Goal: Task Accomplishment & Management: Use online tool/utility

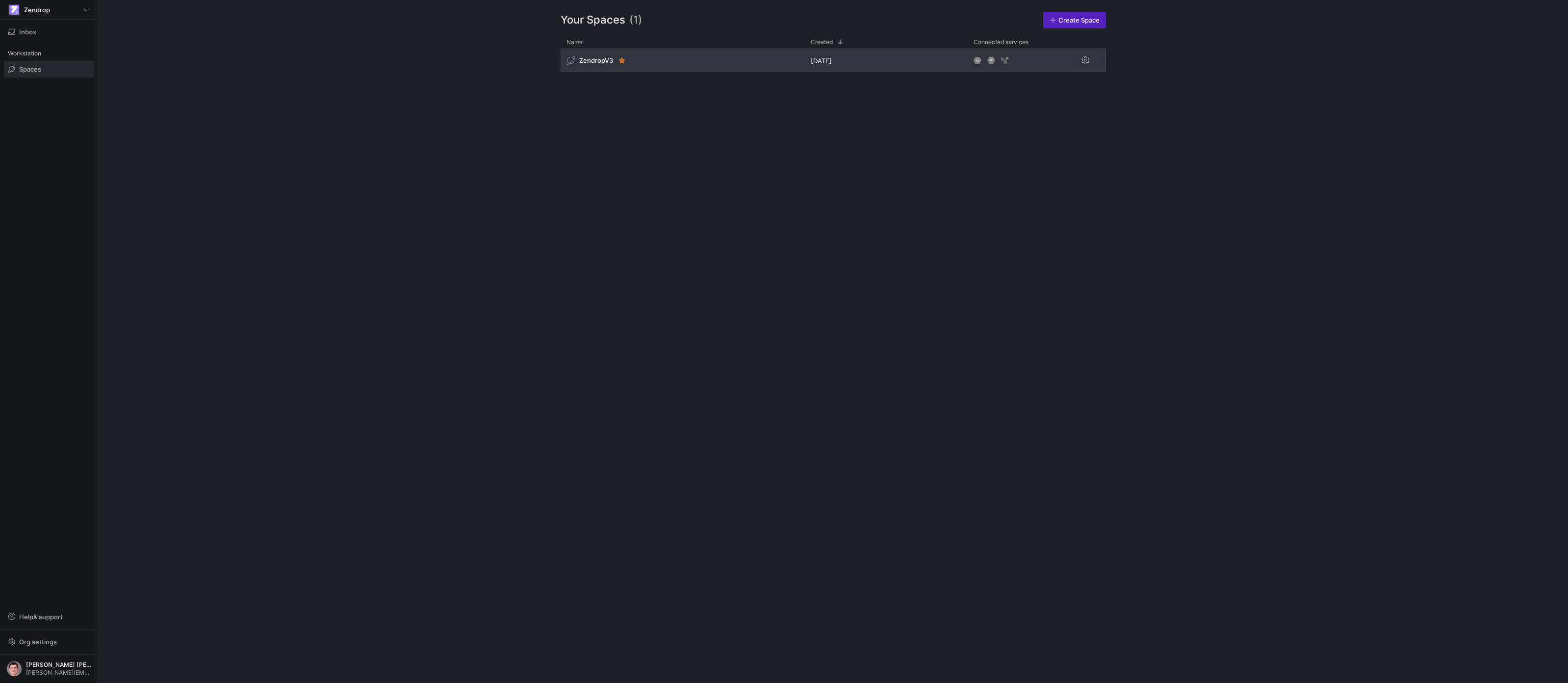
click at [711, 72] on div "ZendropV3" at bounding box center [682, 60] width 244 height 24
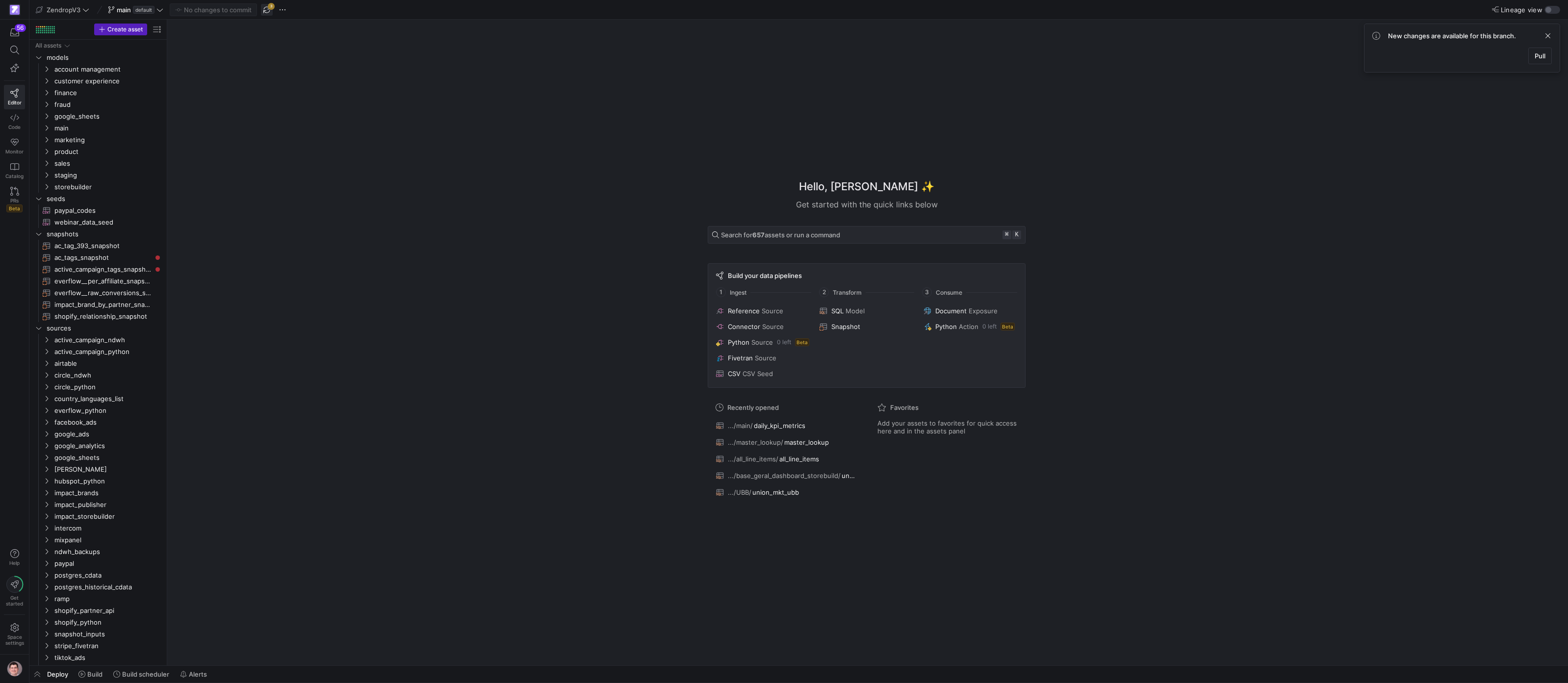
click at [267, 14] on span "button" at bounding box center [267, 9] width 12 height 12
click at [13, 54] on icon at bounding box center [15, 50] width 9 height 9
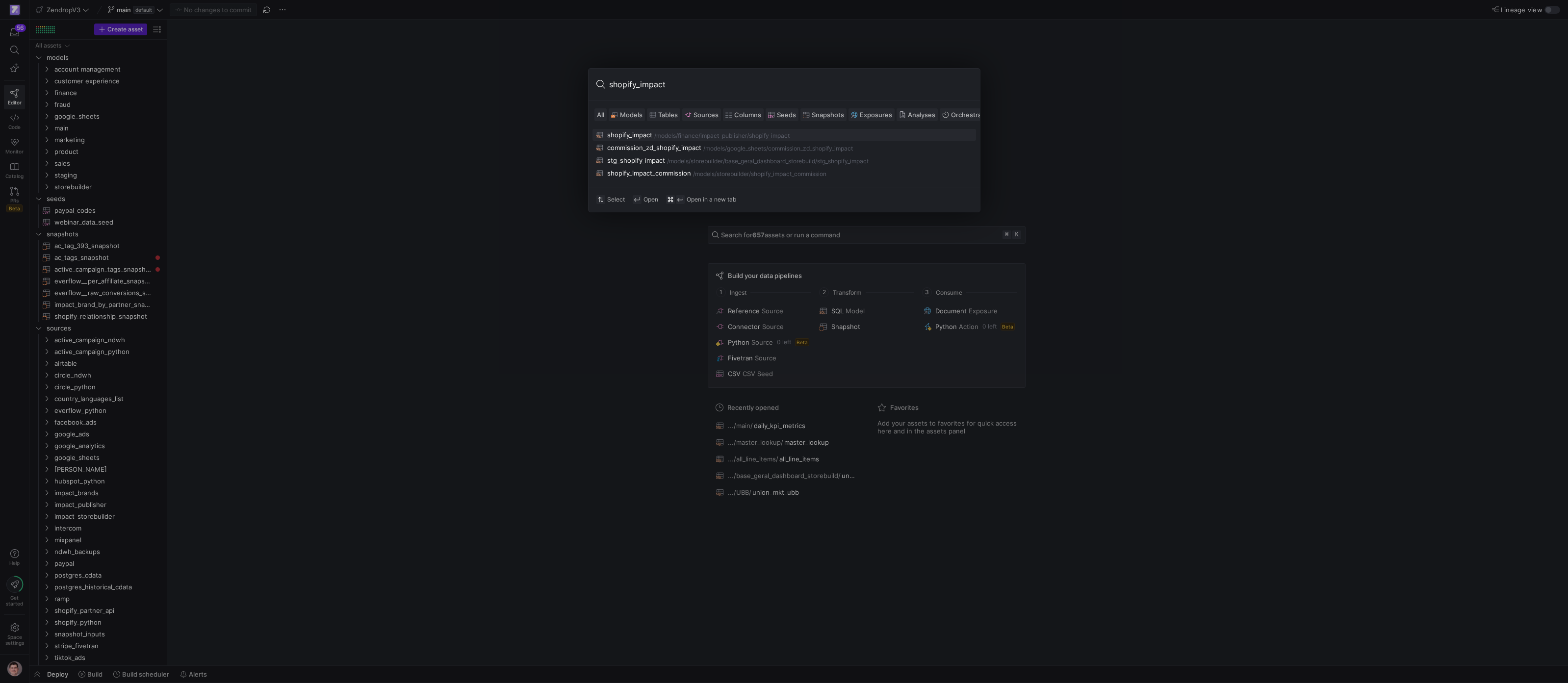
type input "shopify_impact"
click at [670, 136] on div "/models/" at bounding box center [666, 136] width 24 height 7
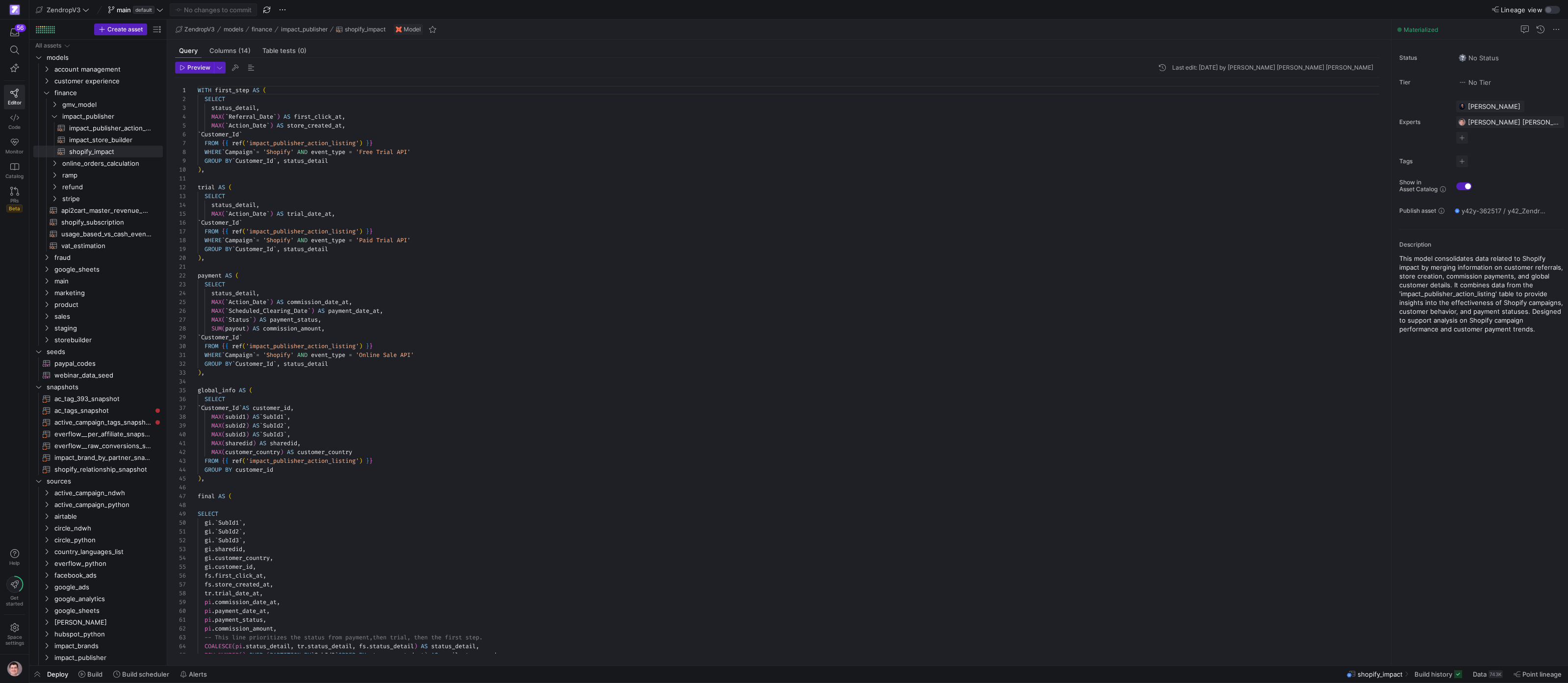
scroll to position [88, 0]
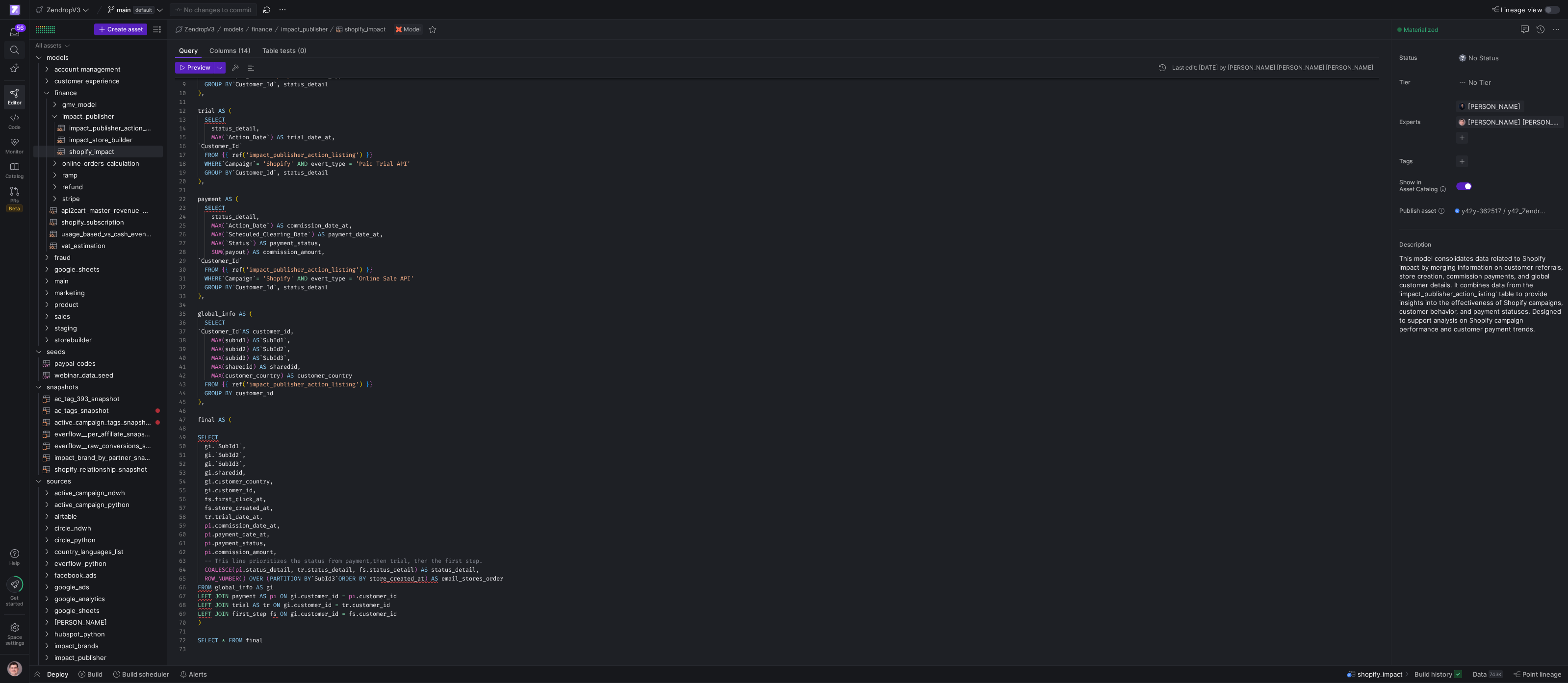
click at [14, 51] on icon at bounding box center [15, 50] width 9 height 9
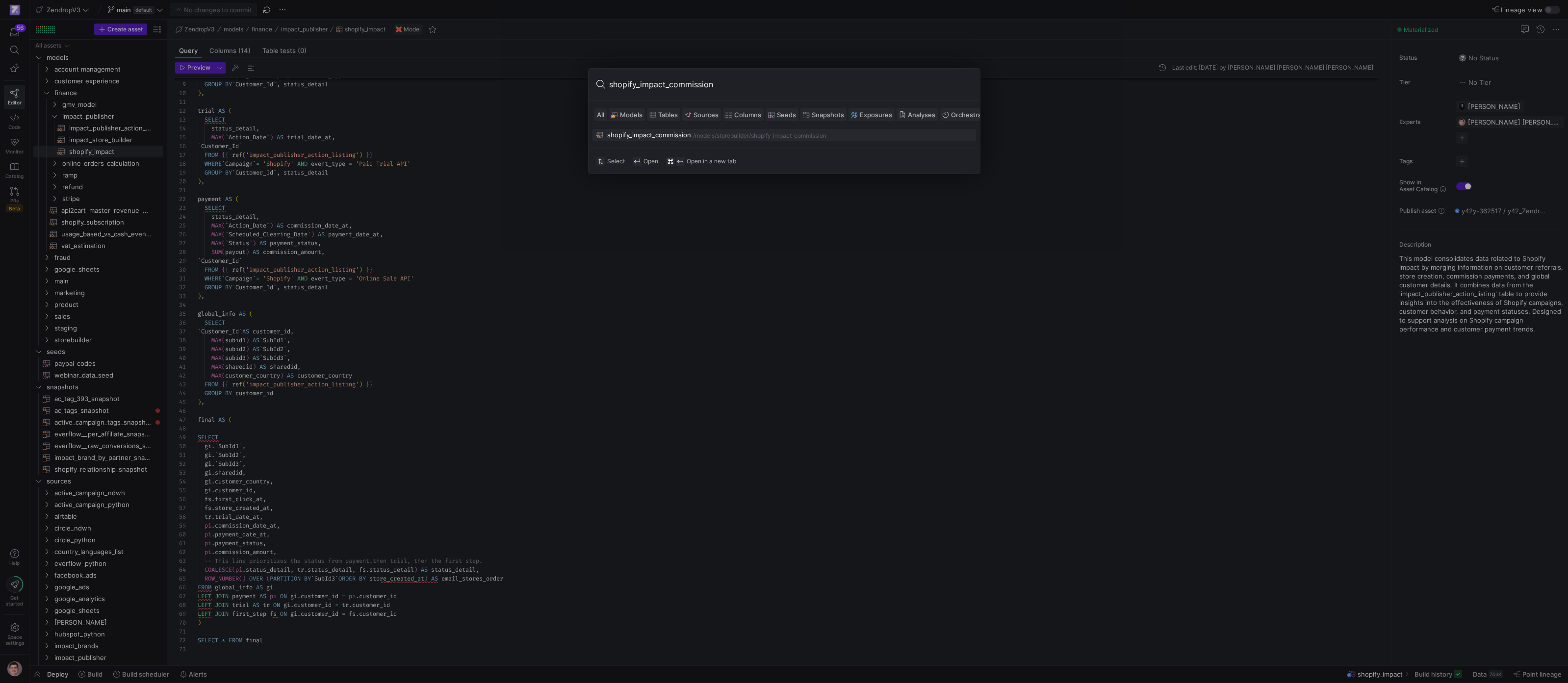
type input "shopify_impact_commission"
click at [645, 133] on div "shopify_impact_commission" at bounding box center [649, 135] width 84 height 8
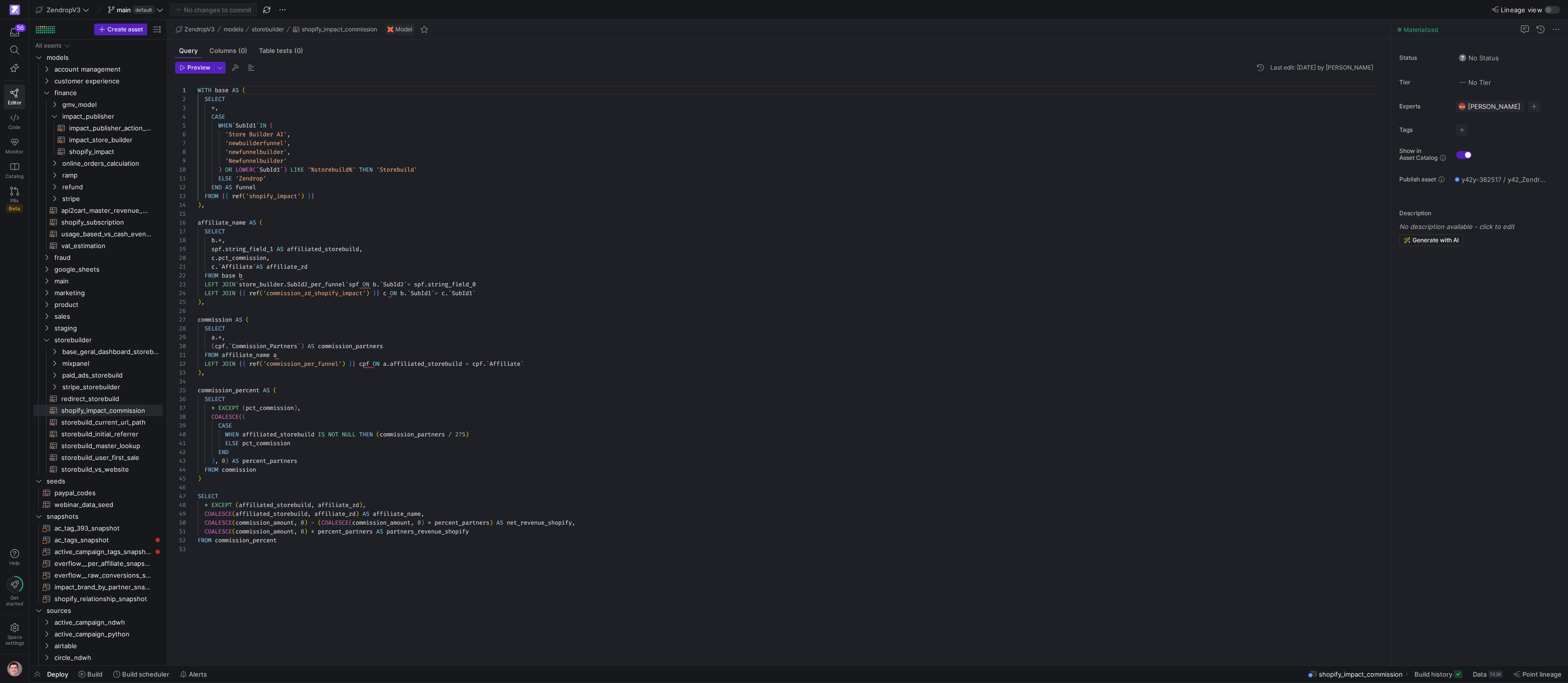
click at [290, 201] on div "WITH base AS ( SELECT * , CASE WHEN ` SubId1 ` IN ( 'Store Builder AI' , 'newbu…" at bounding box center [793, 366] width 1189 height 576
click at [287, 286] on span "Redirect to asset" at bounding box center [280, 288] width 52 height 8
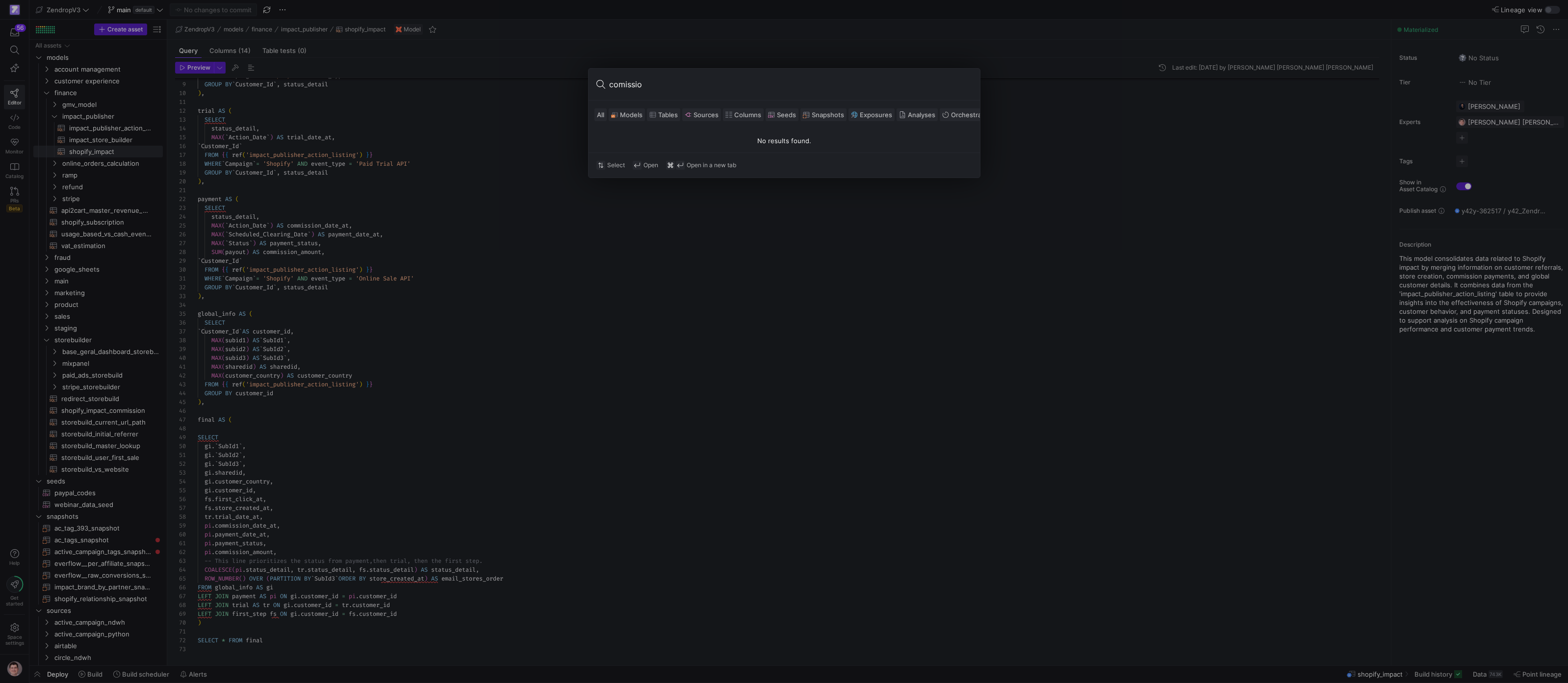
type input "comission"
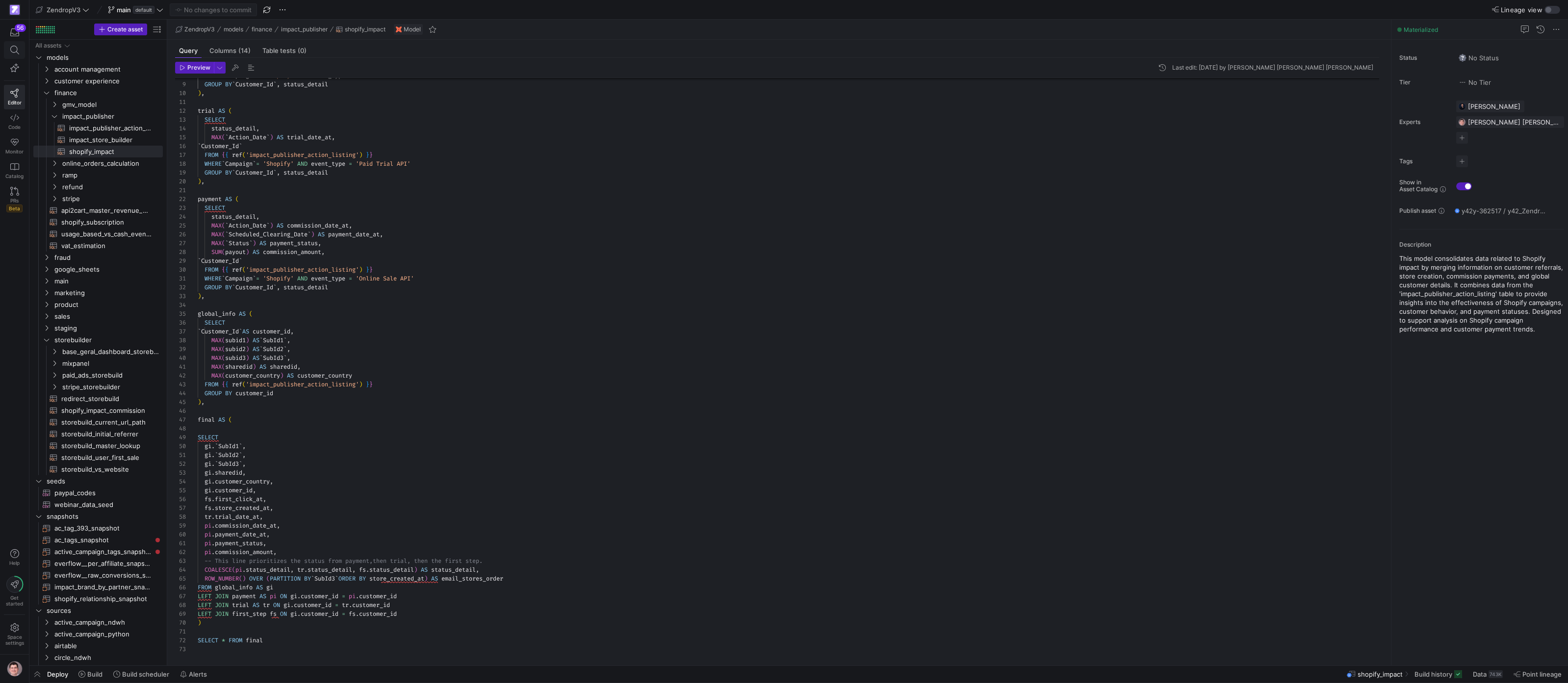
click at [15, 56] on span at bounding box center [14, 49] width 20 height 16
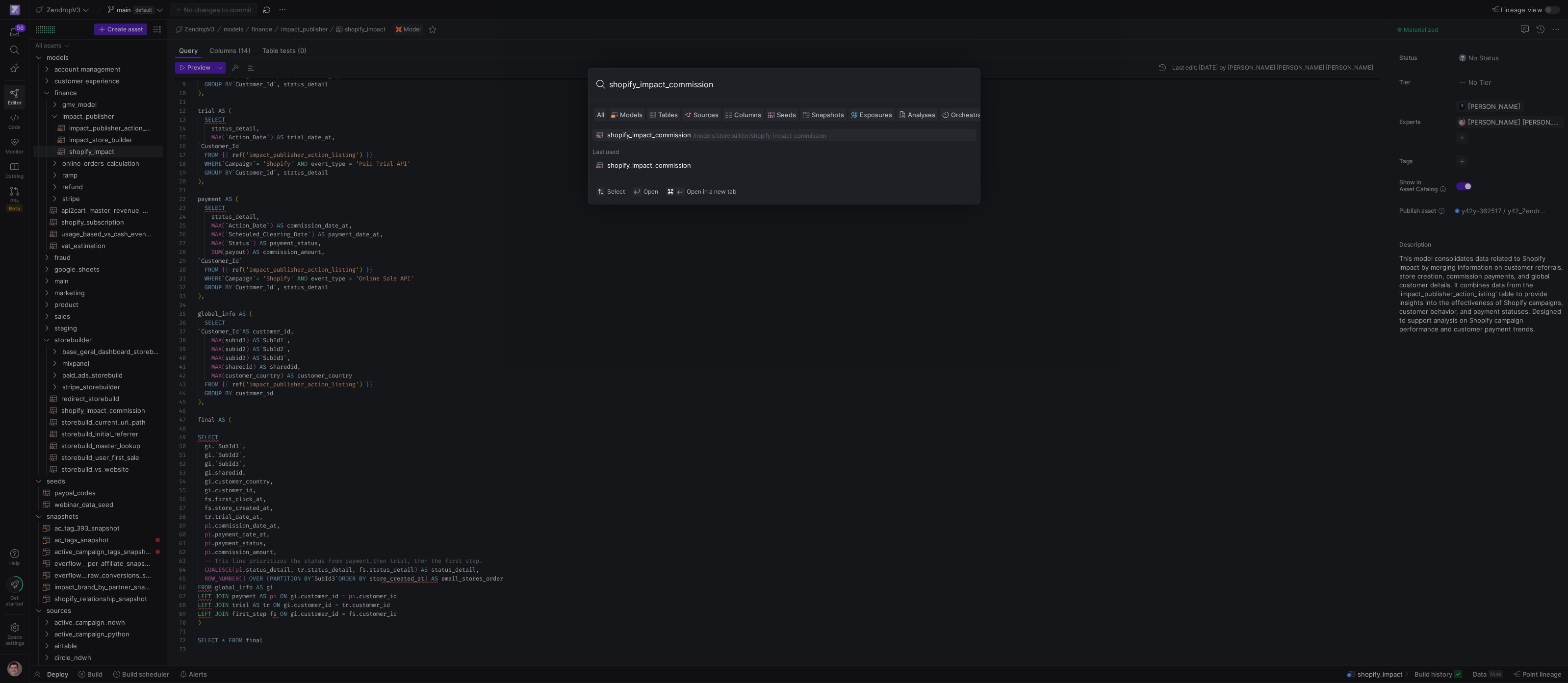
type input "shopify_impact_commission"
click at [721, 133] on div "/models/ storebuilder /shopify_impact_commission" at bounding box center [833, 136] width 279 height 7
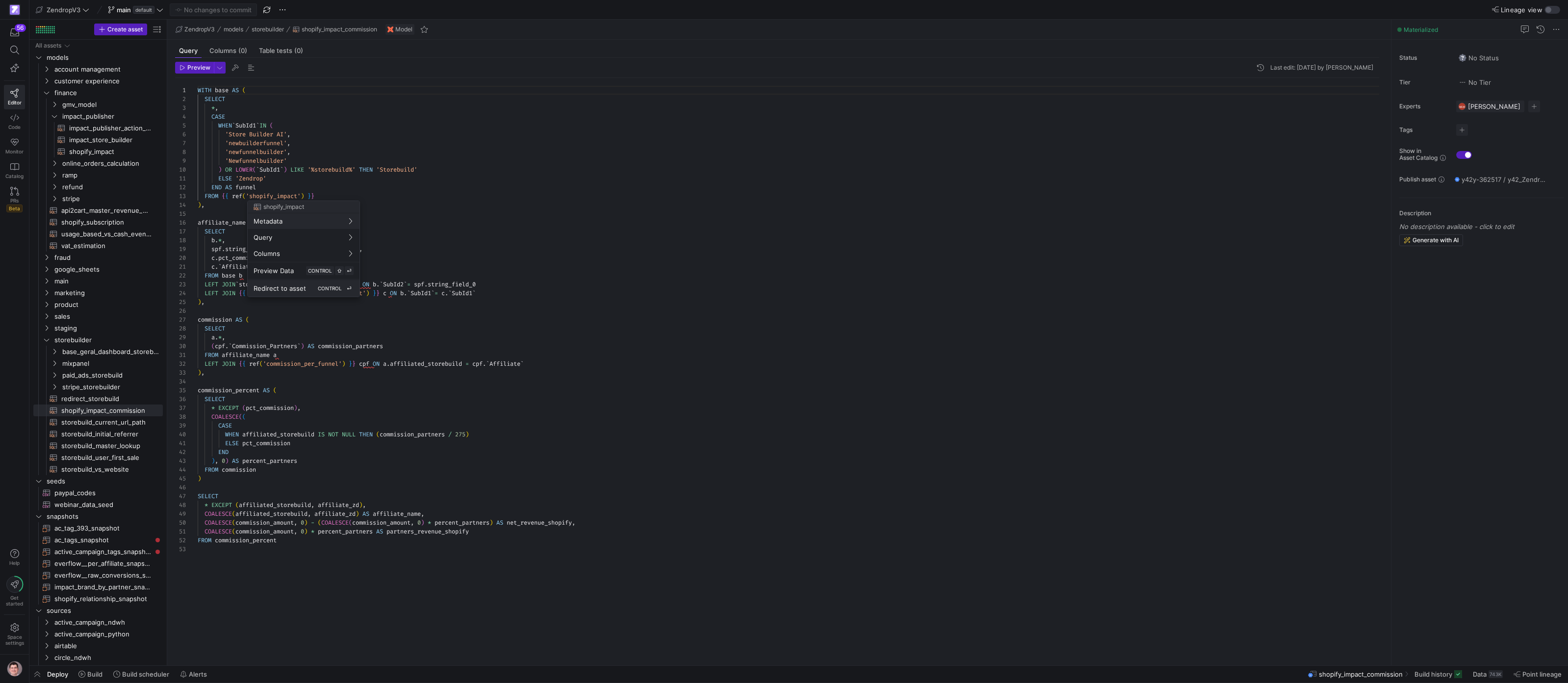
click at [285, 284] on div "Redirect to asset CONTROL ⏎" at bounding box center [304, 289] width 100 height 9
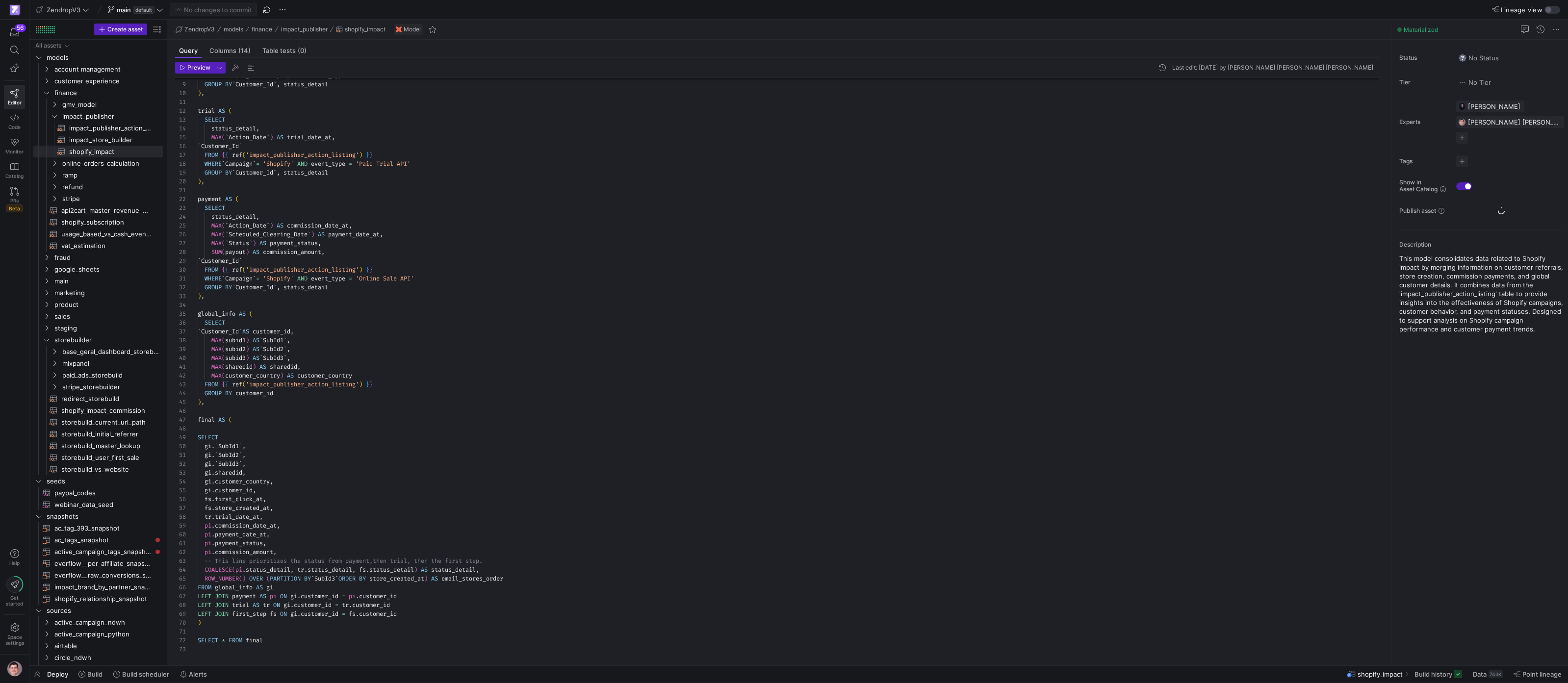
click at [354, 252] on div "WHERE ` Campaign ` = 'Shopify' AND event_type = 'Free Trial API' GROUP BY ` Cus…" at bounding box center [793, 327] width 1189 height 653
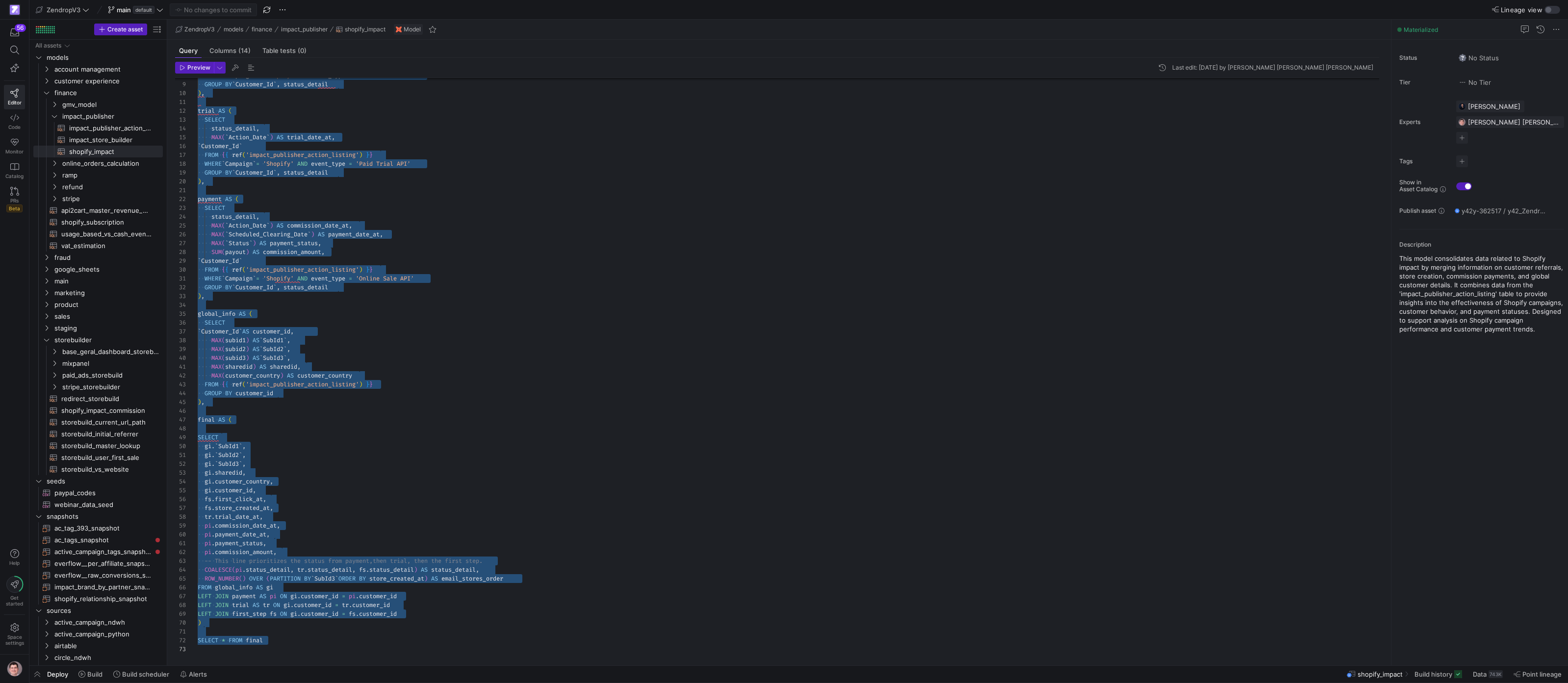
click at [243, 218] on div "WHERE ` Campaign ` = 'Shopify' AND event_type = 'Free Trial API' GROUP BY ` Cus…" at bounding box center [793, 327] width 1189 height 653
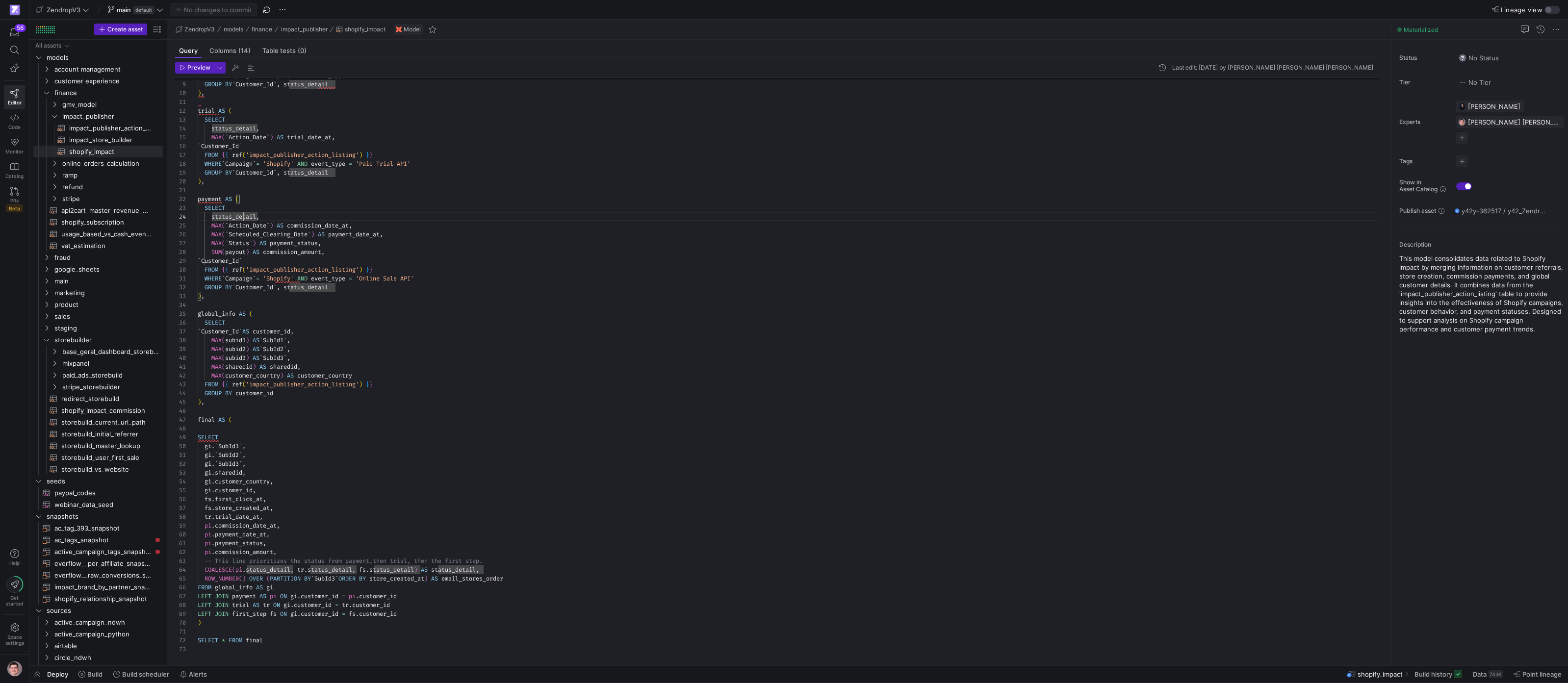
scroll to position [0, 229]
click at [426, 276] on div "WHERE ` Campaign ` = 'Shopify' AND event_type = 'Free Trial API' GROUP BY ` Cus…" at bounding box center [793, 327] width 1189 height 653
type textarea "c"
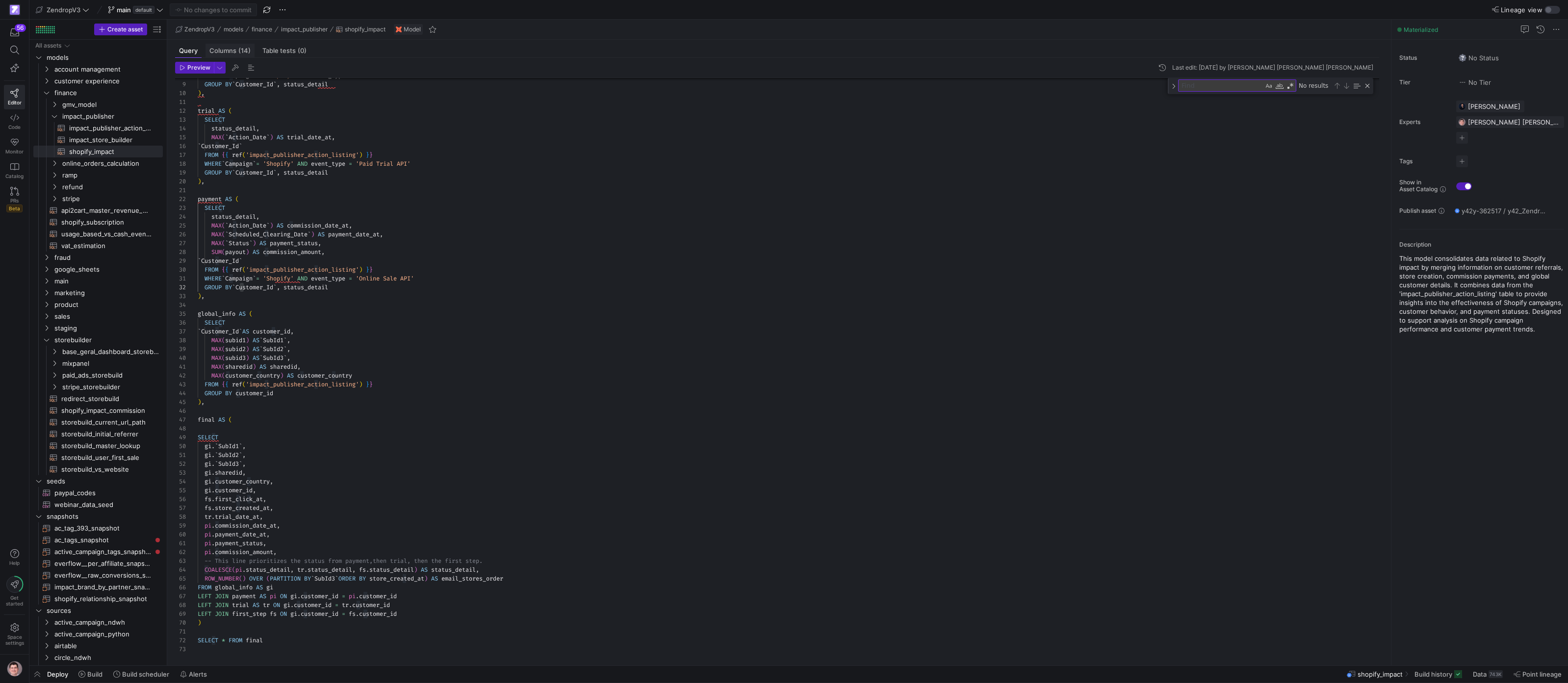
click at [234, 49] on span "Columns (14)" at bounding box center [230, 51] width 41 height 6
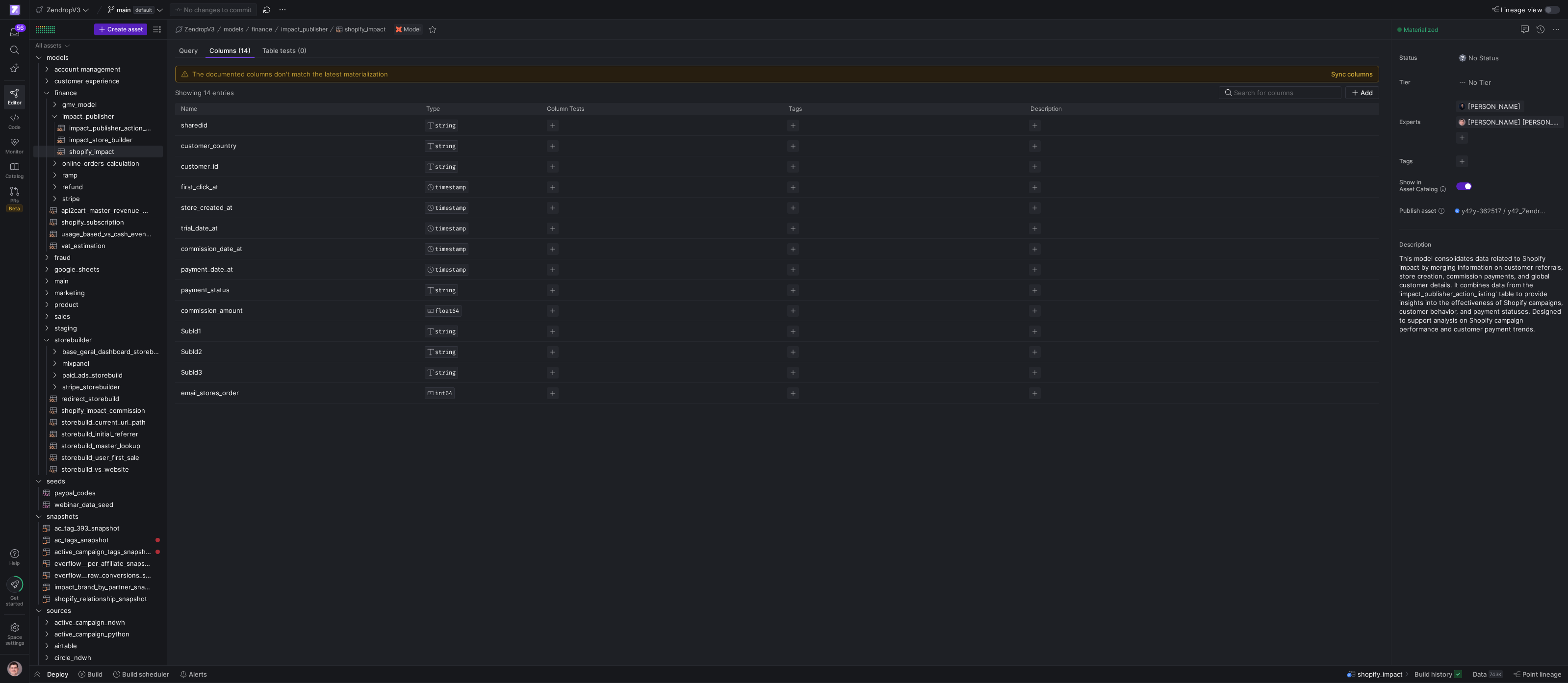
click at [1348, 75] on button "Sync columns" at bounding box center [1352, 74] width 41 height 8
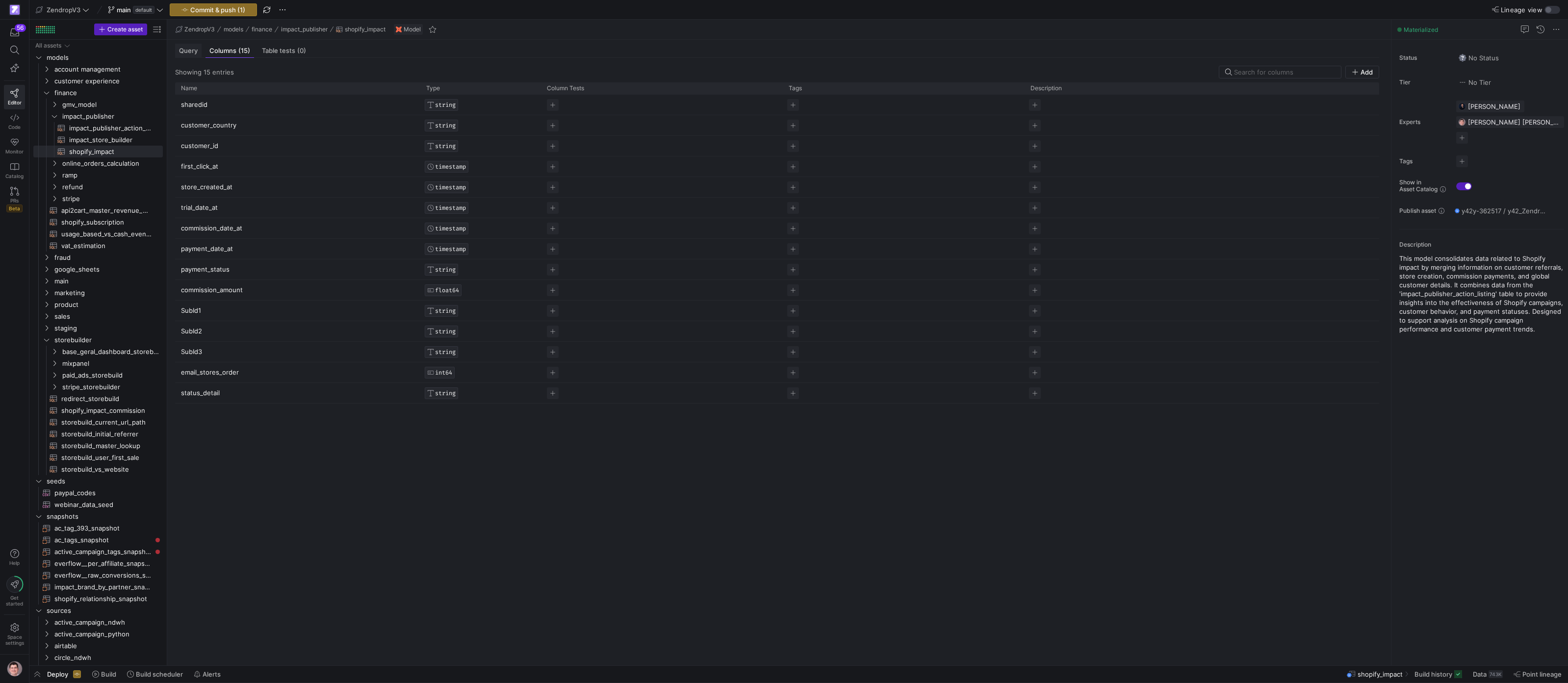
click at [196, 57] on div "Query" at bounding box center [189, 51] width 27 height 14
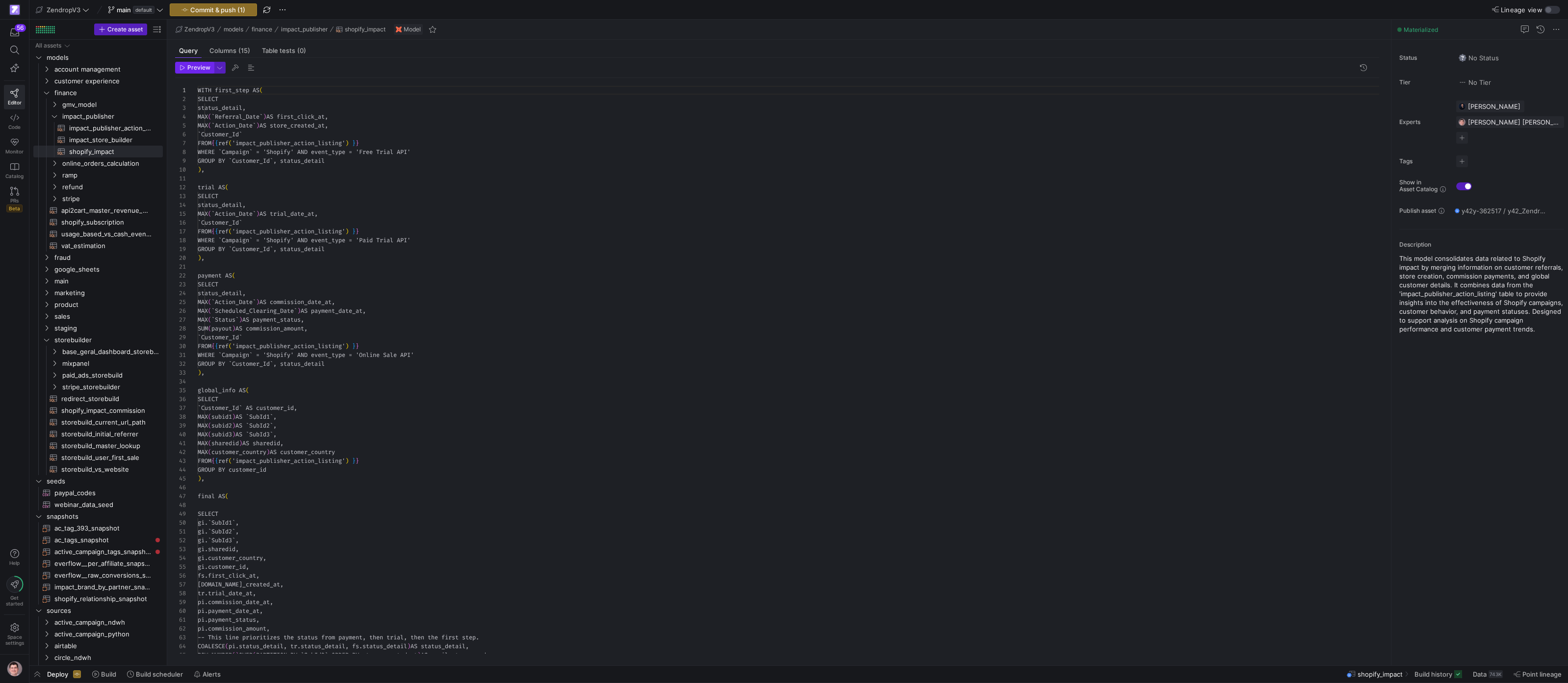
scroll to position [88, 0]
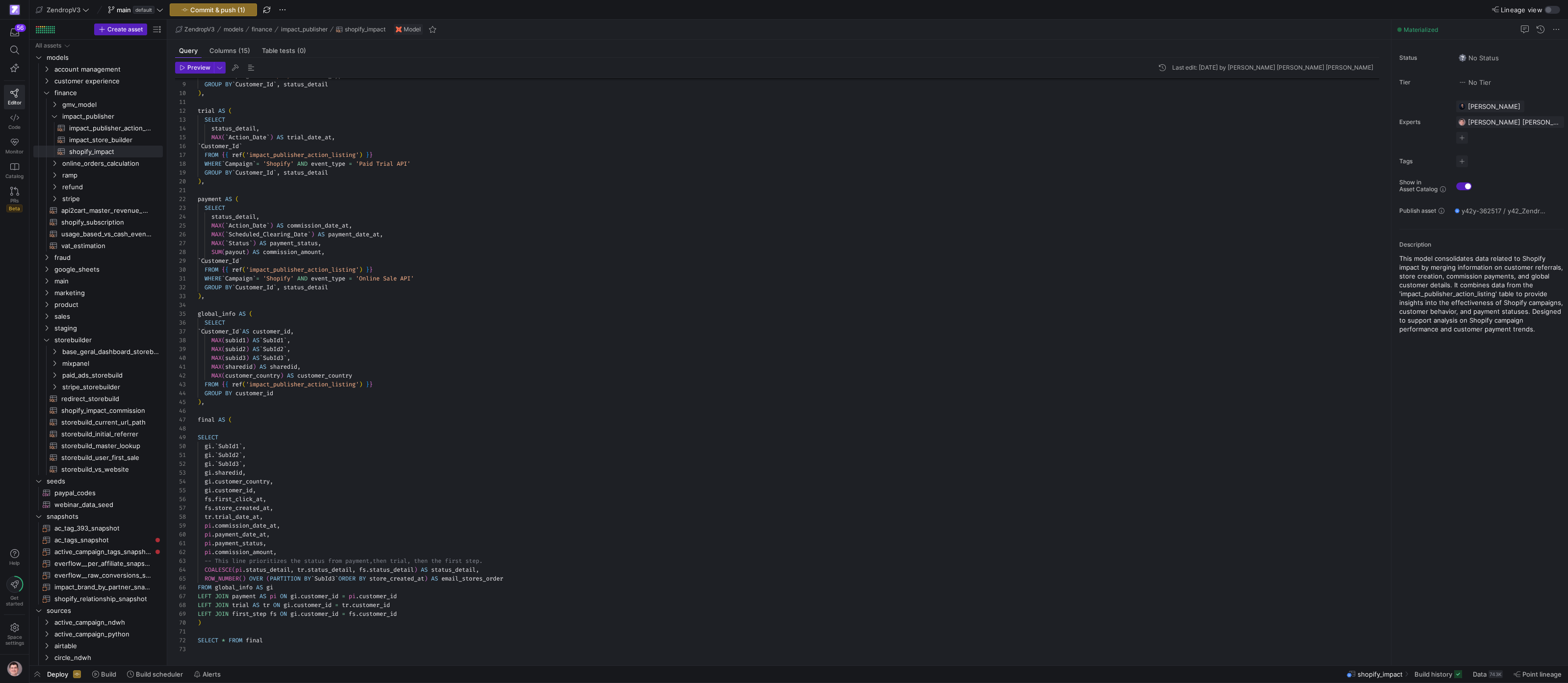
click at [355, 240] on div "WHERE ` Campaign ` = 'Shopify' AND event_type = 'Free Trial API' GROUP BY ` Cus…" at bounding box center [793, 327] width 1189 height 653
type textarea "comission_dat"
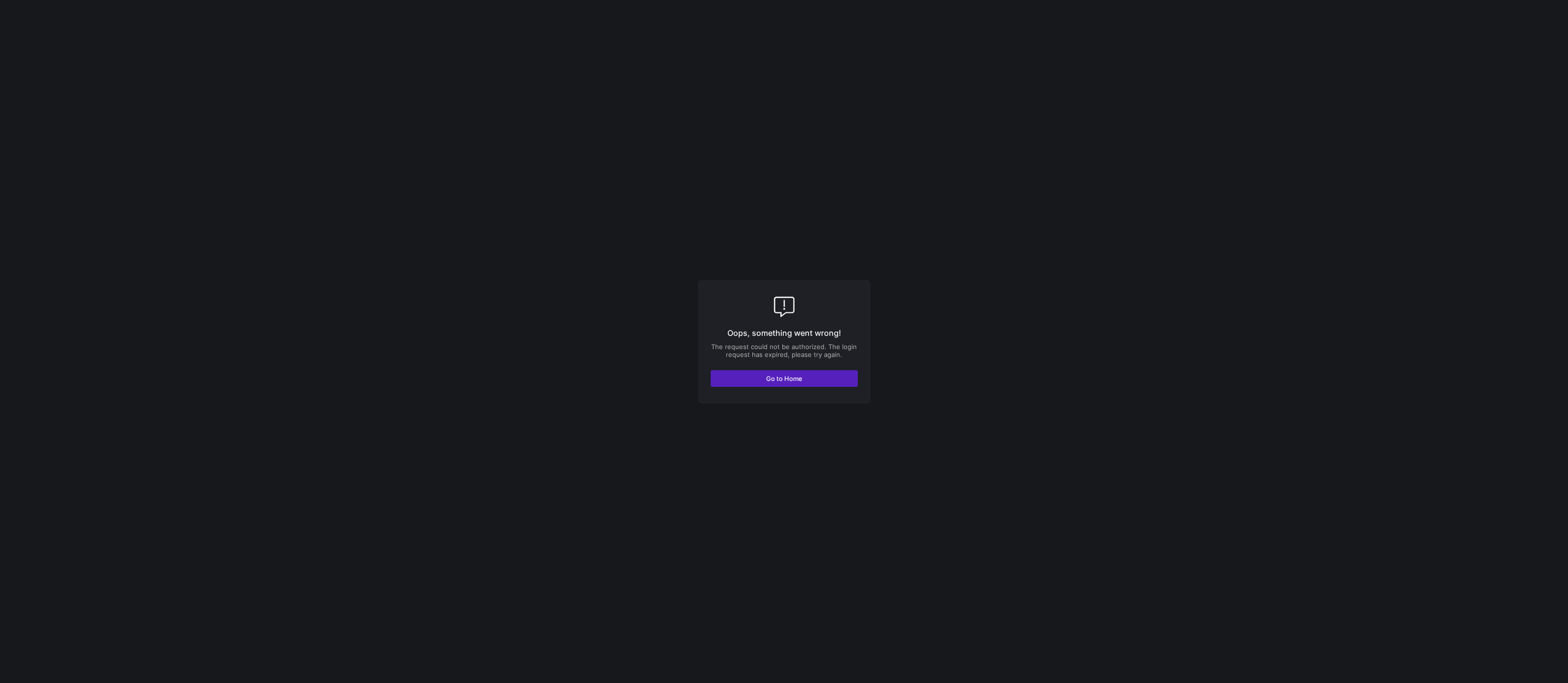
click at [125, 606] on y42-fullscreen-message "Oops, something went wrong! The request could not be authorized. The login requ…" at bounding box center [784, 342] width 1568 height 683
click at [791, 385] on span "button" at bounding box center [784, 379] width 146 height 16
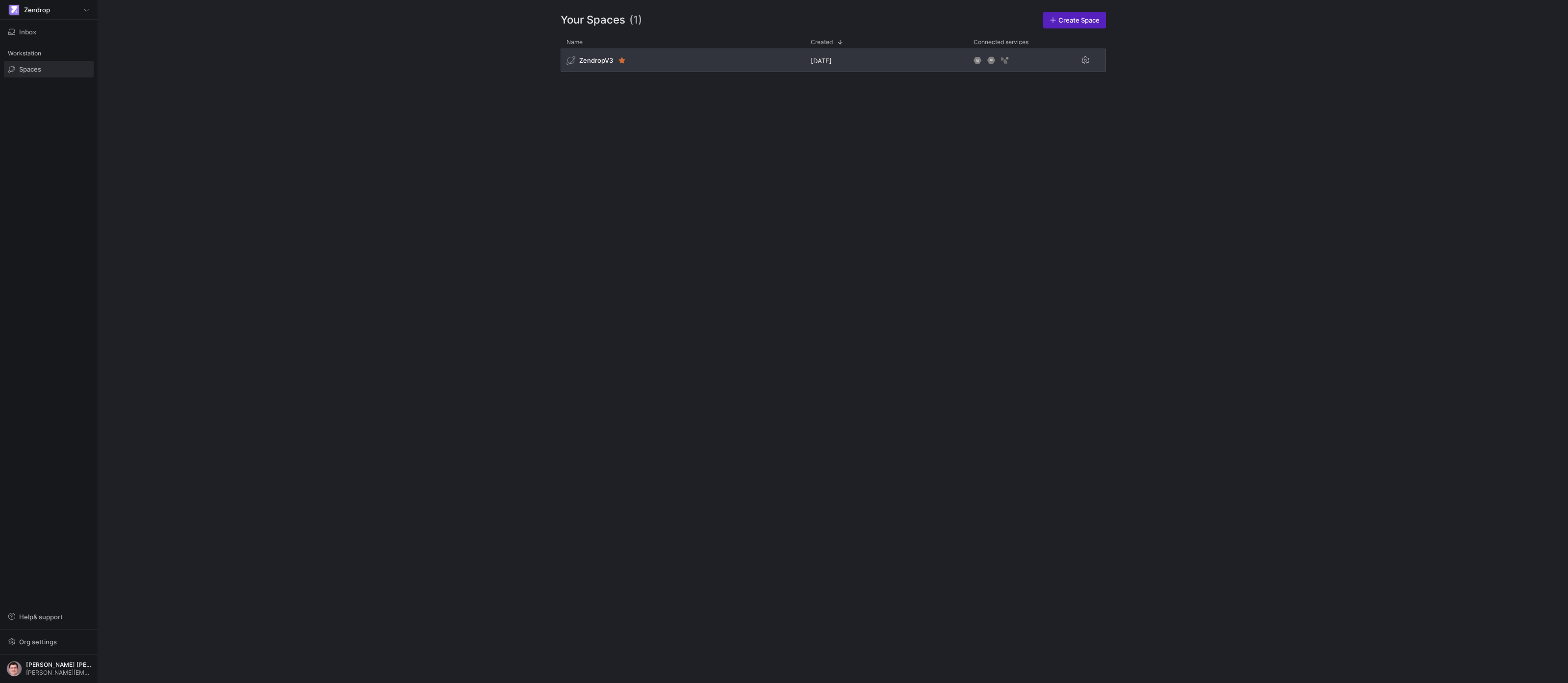
click at [704, 67] on div "ZendropV3" at bounding box center [682, 60] width 244 height 24
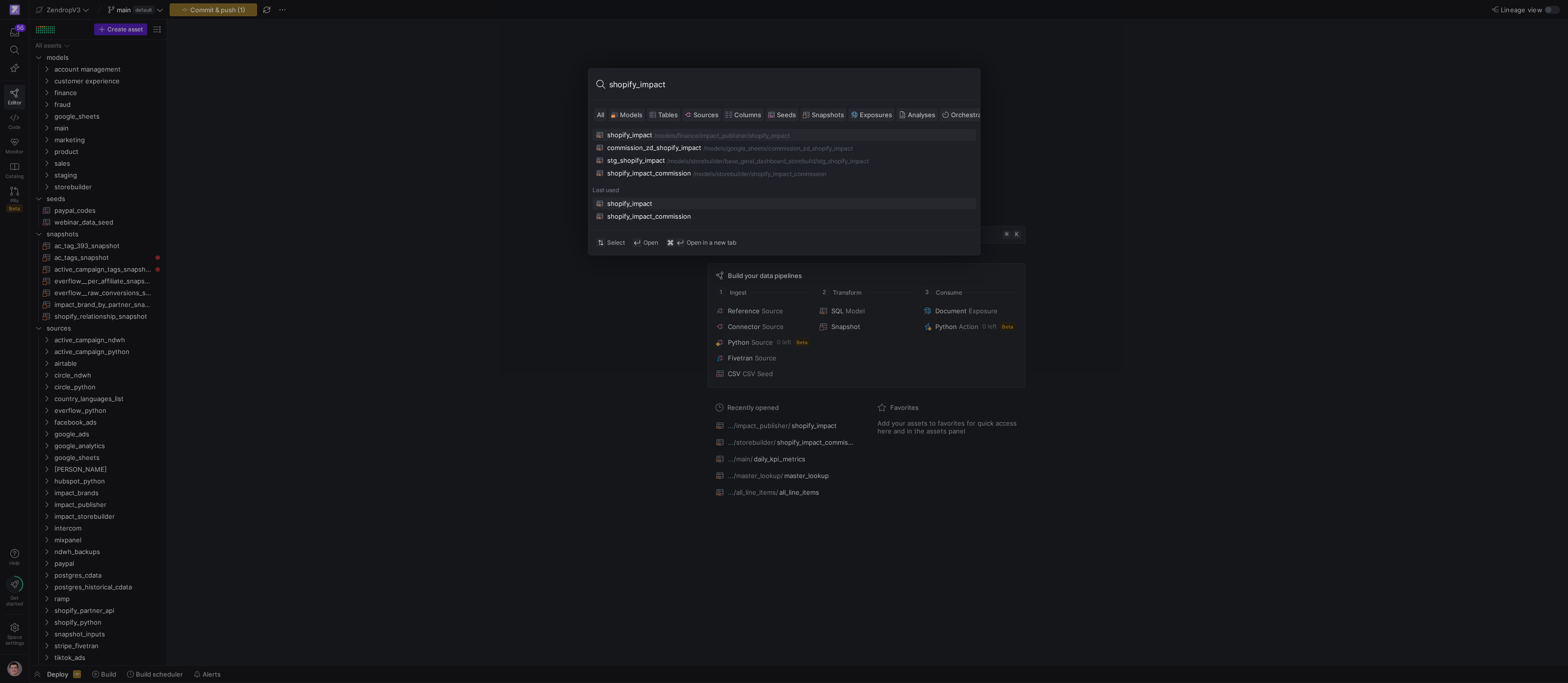
type input "shopify_impact"
click at [704, 135] on div "finance/impact_publisher" at bounding box center [713, 136] width 69 height 7
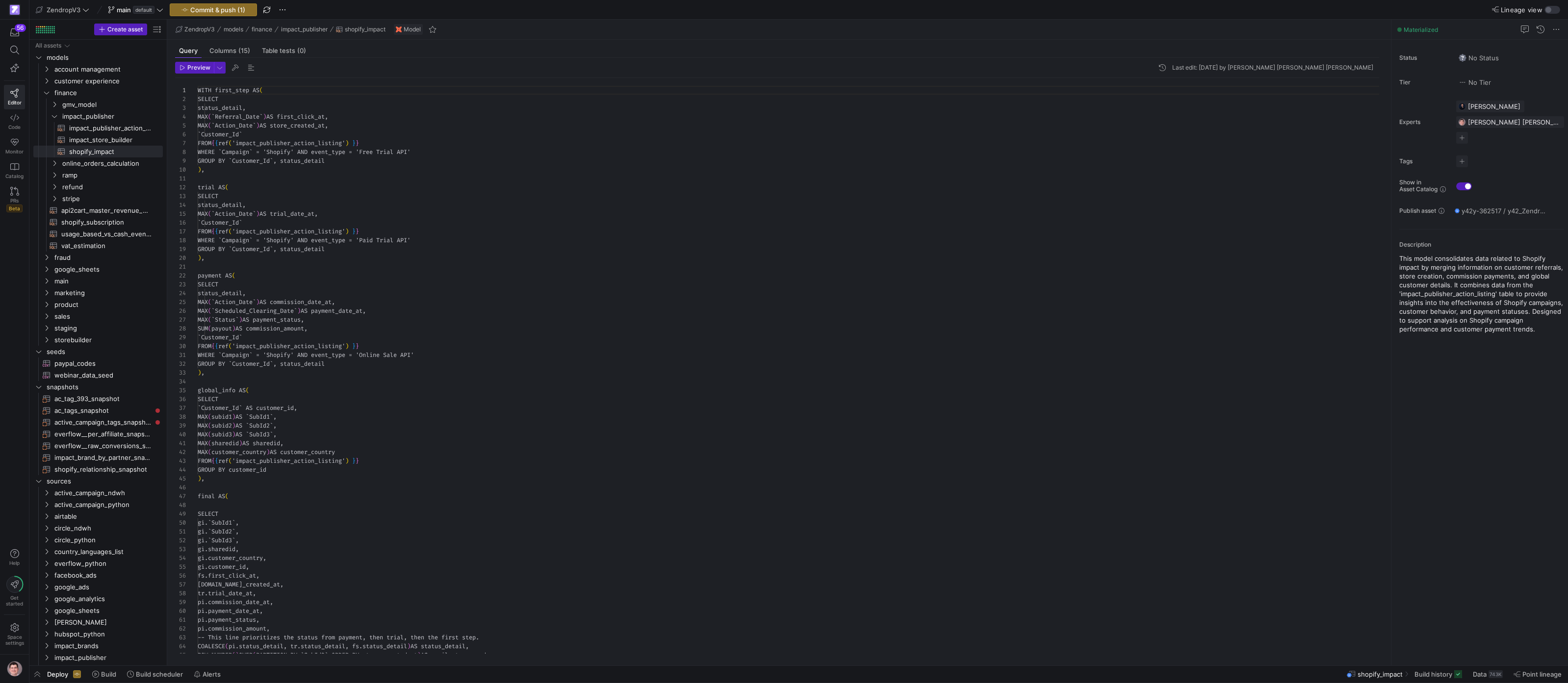
scroll to position [88, 0]
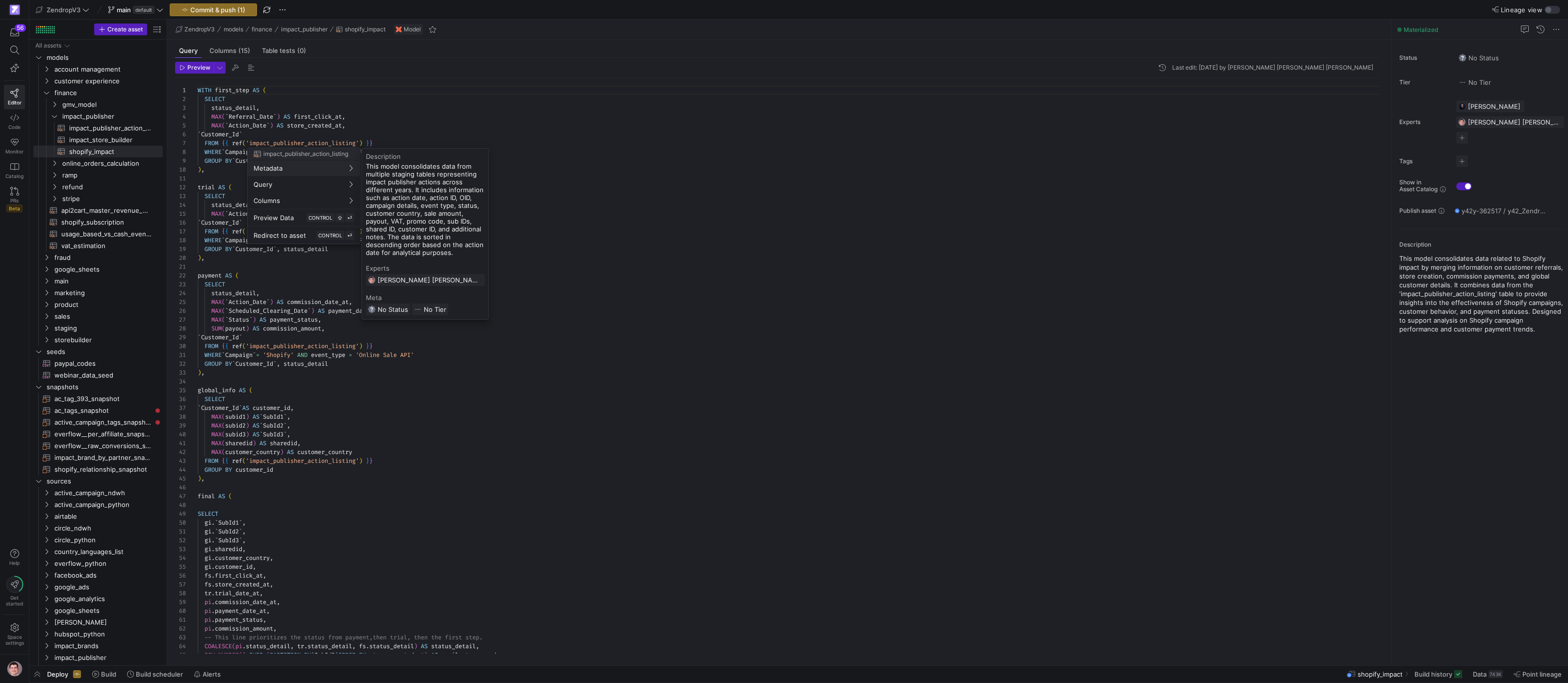
drag, startPoint x: 635, startPoint y: 181, endPoint x: 601, endPoint y: 180, distance: 34.0
click at [635, 181] on div at bounding box center [784, 342] width 1568 height 683
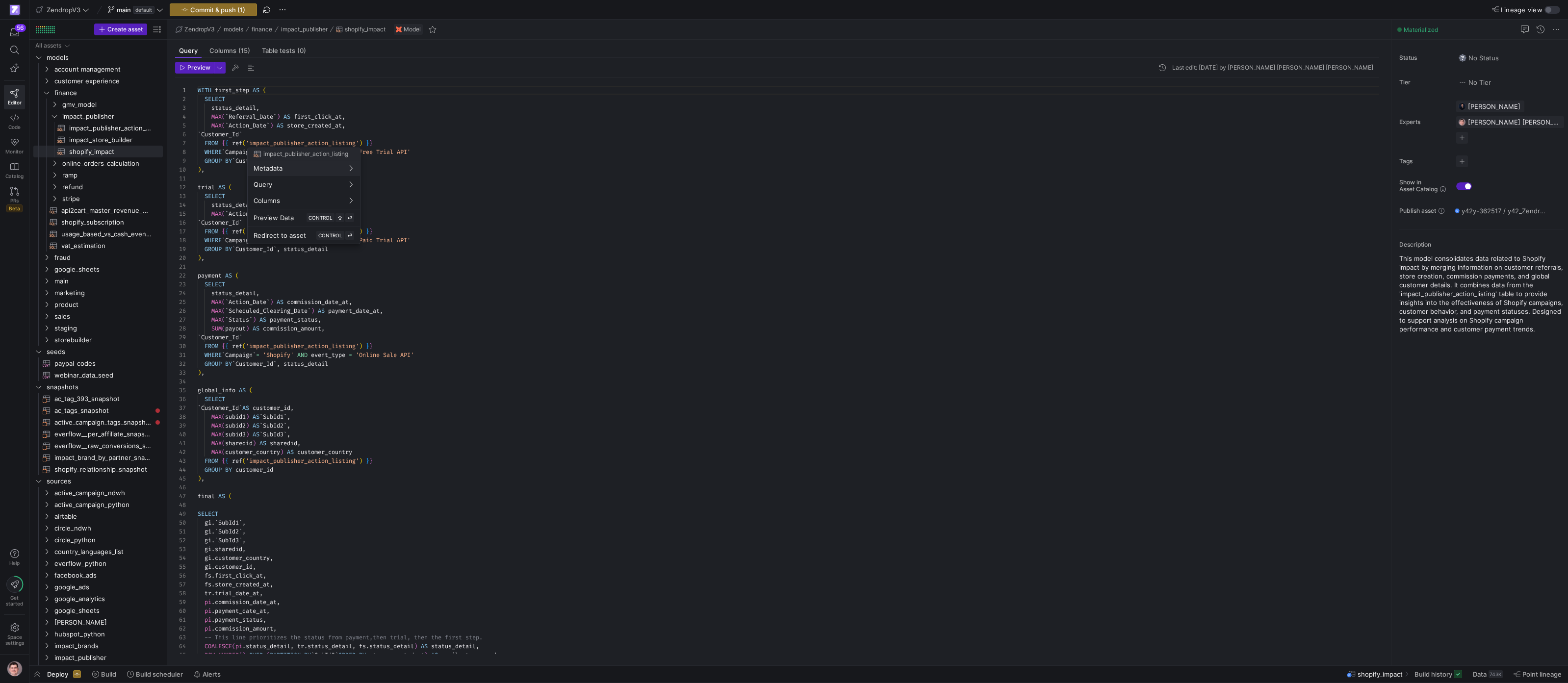
click at [329, 127] on div at bounding box center [784, 342] width 1568 height 683
click at [324, 125] on div "WITH first_step AS ( SELECT status_detail , MAX ( ` Referral_Date ` ) AS first_…" at bounding box center [793, 404] width 1189 height 653
click at [312, 127] on div "SELECT status_detail , MAX ( ` Referral_Date ` ) AS first_click_at , MAX ( ` Ac…" at bounding box center [793, 404] width 1189 height 653
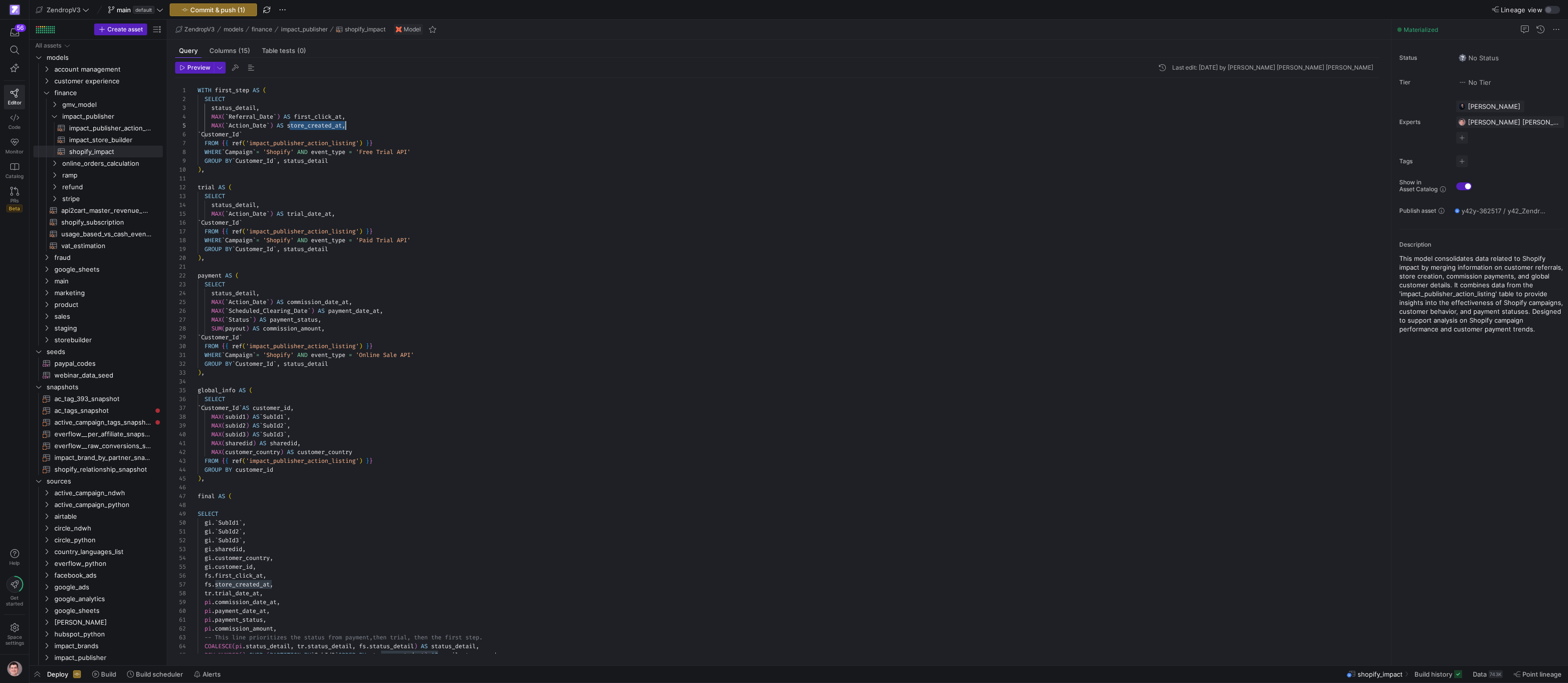
click at [312, 127] on div "SELECT status_detail , MAX ( ` Referral_Date ` ) AS first_click_at , MAX ( ` Ac…" at bounding box center [793, 404] width 1189 height 653
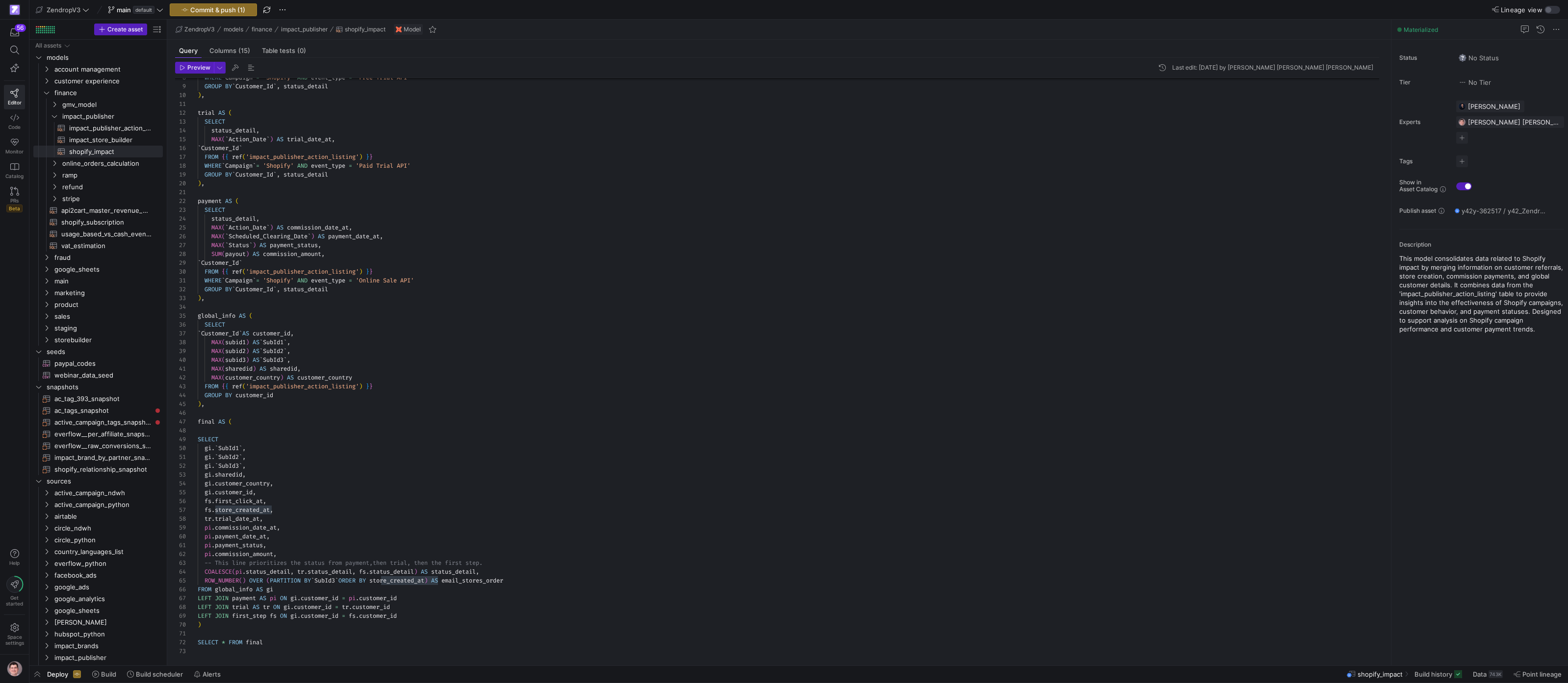
click at [253, 530] on div "WHERE ` Campaign ` = 'Shopify' AND event_type = 'Free Trial API' GROUP BY ` Cus…" at bounding box center [793, 330] width 1189 height 653
click at [436, 276] on div "WHERE ` Campaign ` = 'Shopify' AND event_type = 'Free Trial API' GROUP BY ` Cus…" at bounding box center [793, 330] width 1189 height 653
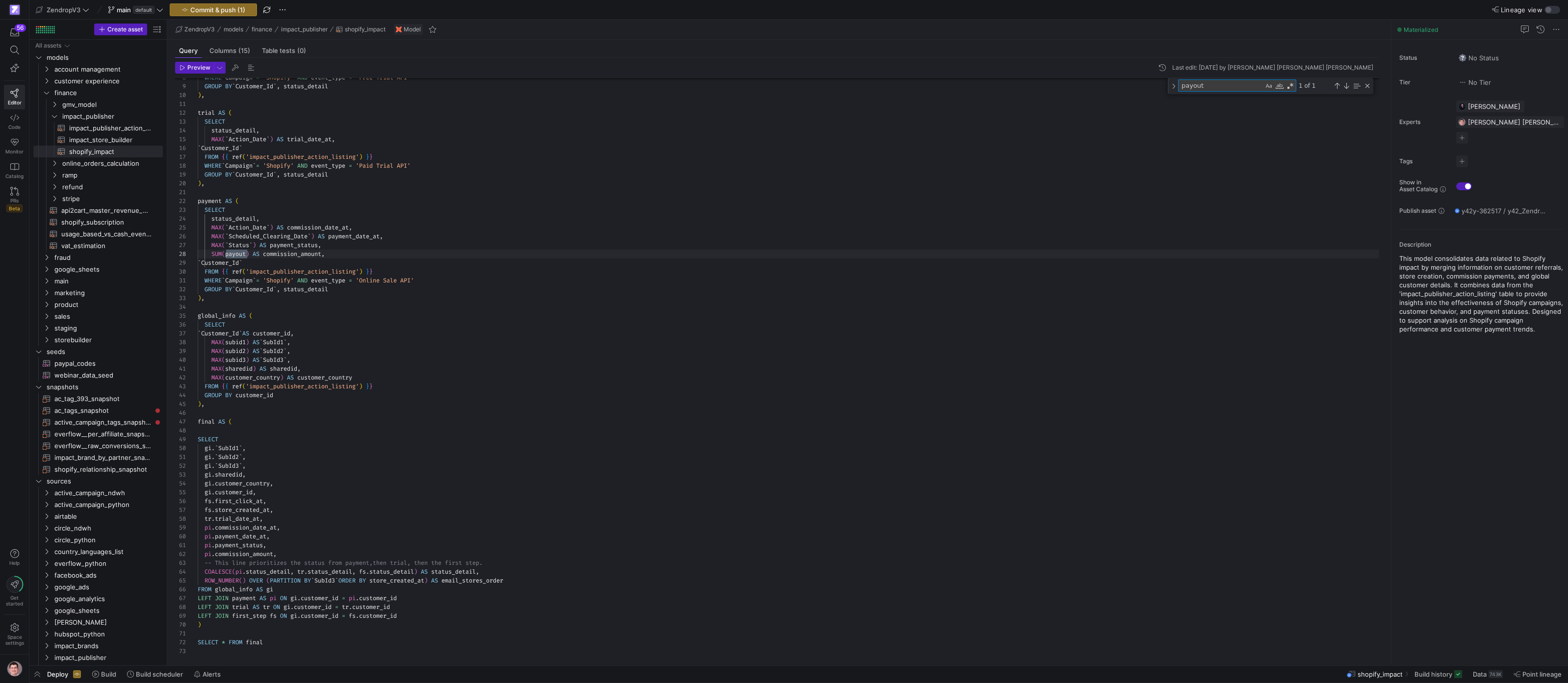
scroll to position [88, 49]
type textarea "payout"
click at [307, 249] on div "Redirect to asset CONTROL ⏎" at bounding box center [304, 247] width 100 height 9
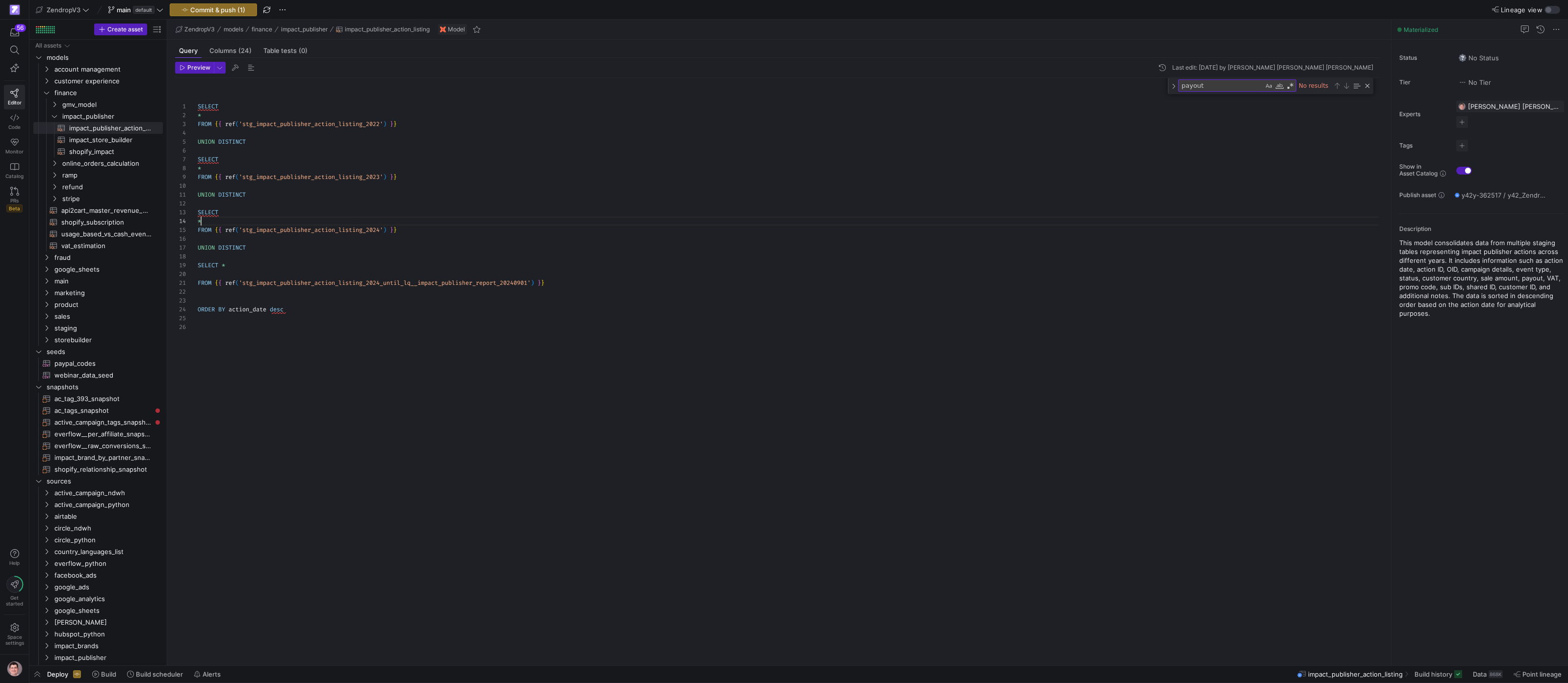
scroll to position [27, 4]
click at [293, 217] on div "SELECT * FROM { { ref ( 'stg_impact_publisher_action_listing_2022' ) } } UNION …" at bounding box center [793, 366] width 1189 height 576
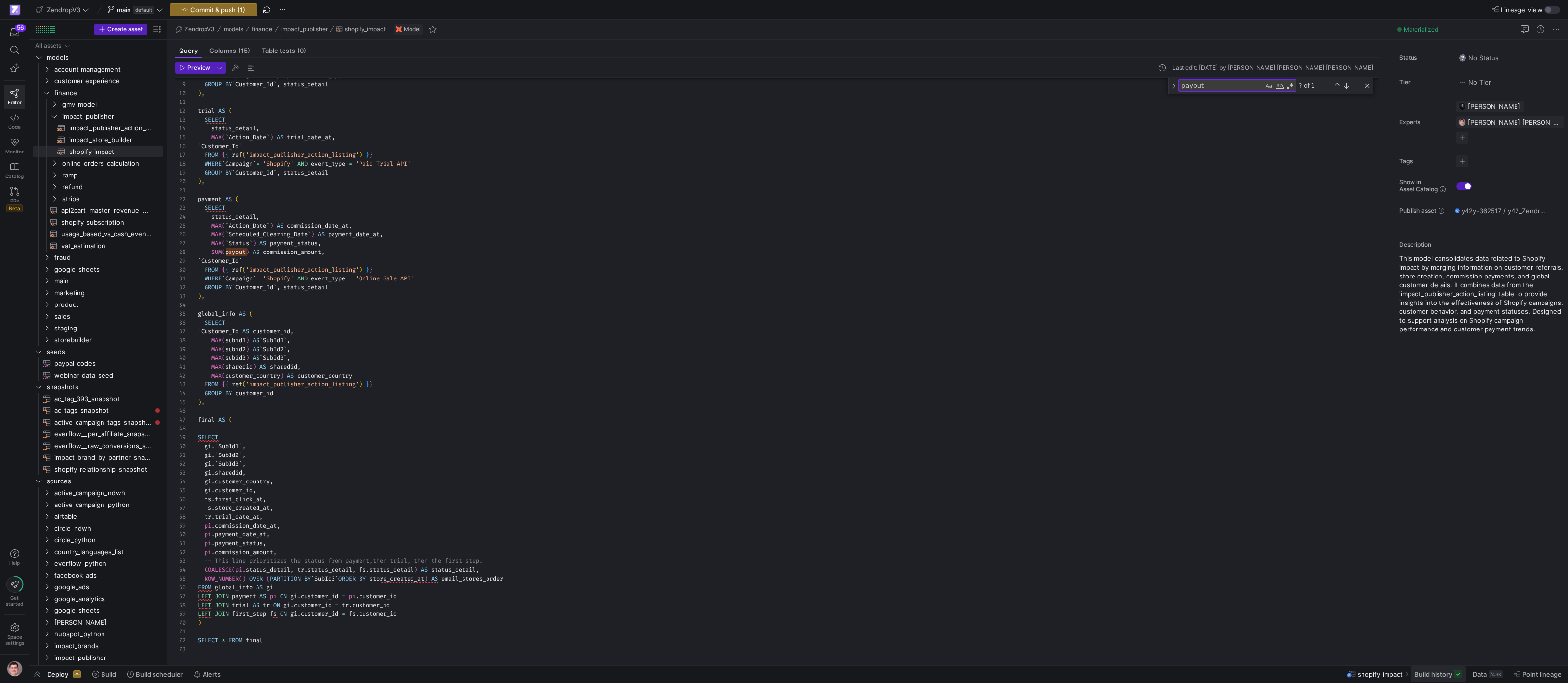
click at [1438, 676] on span "Build history" at bounding box center [1433, 674] width 38 height 8
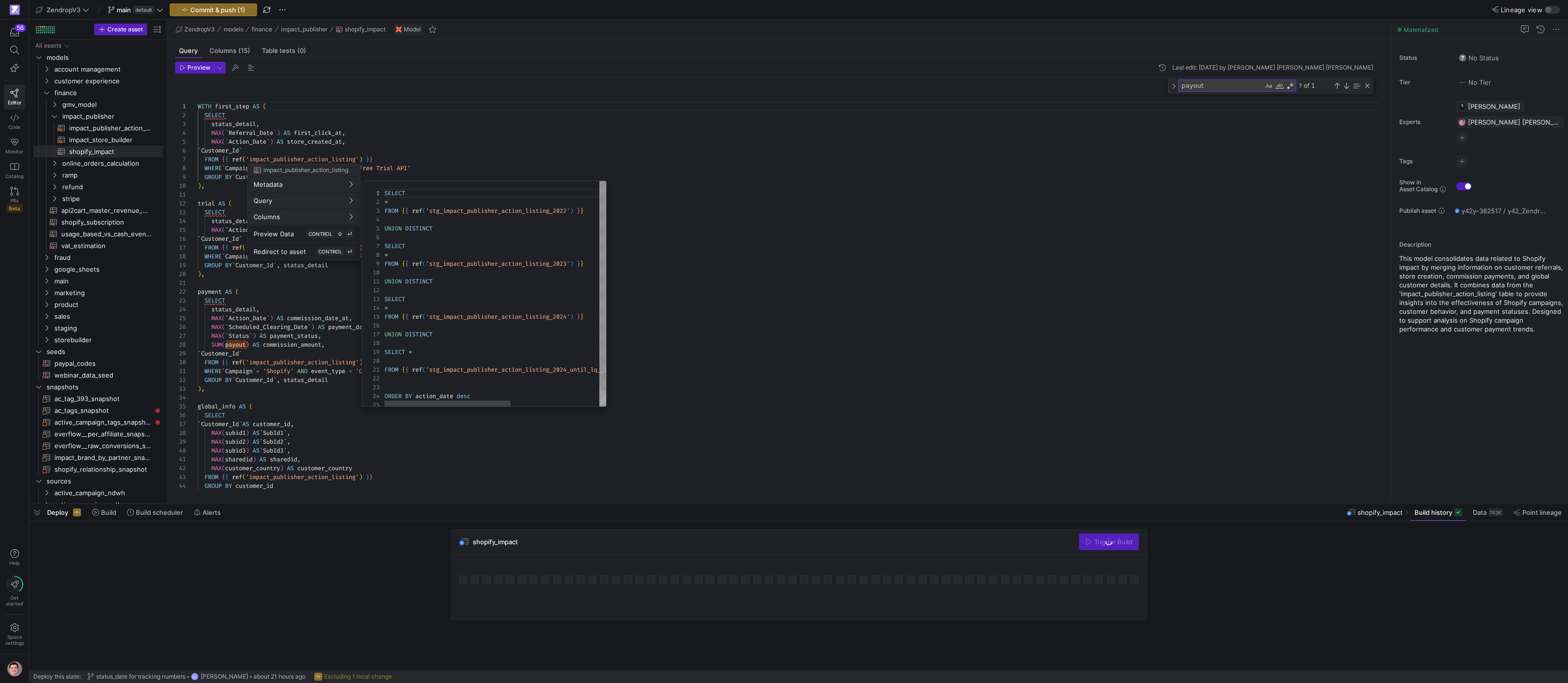
scroll to position [88, 0]
click at [443, 203] on div "SELECT * FROM { { ref ( 'stg_impact_publisher_action_listing_2022' ) } } UNION …" at bounding box center [573, 303] width 377 height 243
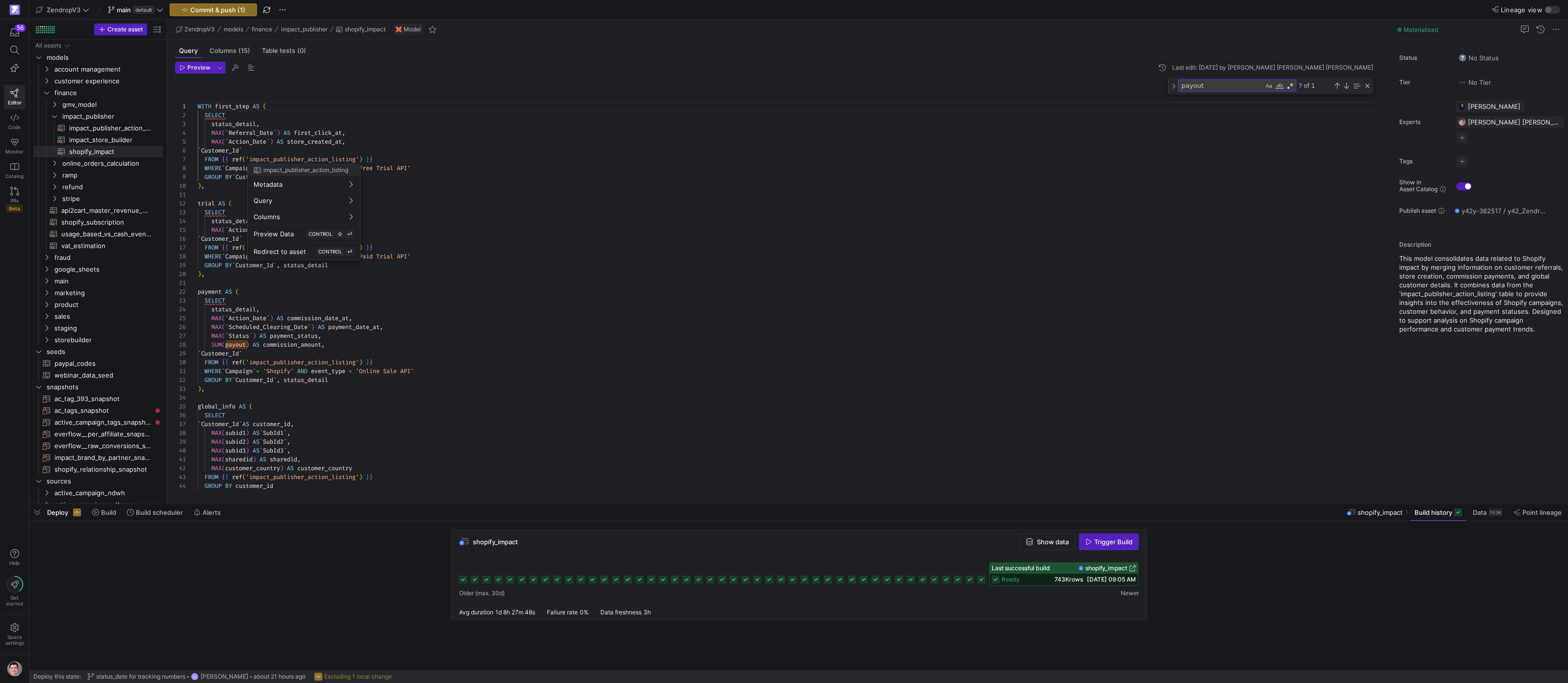
drag, startPoint x: 275, startPoint y: 321, endPoint x: 277, endPoint y: 314, distance: 7.3
click at [275, 321] on div at bounding box center [784, 342] width 1568 height 683
click at [493, 235] on div at bounding box center [784, 342] width 1568 height 683
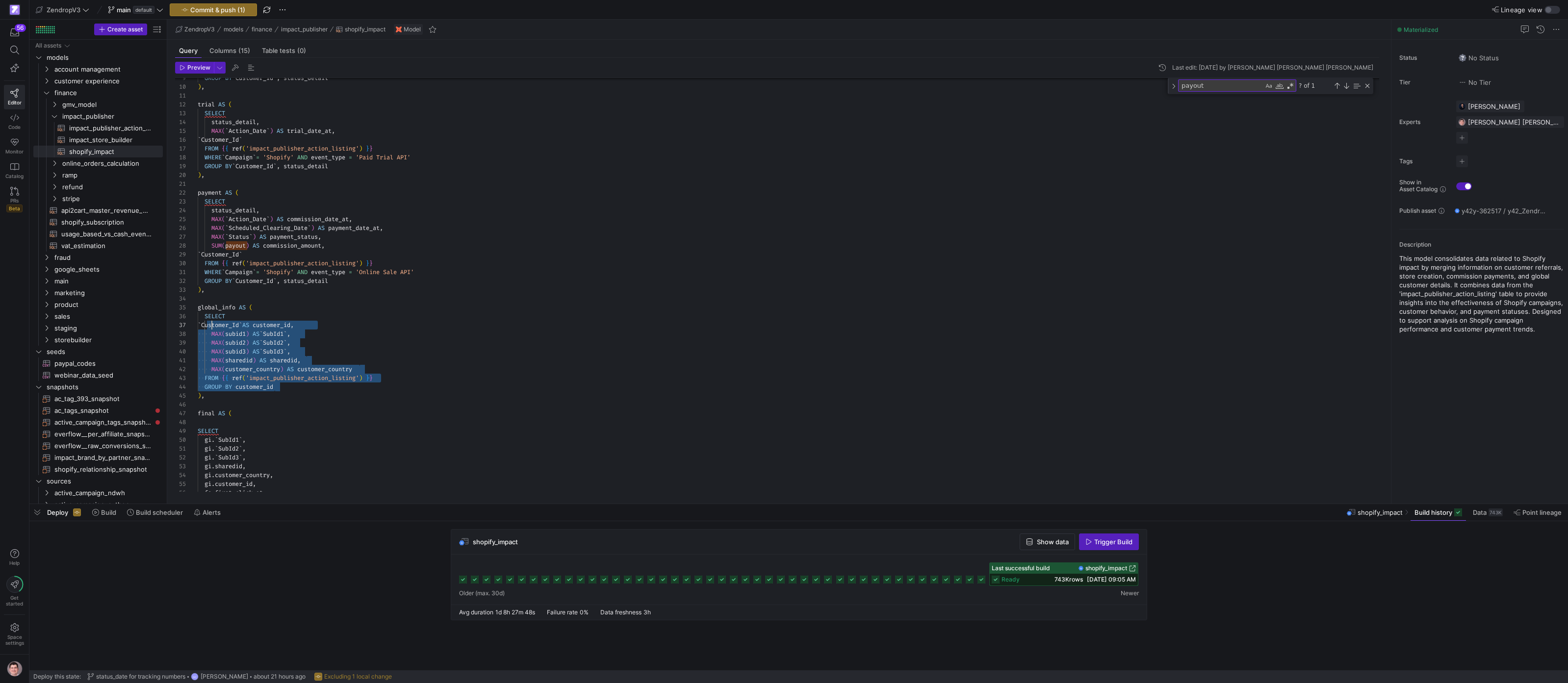
scroll to position [53, 4]
drag, startPoint x: 289, startPoint y: 385, endPoint x: 201, endPoint y: 324, distance: 107.1
click at [201, 324] on div "MAX ( ` Status ` ) AS payment_status , SUM ( payout ) AS commission_amount , ` …" at bounding box center [793, 313] width 1189 height 668
click at [366, 343] on div "MAX ( ` Status ` ) AS payment_status , SUM ( payout ) AS commission_amount , ` …" at bounding box center [793, 313] width 1189 height 668
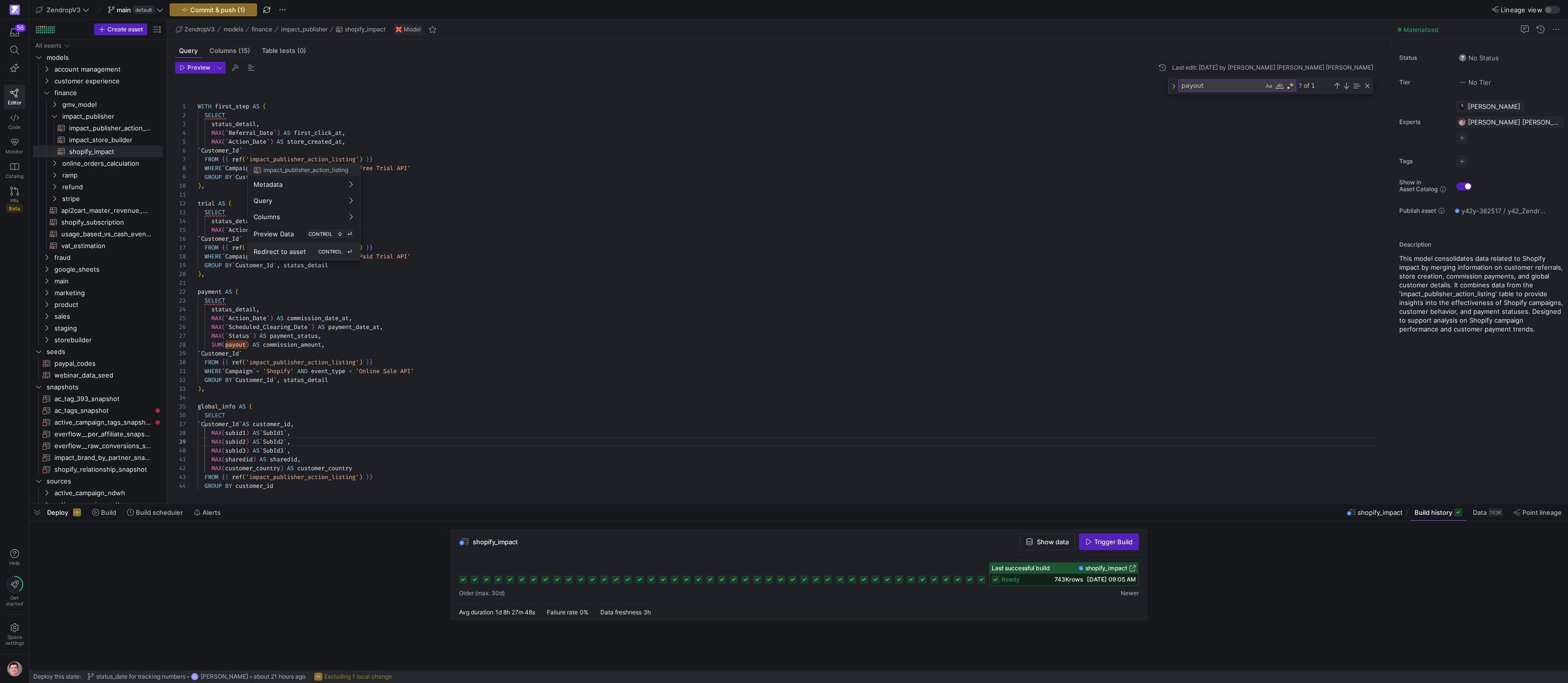
click at [299, 249] on span "Redirect to asset" at bounding box center [280, 251] width 52 height 8
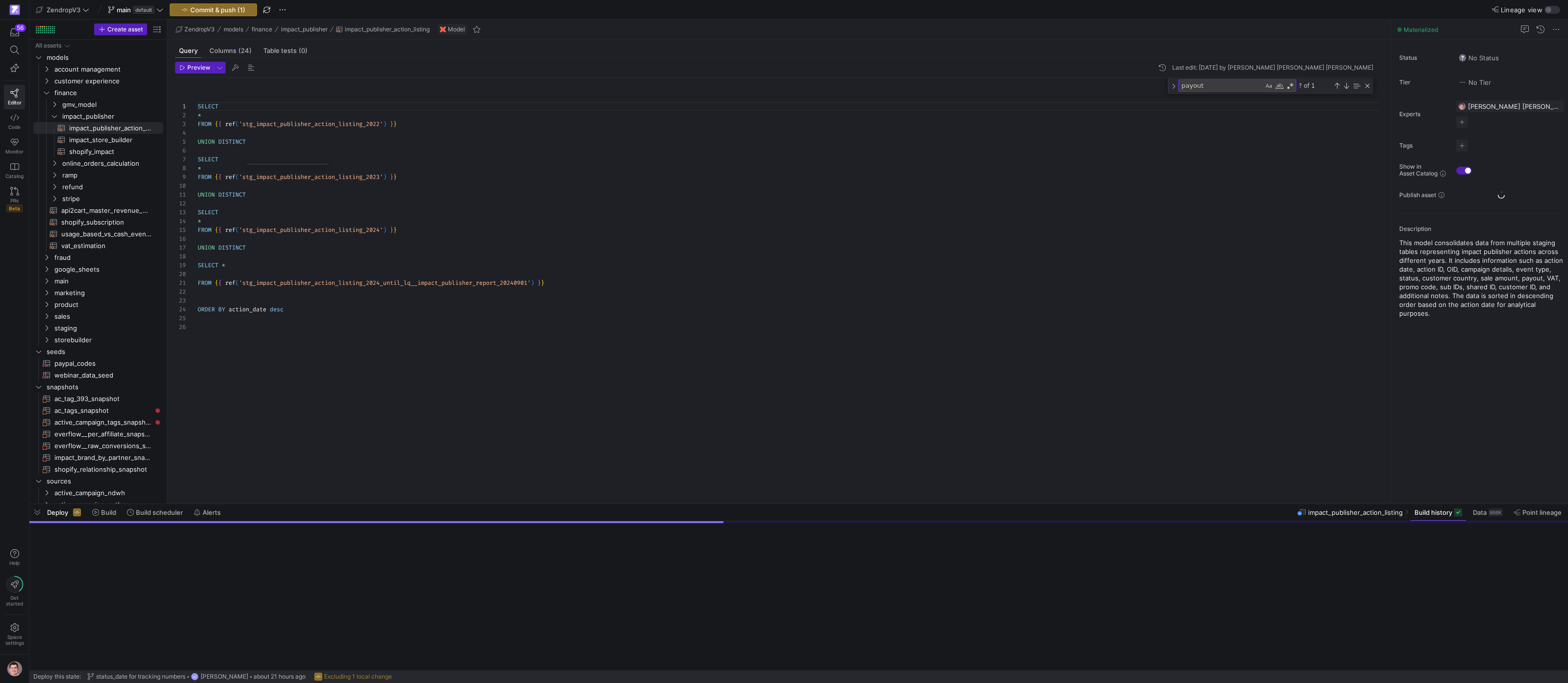
scroll to position [88, 0]
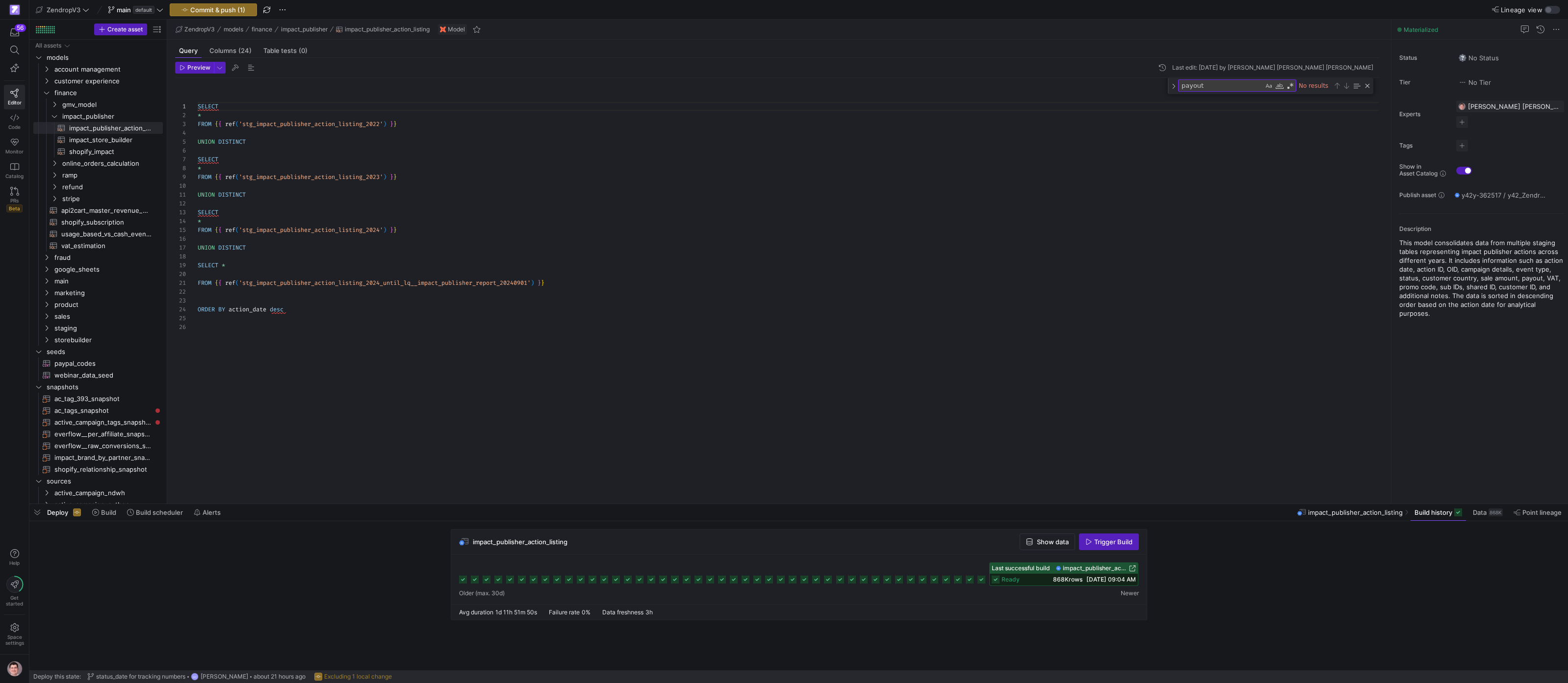
click at [1082, 569] on span "impact_publisher_action_listing" at bounding box center [1095, 568] width 65 height 7
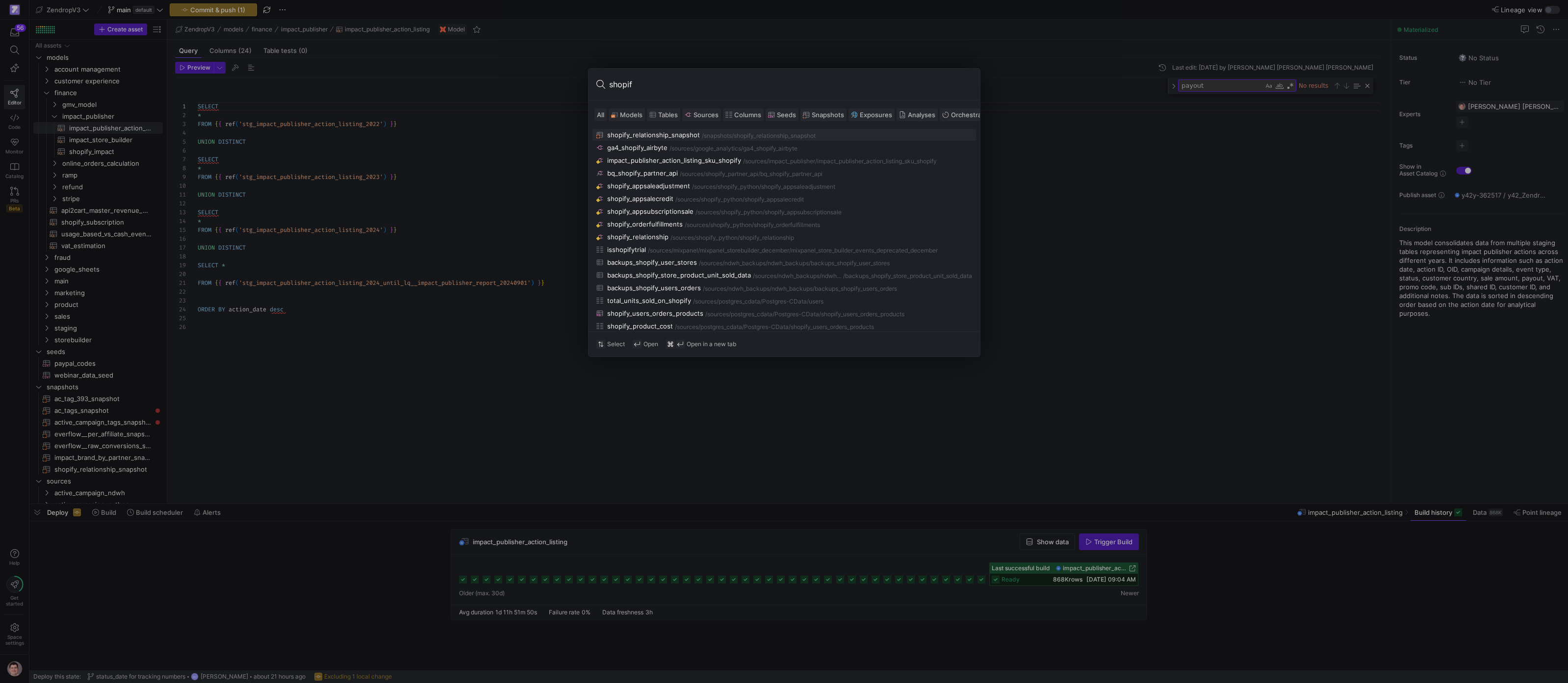
type input "shopify"
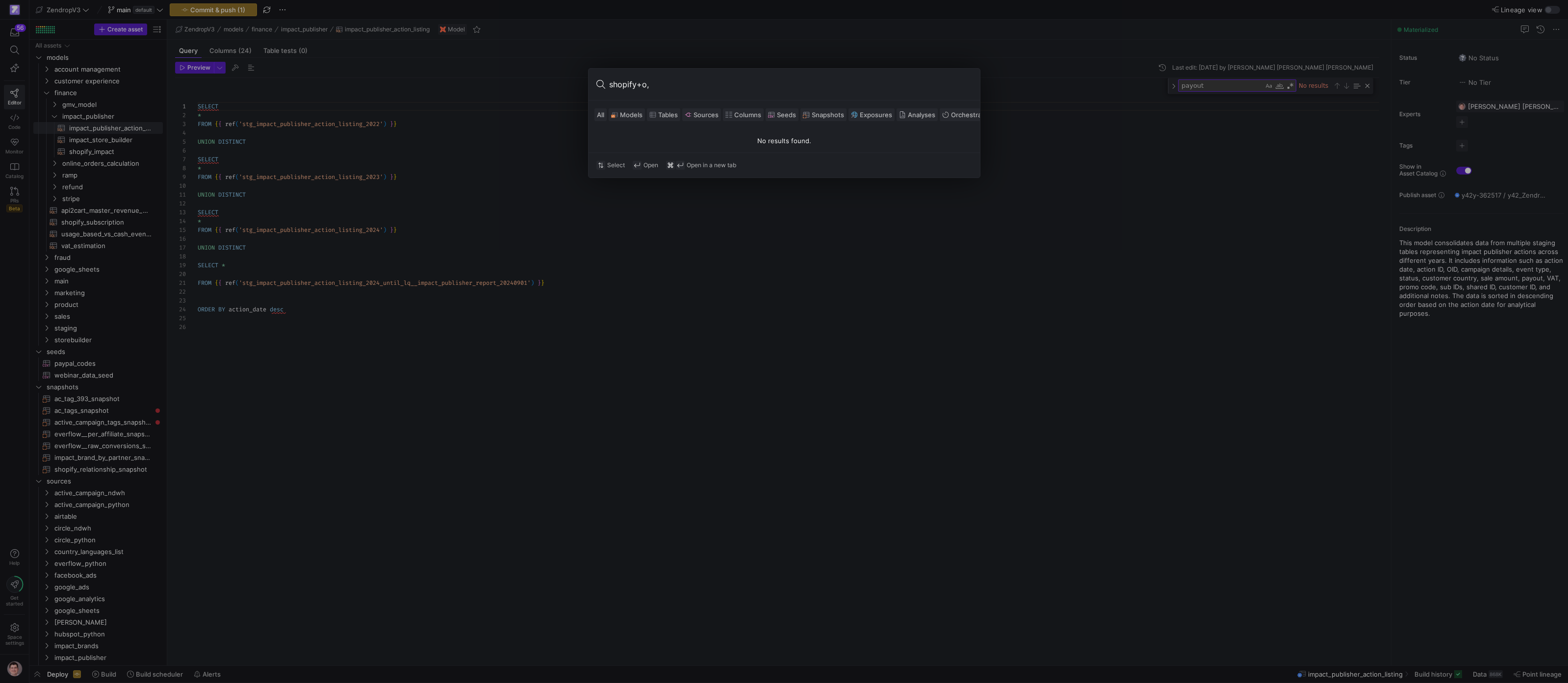
type input "shopify+o,a"
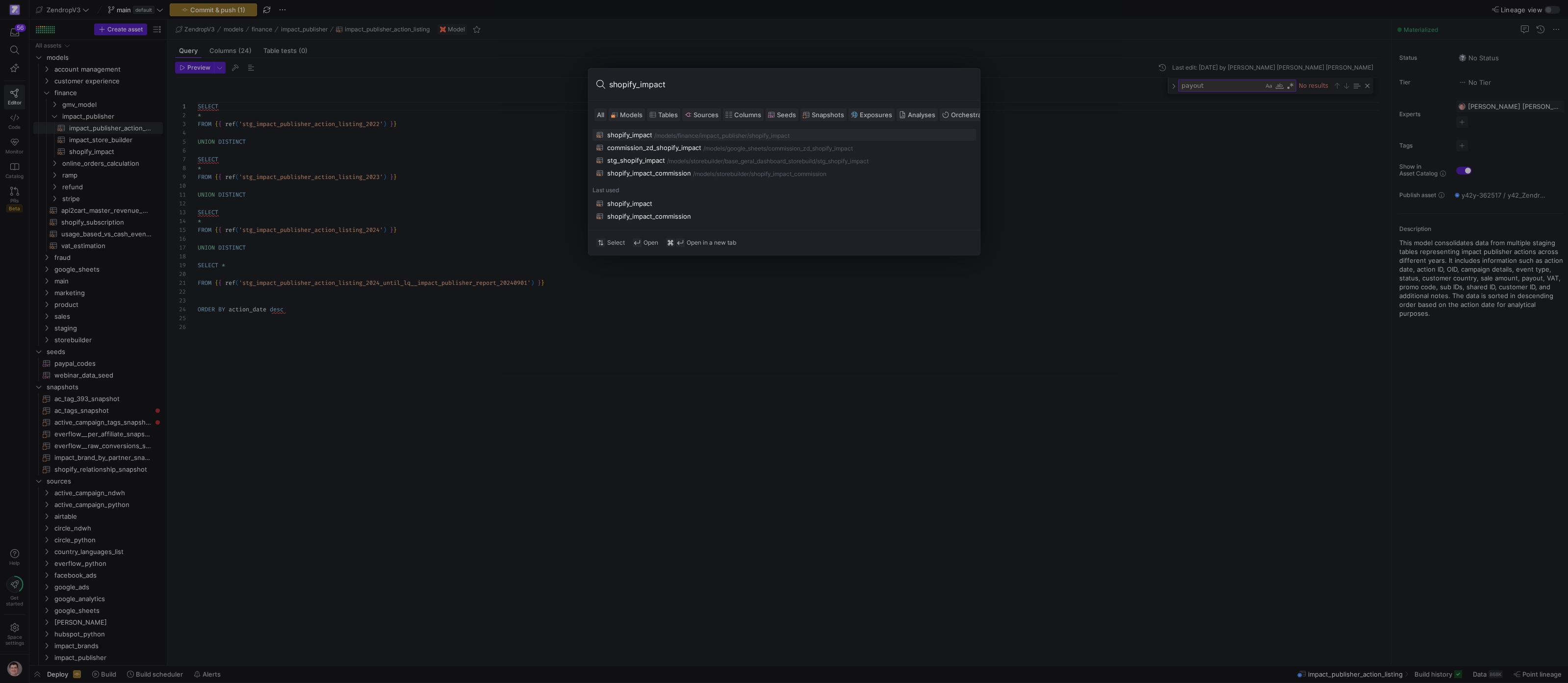
scroll to position [88, 0]
type input "shopify_impact"
click at [684, 130] on button "shopify_impact /models/ finance/impact_publisher /shopify_impact" at bounding box center [784, 135] width 383 height 12
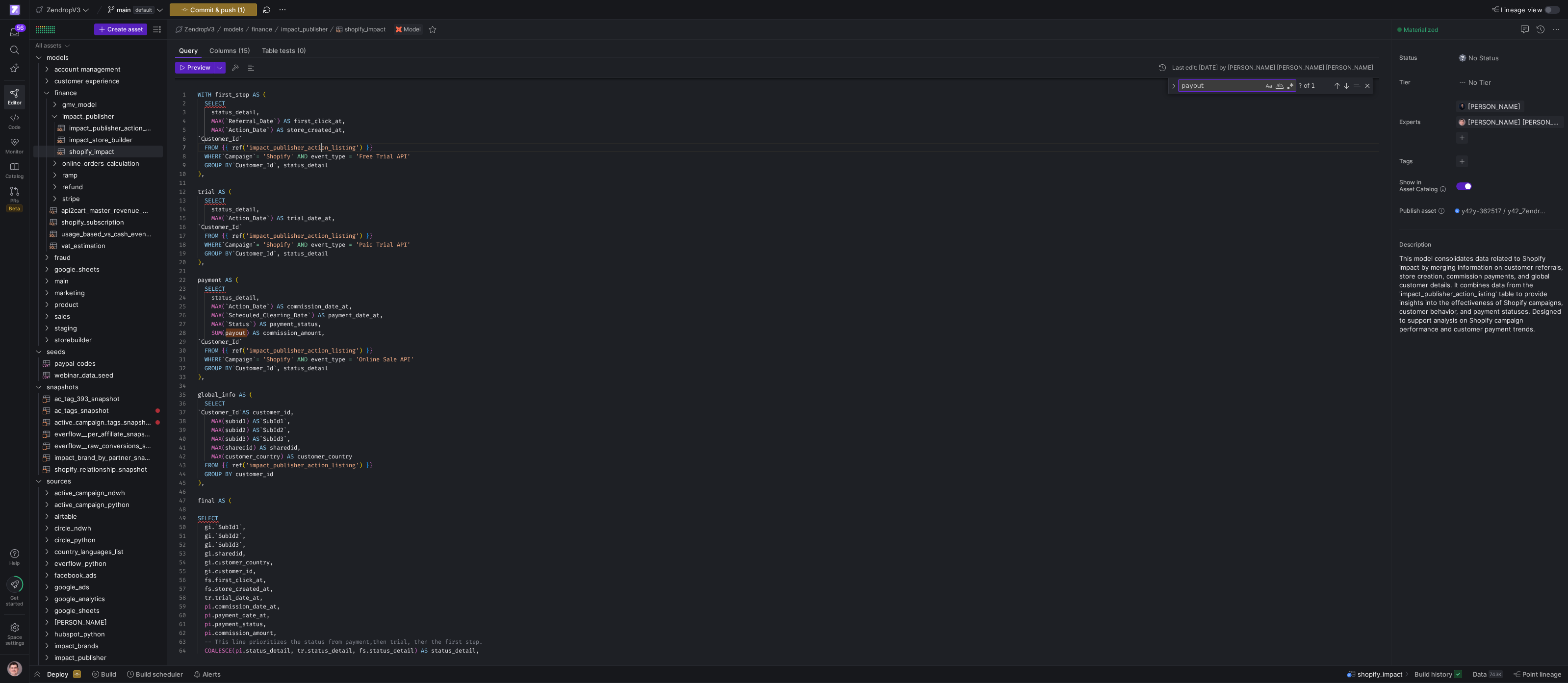
click at [321, 152] on div "WITH first_step AS ( SELECT status_detail , MAX ( ` Referral_Date ` ) AS first_…" at bounding box center [793, 401] width 1189 height 668
click at [556, 141] on div at bounding box center [784, 342] width 1568 height 683
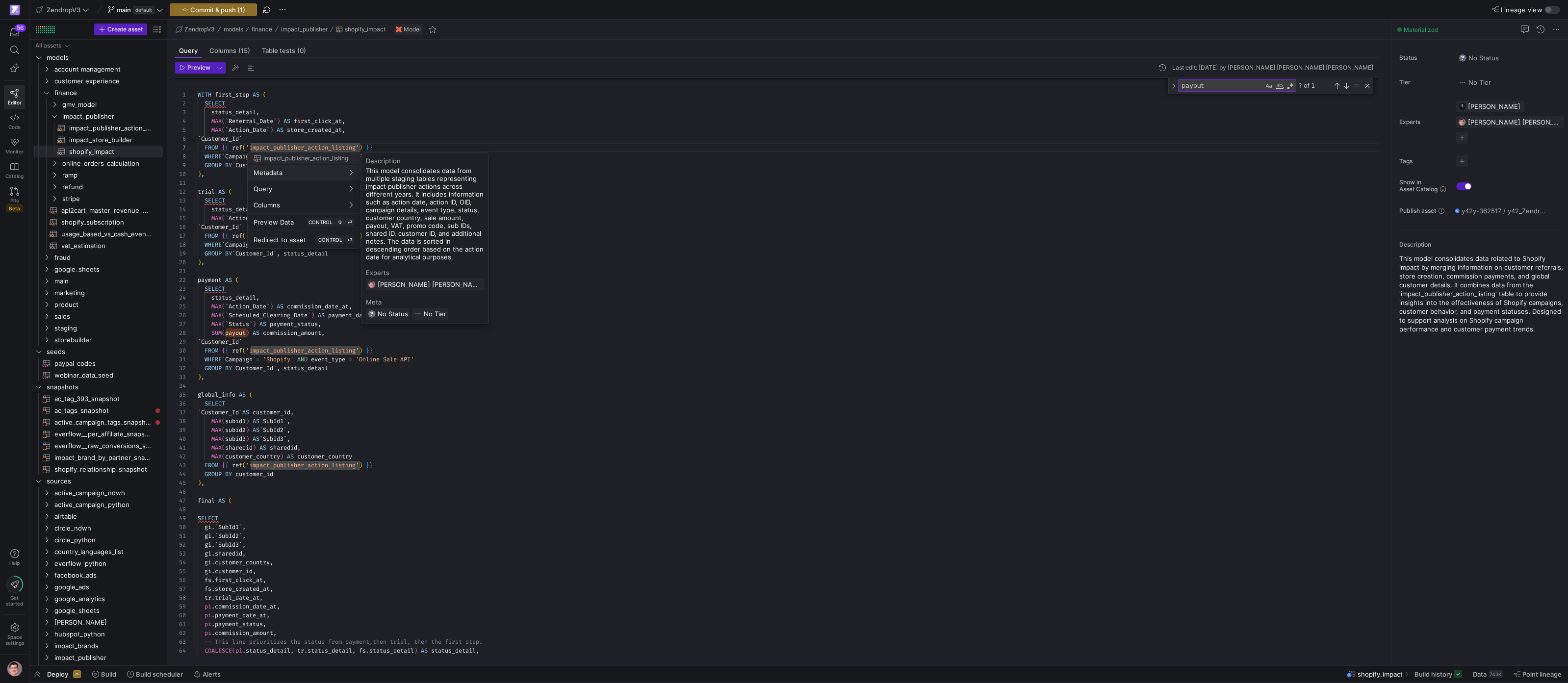
click at [482, 130] on div at bounding box center [784, 342] width 1568 height 683
click at [330, 148] on div at bounding box center [784, 342] width 1568 height 683
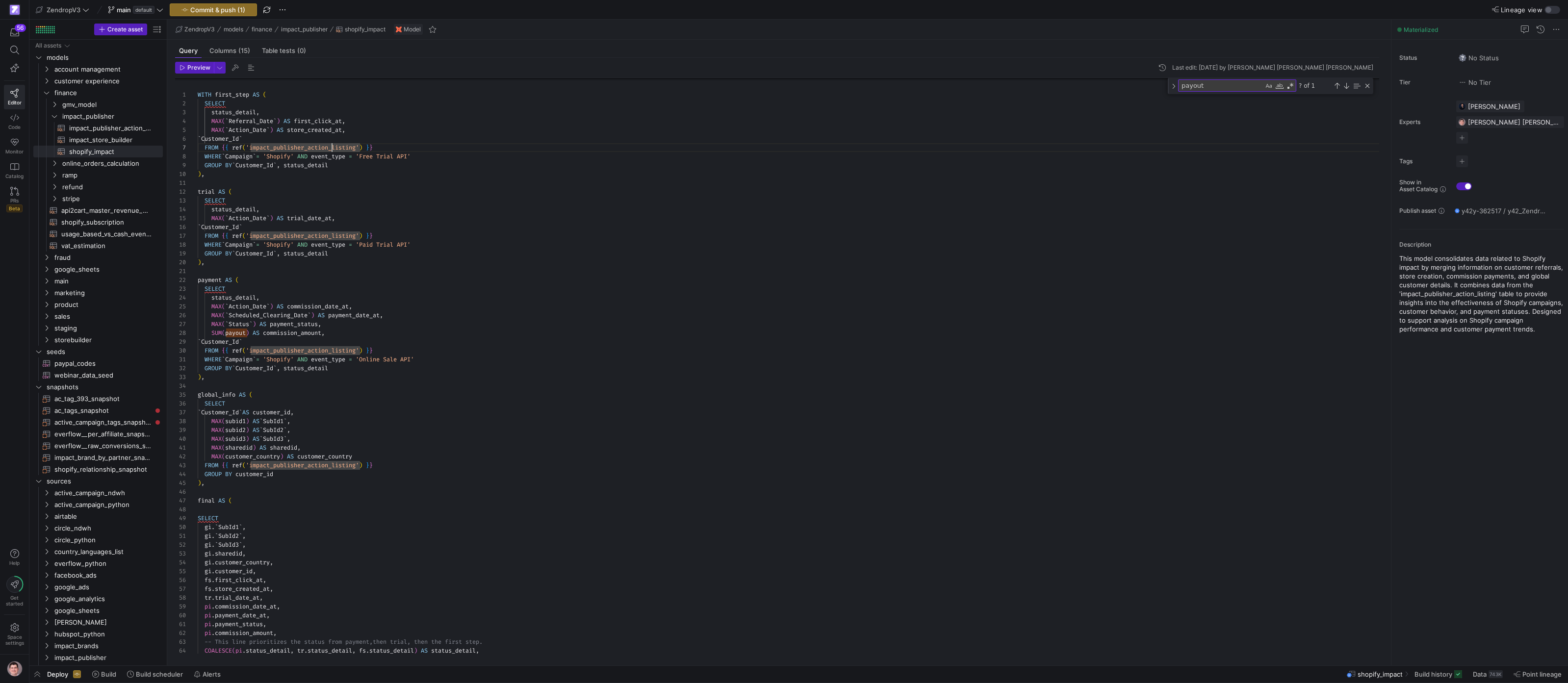
click at [330, 148] on div "WITH first_step AS ( SELECT status_detail , MAX ( ` Referral_Date ` ) AS first_…" at bounding box center [793, 401] width 1189 height 668
click at [330, 147] on div "WITH first_step AS ( SELECT status_detail , MAX ( ` Referral_Date ` ) AS first_…" at bounding box center [793, 401] width 1189 height 668
drag, startPoint x: 762, startPoint y: 329, endPoint x: 746, endPoint y: 329, distance: 16.0
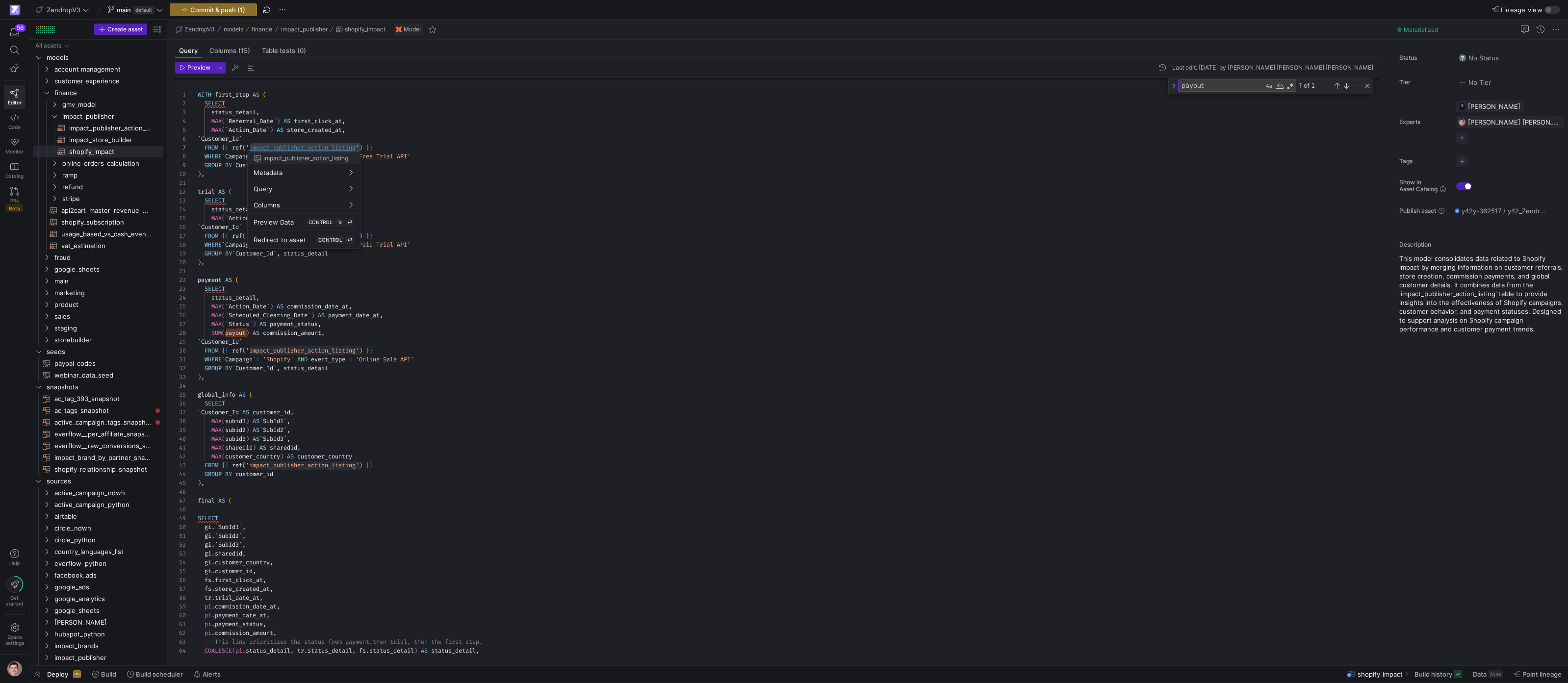
click at [757, 329] on div at bounding box center [784, 342] width 1568 height 683
click at [248, 157] on div "WITH first_step AS ( SELECT status_detail , MAX ( ` Referral_Date ` ) AS first_…" at bounding box center [793, 401] width 1189 height 668
click at [397, 161] on div at bounding box center [784, 342] width 1568 height 683
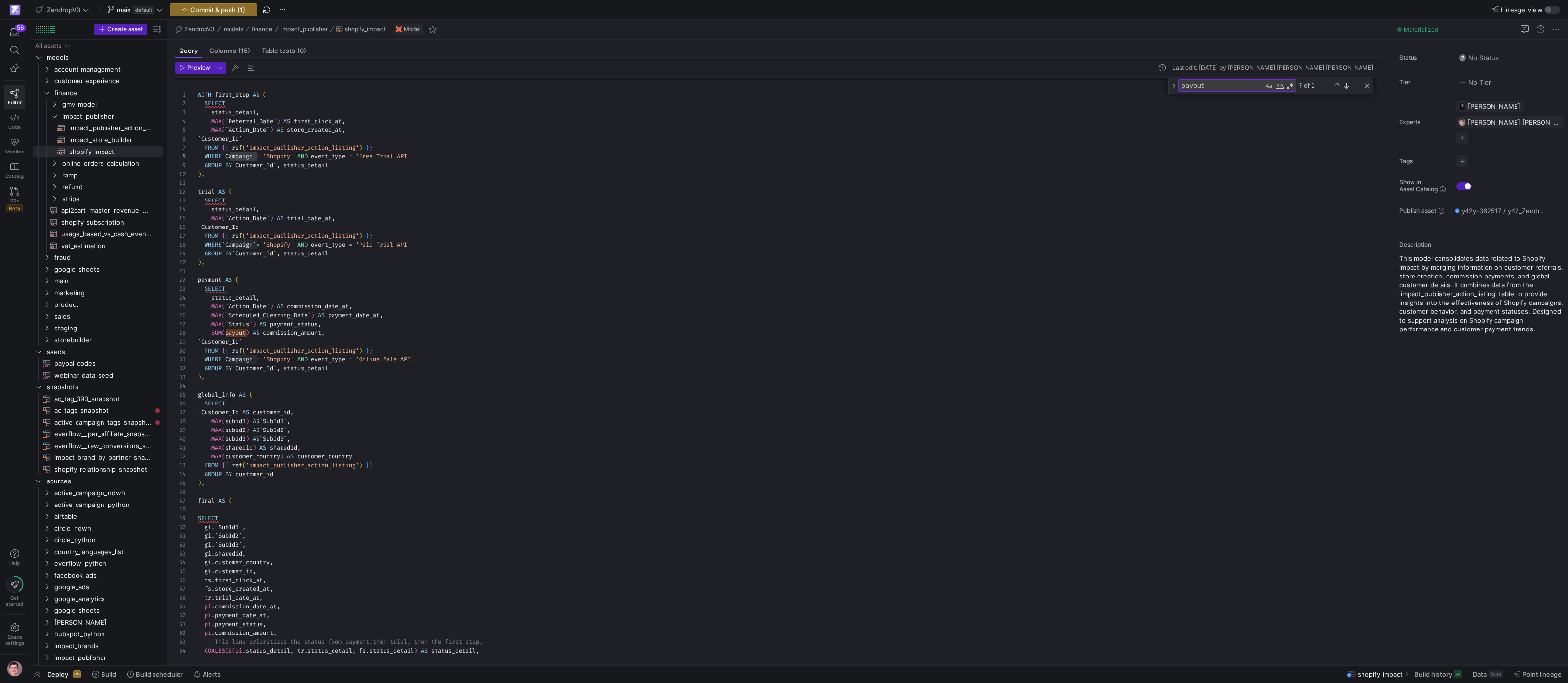
click at [397, 155] on div "WITH first_step AS ( SELECT status_detail , MAX ( ` Referral_Date ` ) AS first_…" at bounding box center [793, 401] width 1189 height 668
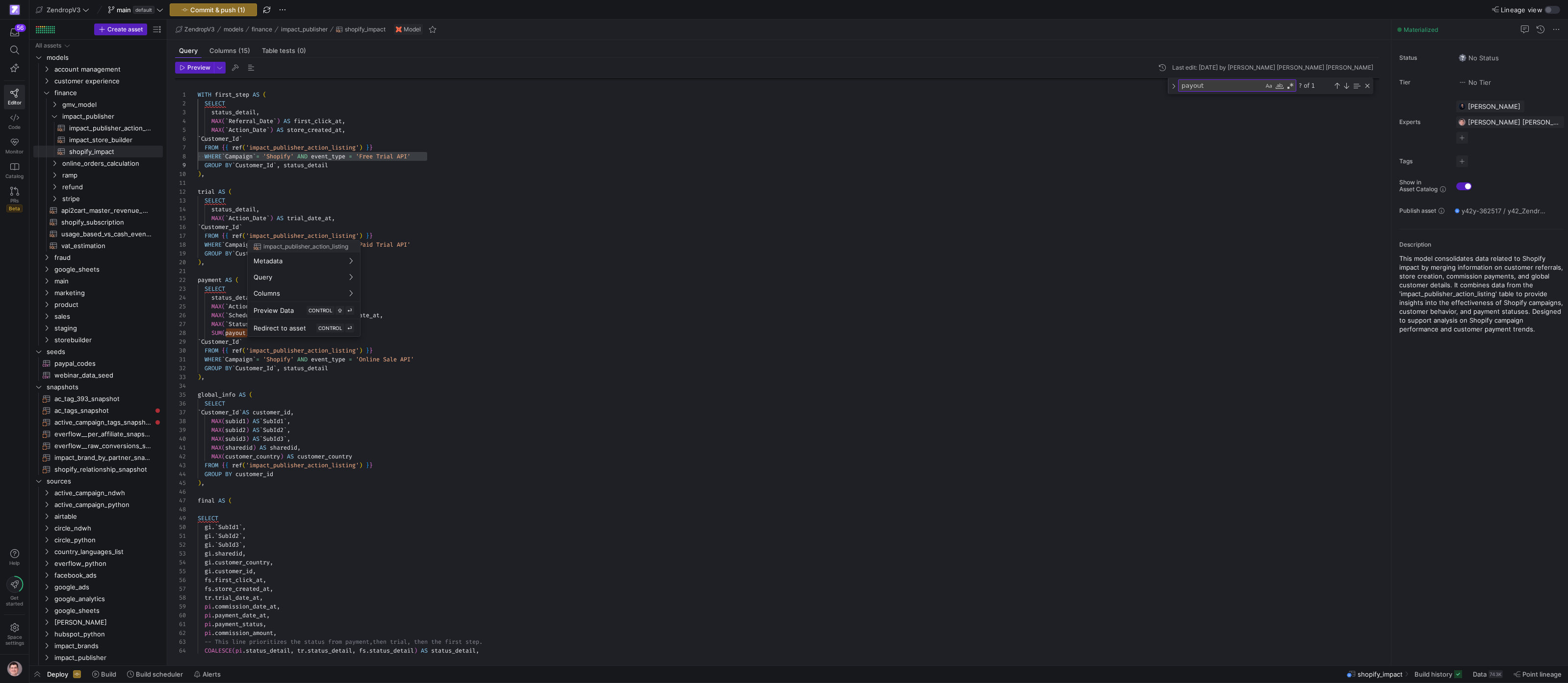
click at [357, 240] on div "impact_publisher_action_listing Metadata Query Columns Preview Data CONTROL ⇧ ⏎…" at bounding box center [784, 342] width 1568 height 683
click at [346, 217] on div at bounding box center [784, 342] width 1568 height 683
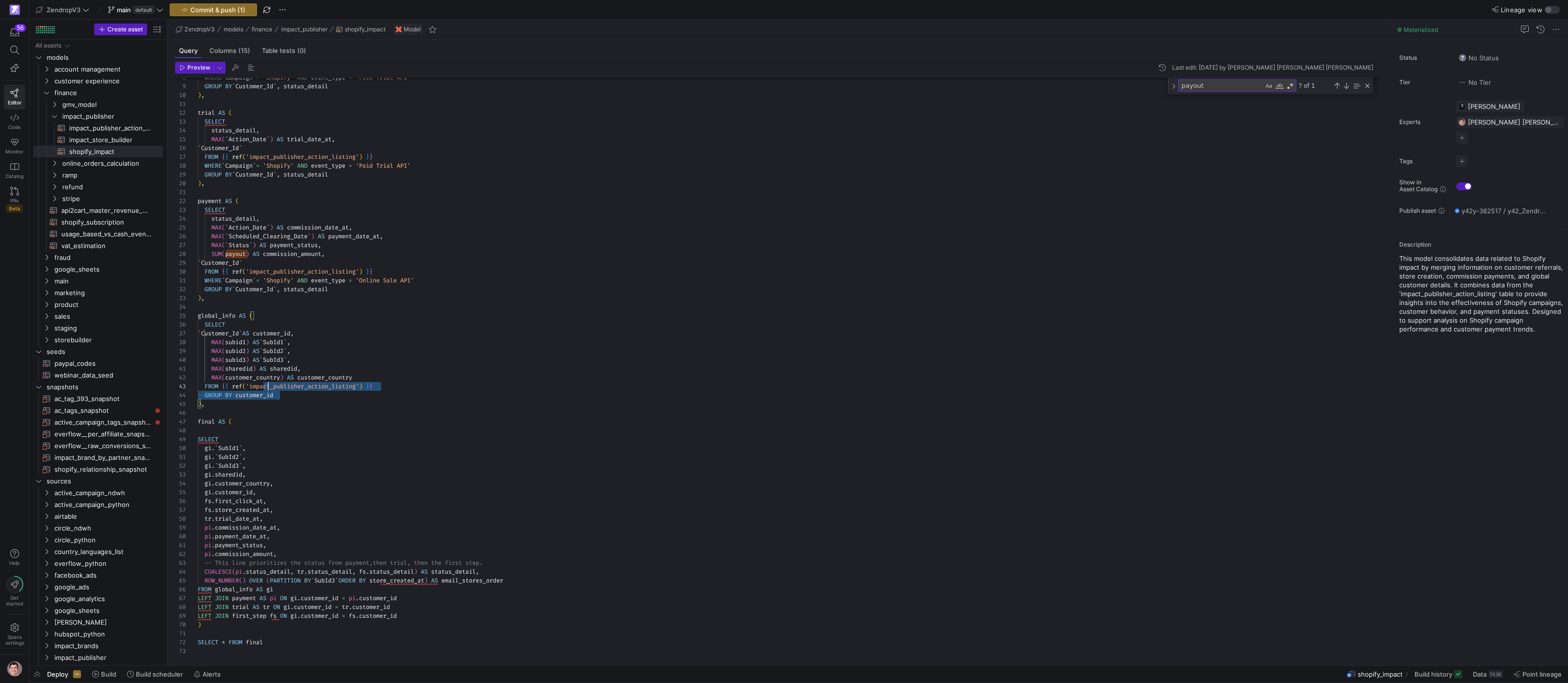
scroll to position [71, 11]
drag, startPoint x: 299, startPoint y: 396, endPoint x: 193, endPoint y: 327, distance: 126.5
click at [198, 327] on div "WHERE ` Campaign ` = 'Shopify' AND event_type = 'Free Trial API' GROUP BY ` Cus…" at bounding box center [793, 321] width 1189 height 668
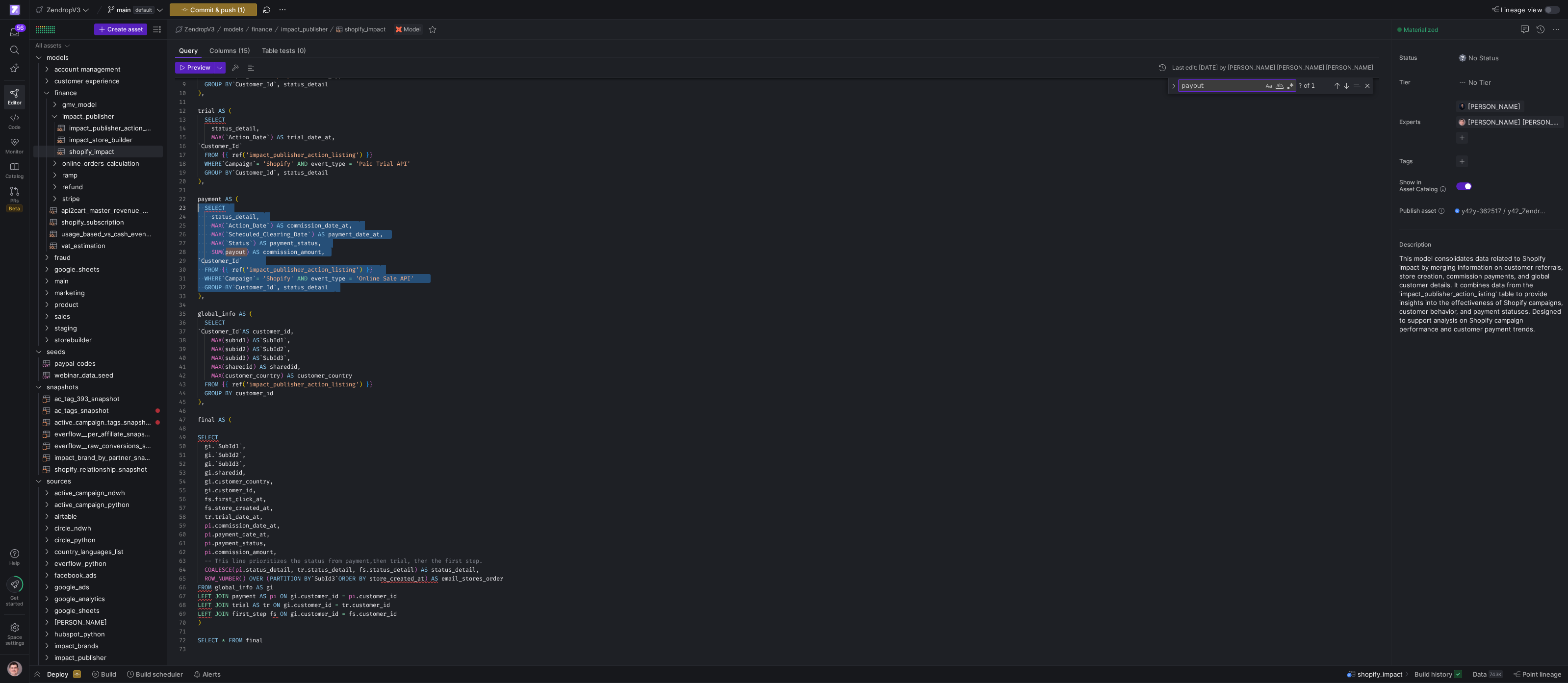
scroll to position [18, 0]
drag, startPoint x: 363, startPoint y: 287, endPoint x: 184, endPoint y: 211, distance: 194.5
click at [198, 211] on div "WHERE ` Campaign ` = 'Shopify' AND event_type = 'Free Trial API' GROUP BY ` Cus…" at bounding box center [793, 320] width 1189 height 668
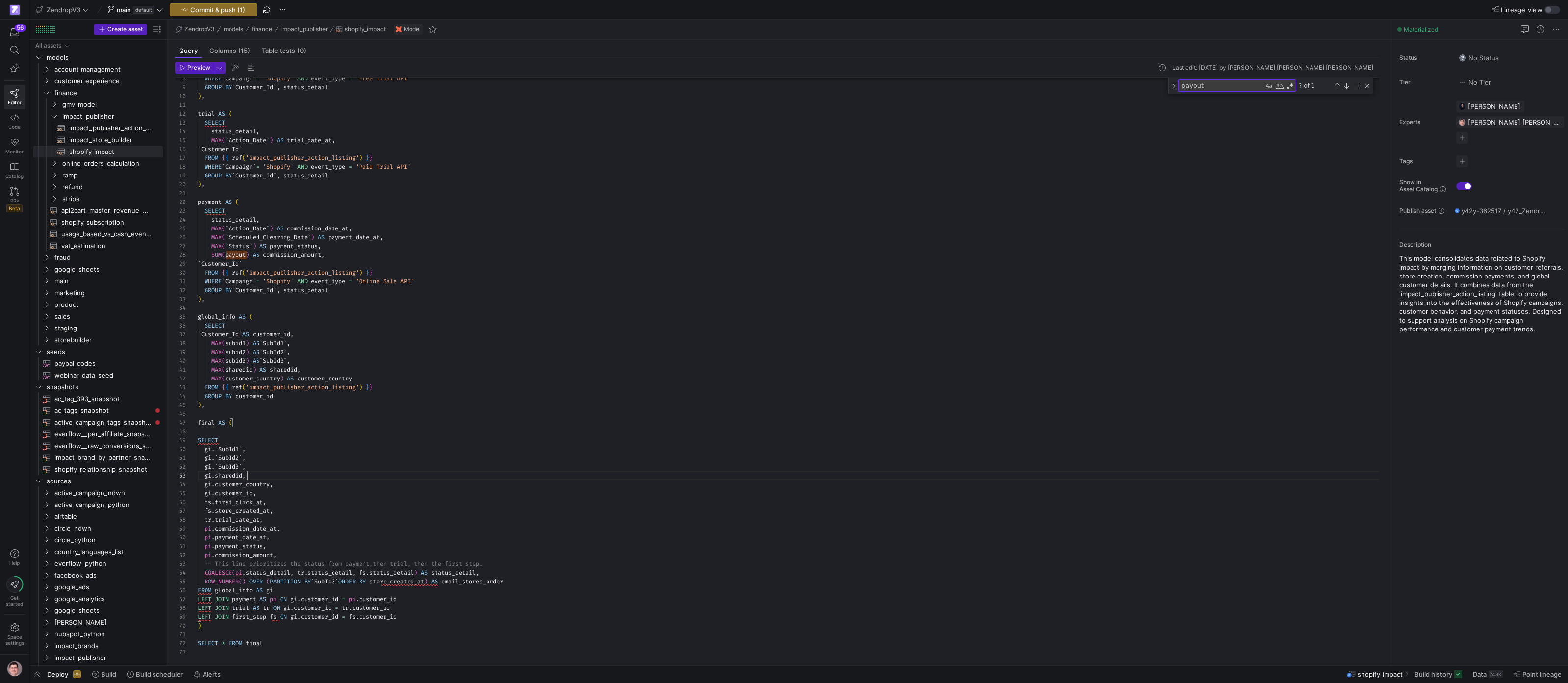
click at [313, 474] on div "WHERE ` Campaign ` = 'Shopify' AND event_type = 'Free Trial API' GROUP BY ` Cus…" at bounding box center [793, 323] width 1189 height 668
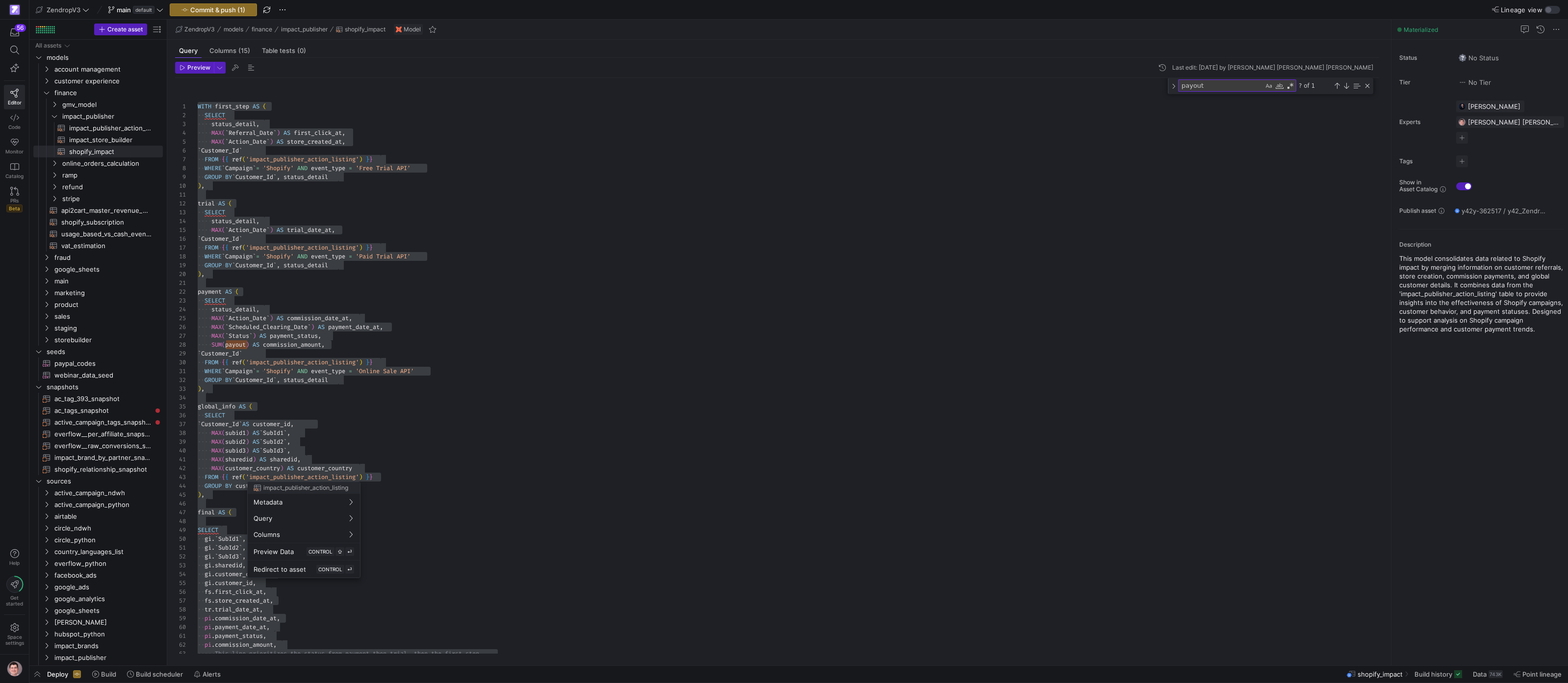
click at [489, 360] on div at bounding box center [784, 342] width 1568 height 683
click at [481, 361] on div "WHERE ` Campaign ` = 'Shopify' AND event_type = 'Free Trial API' GROUP BY ` Cus…" at bounding box center [793, 412] width 1189 height 668
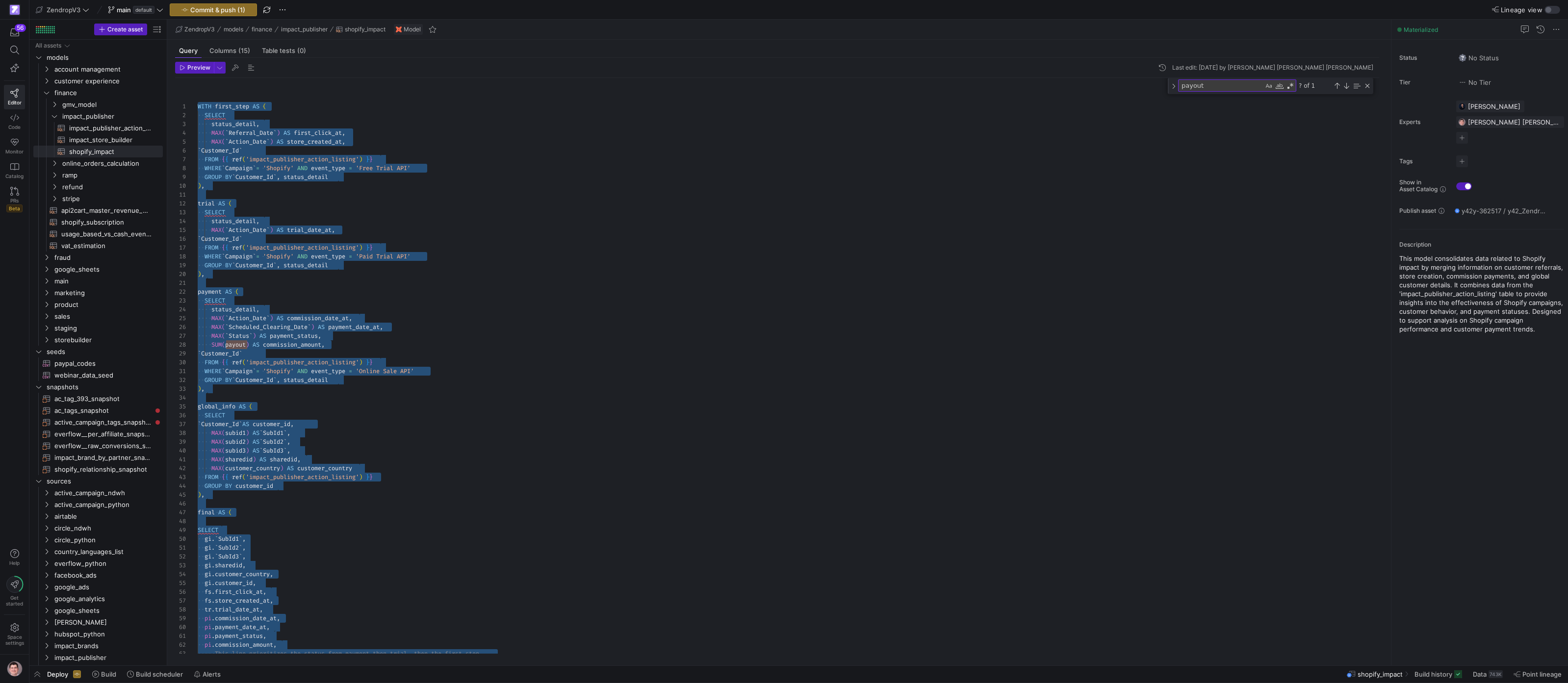
click at [665, 281] on div "WHERE ` Campaign ` = 'Shopify' AND event_type = 'Free Trial API' GROUP BY ` Cus…" at bounding box center [793, 412] width 1189 height 668
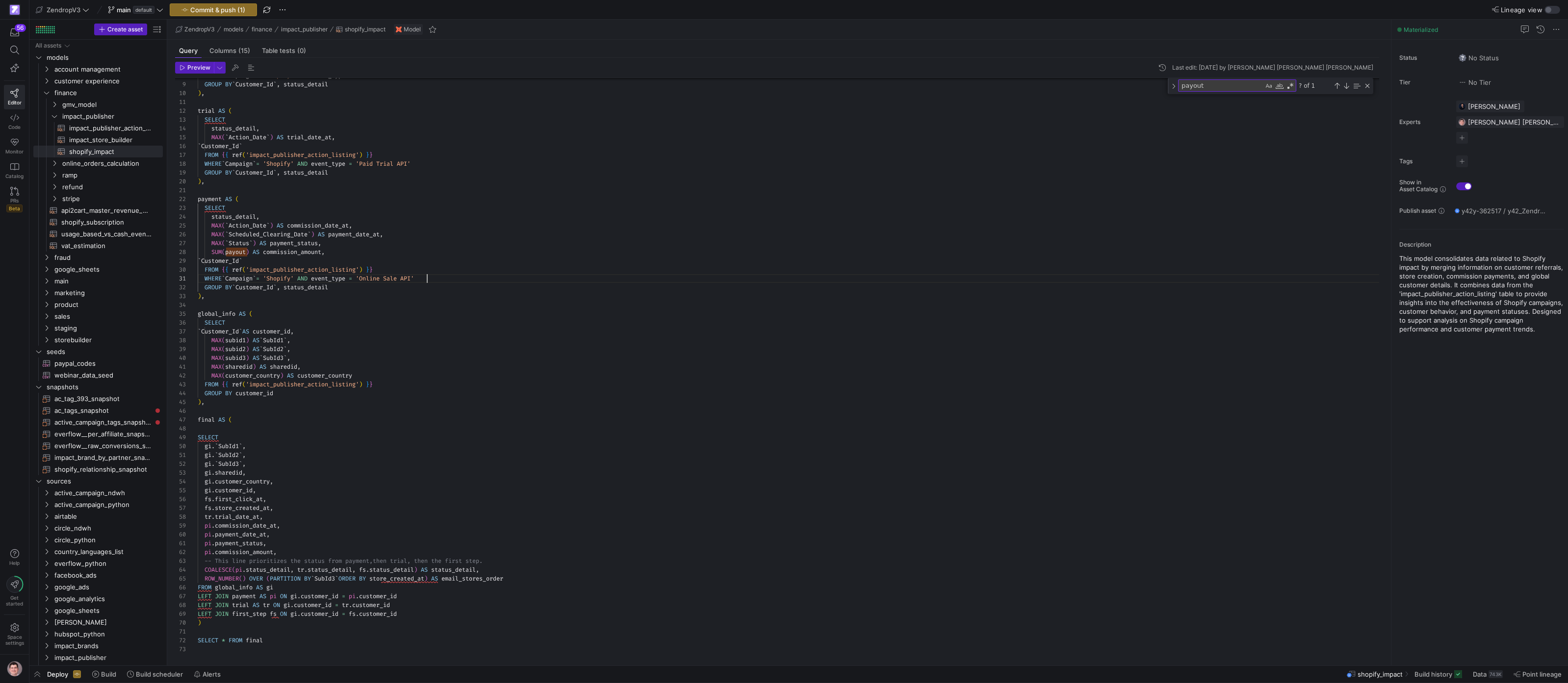
scroll to position [0, 229]
click at [659, 280] on div "WHERE ` Campaign ` = 'Shopify' AND event_type = 'Free Trial API' GROUP BY ` Cus…" at bounding box center [793, 320] width 1189 height 668
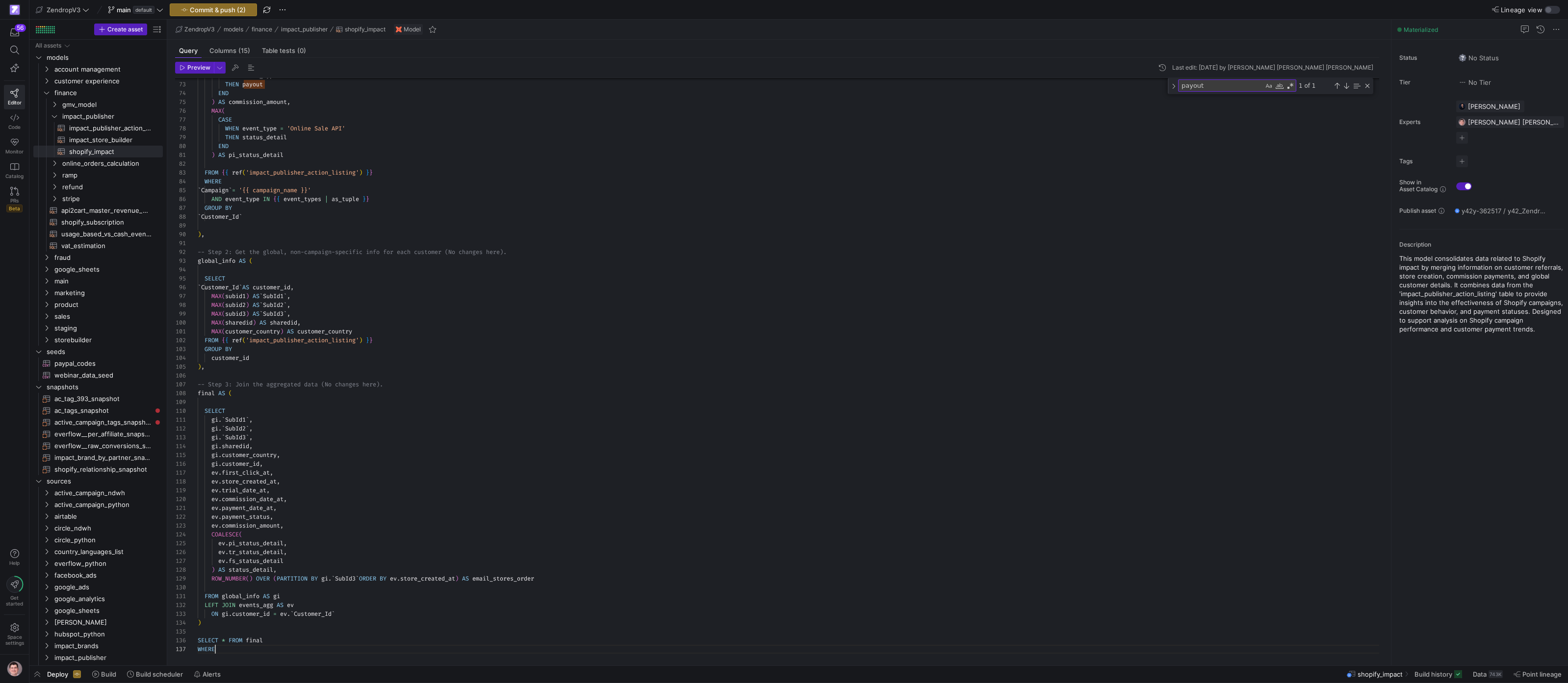
scroll to position [53, 18]
click at [212, 650] on div "WHEN event_type = 'Online Sale API' THEN payout END ) AS commission_amount , MA…" at bounding box center [793, 37] width 1189 height 1233
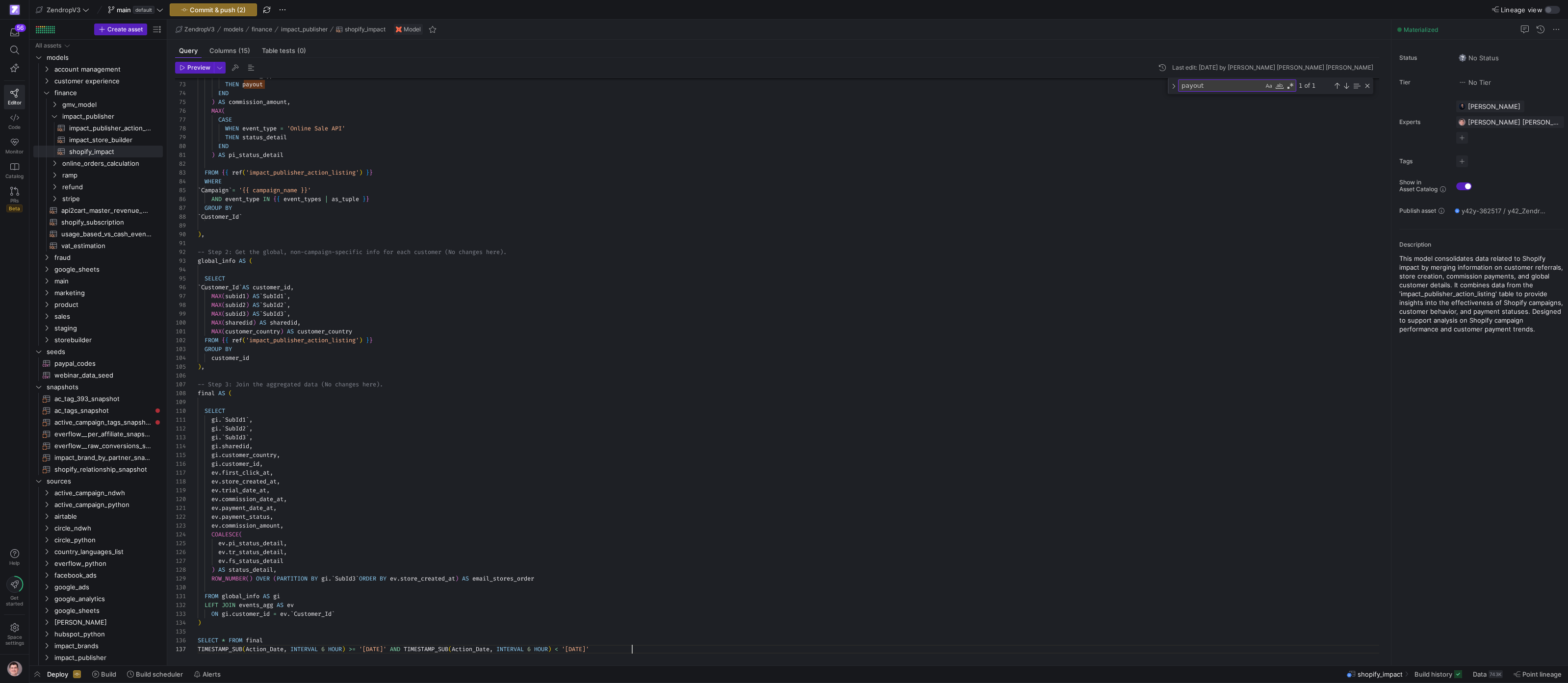
click at [258, 656] on div "Preview Last edit: [DATE] by [PERSON_NAME] [PERSON_NAME] [PERSON_NAME] 72 73 74…" at bounding box center [777, 357] width 1220 height 600
click at [263, 651] on div "WHEN event_type = 'Online Sale API' THEN payout END ) AS commission_amount , MA…" at bounding box center [793, 37] width 1189 height 1233
click at [203, 66] on span "Preview" at bounding box center [199, 68] width 23 height 7
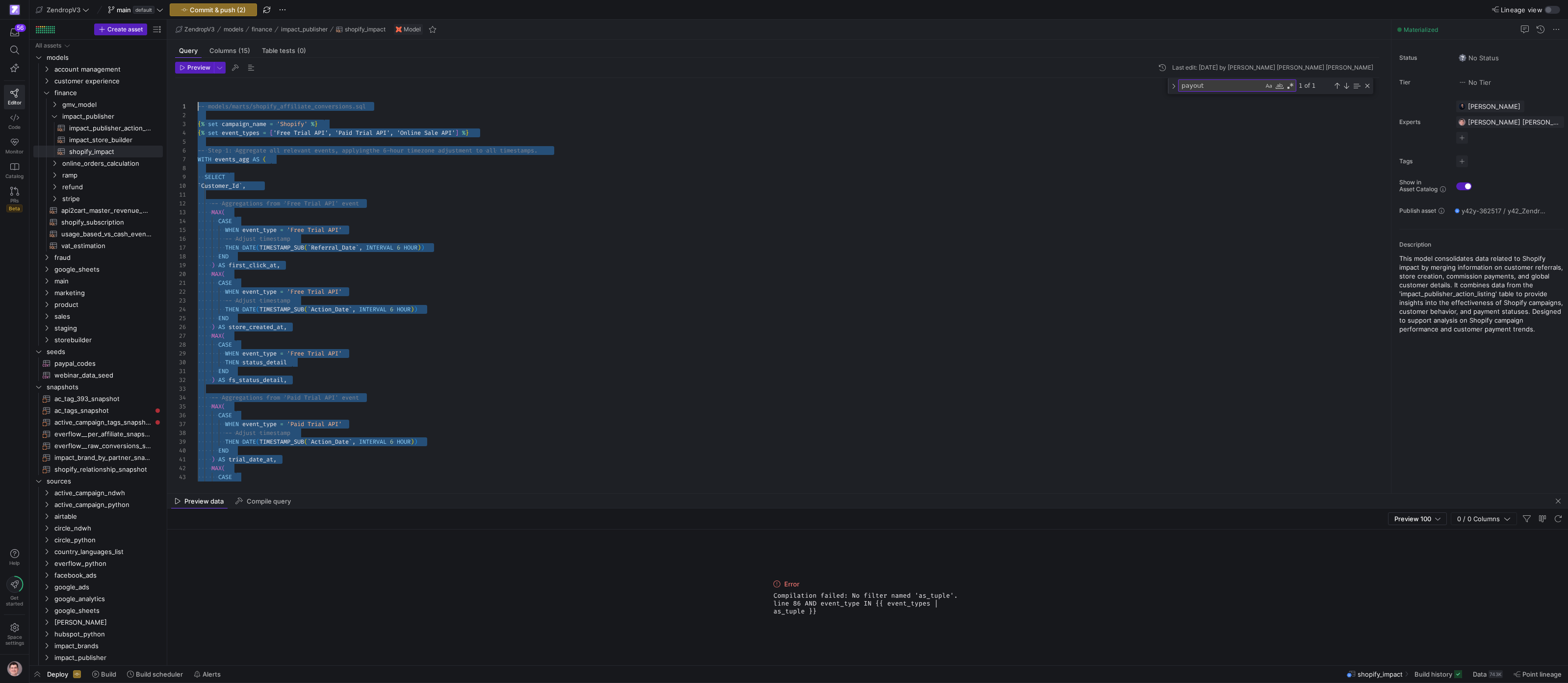
scroll to position [0, 0]
drag, startPoint x: 334, startPoint y: 466, endPoint x: 105, endPoint y: 48, distance: 476.6
click at [198, 78] on div "MAX ( CASE MAX ( CASE WHEN event_type = 'Paid Trial API' -- Adjust timestamp TH…" at bounding box center [793, 695] width 1189 height 1233
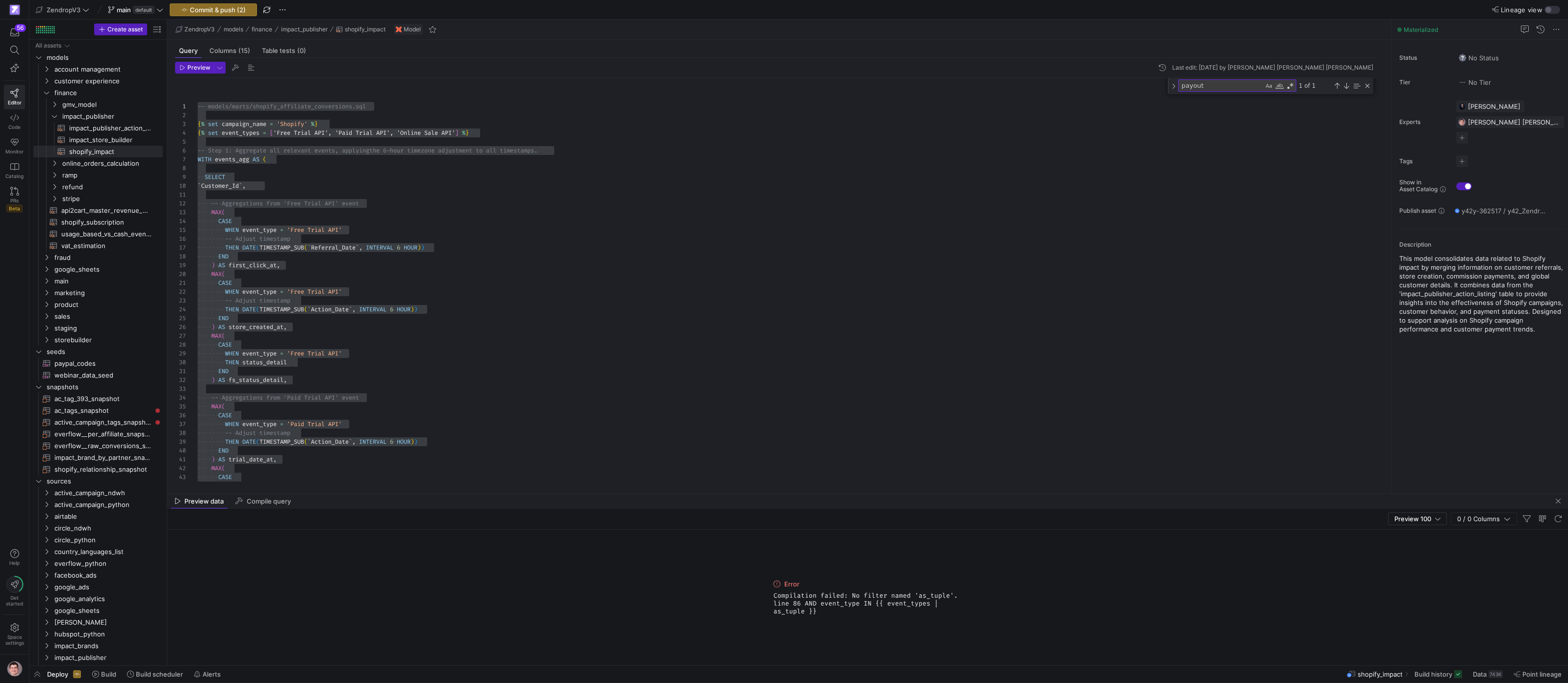
click at [835, 611] on span "Compilation failed: No filter named 'as_tuple'. line 86 AND event_type IN {{ ev…" at bounding box center [867, 604] width 188 height 24
drag, startPoint x: 832, startPoint y: 615, endPoint x: 769, endPoint y: 581, distance: 71.6
click at [769, 581] on div "Error Compilation failed: No filter named 'as_tuple'. line 86 AND event_type IN…" at bounding box center [867, 597] width 1401 height 136
copy div "Error Compilation failed: No filter named 'as_tuple'. line 86 AND event_type IN…"
click at [288, 351] on div "MAX ( CASE MAX ( CASE WHEN event_type = 'Paid Trial API' -- Adjust timestamp TH…" at bounding box center [793, 695] width 1189 height 1233
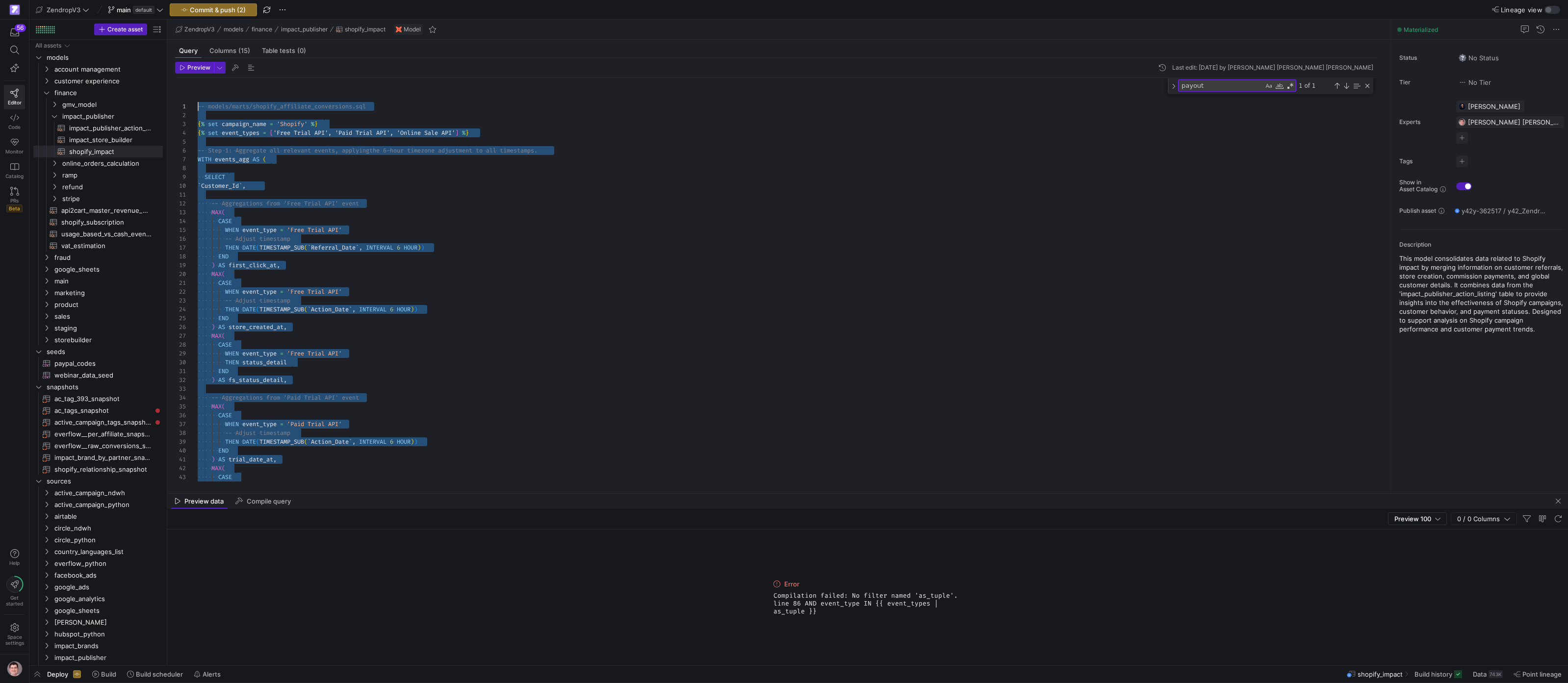
drag, startPoint x: 290, startPoint y: 465, endPoint x: 166, endPoint y: -19, distance: 499.6
click at [198, 78] on div ") AS trial_date_at , MAX ( CASE END ) AS fs_status_detail , -- Aggregations fro…" at bounding box center [793, 695] width 1189 height 1233
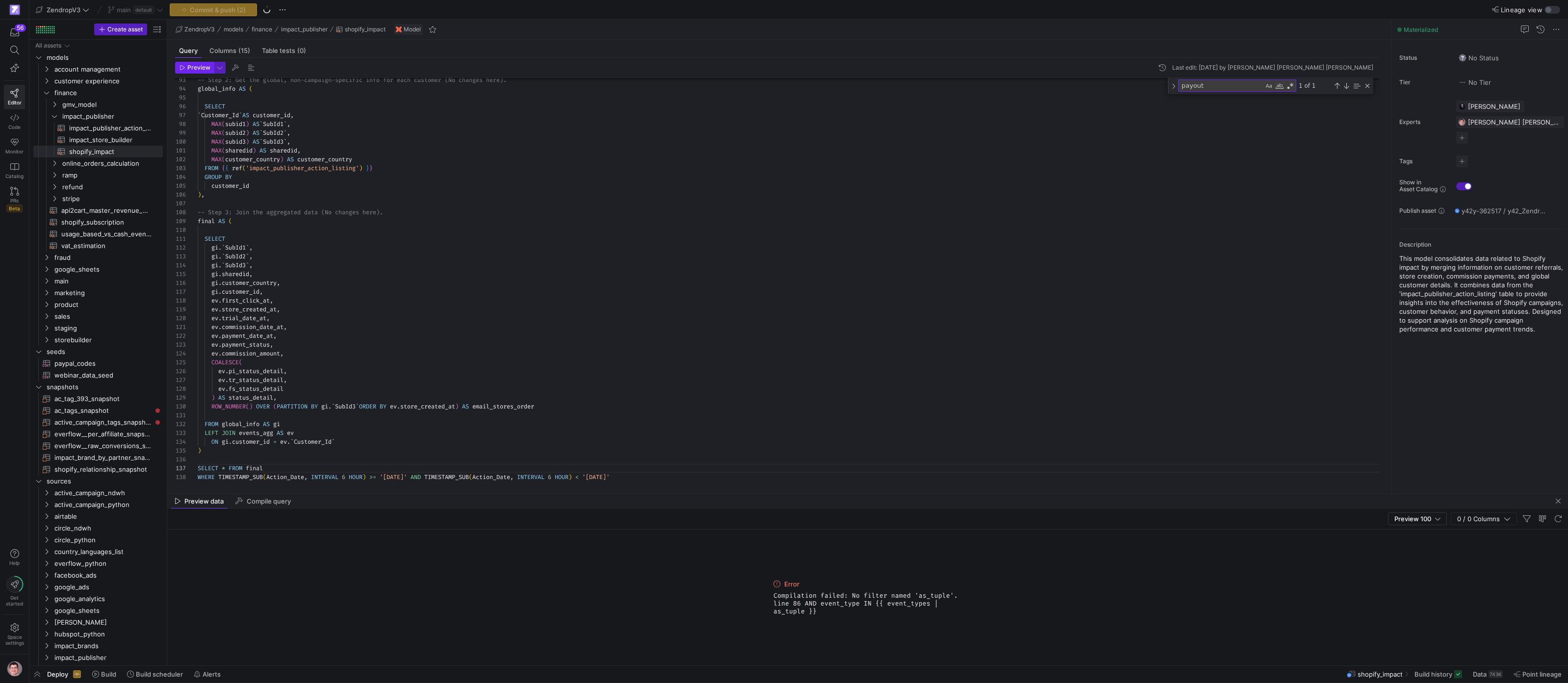
click at [197, 69] on span "Preview" at bounding box center [199, 68] width 23 height 7
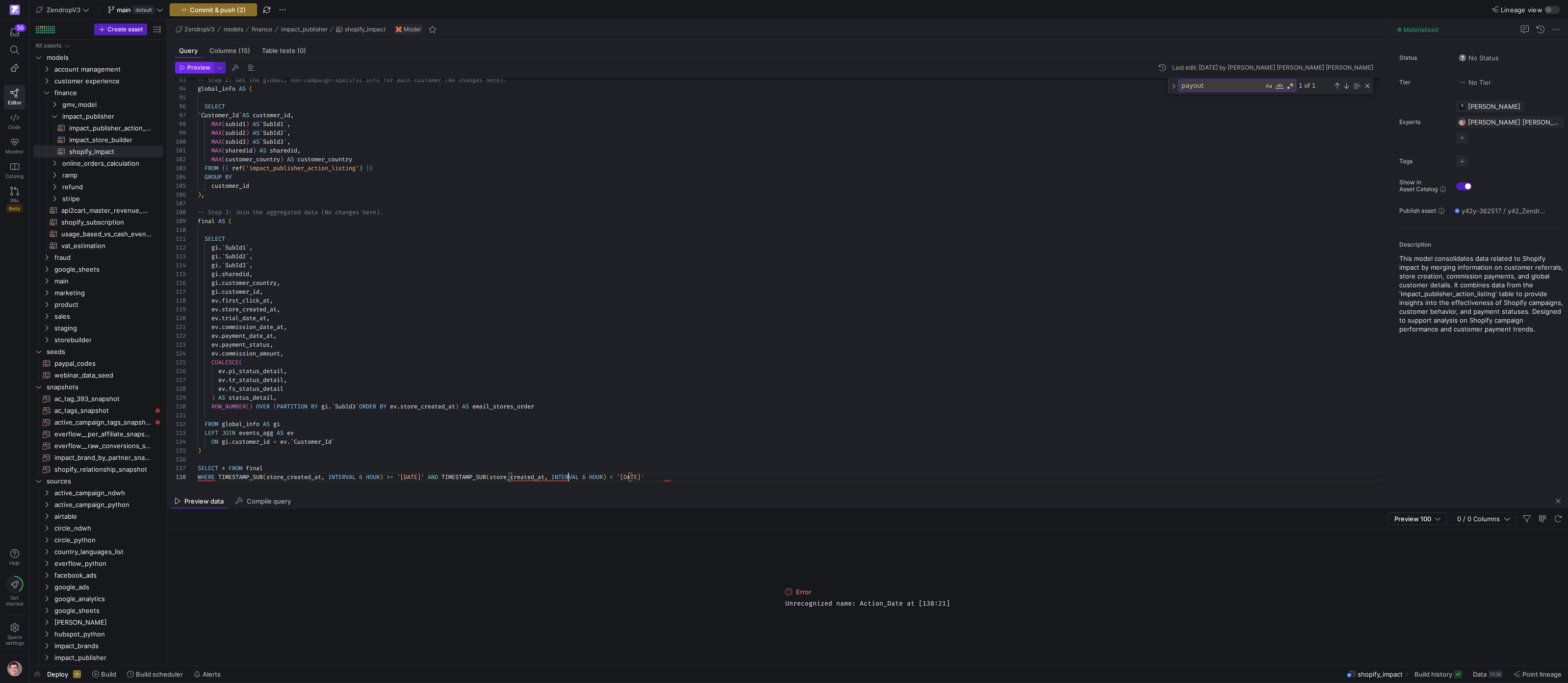
click at [194, 68] on span "Preview" at bounding box center [199, 68] width 23 height 7
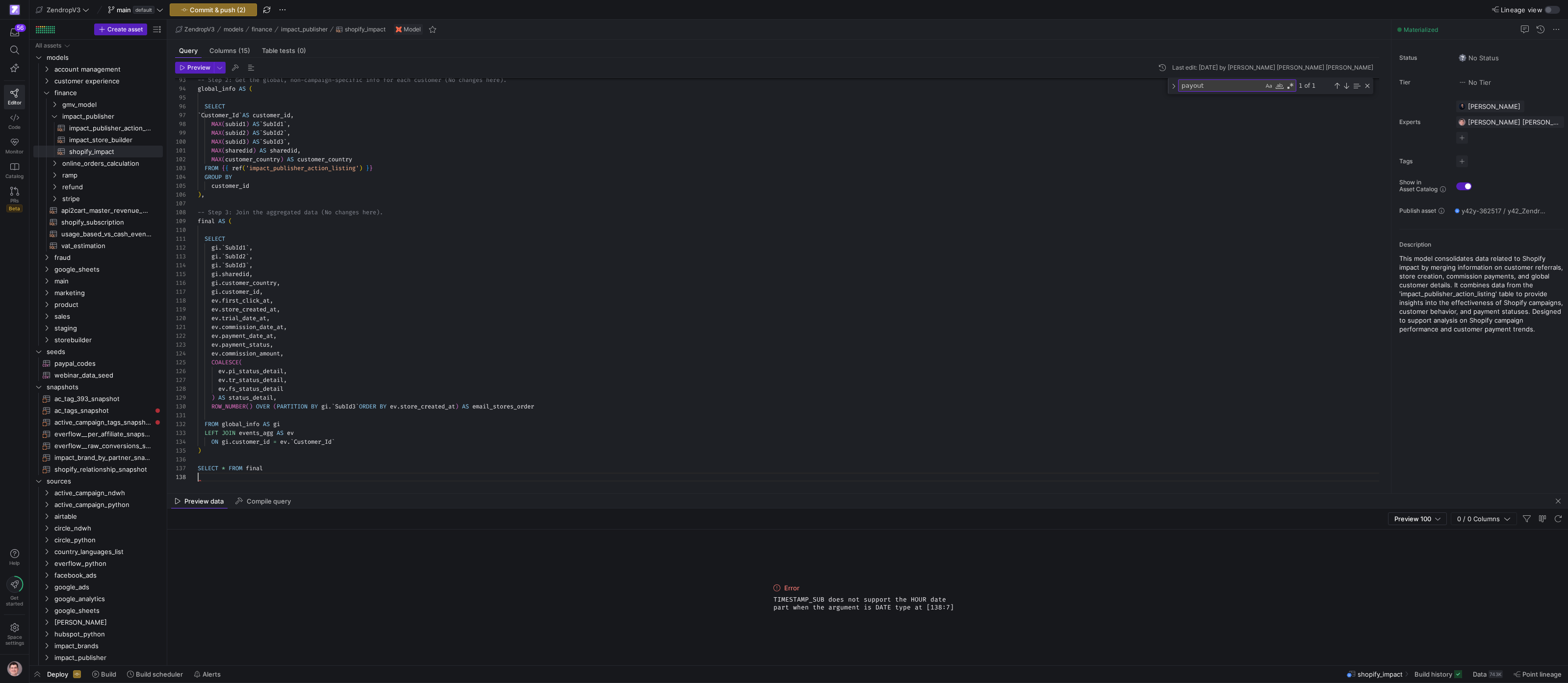
scroll to position [0, 0]
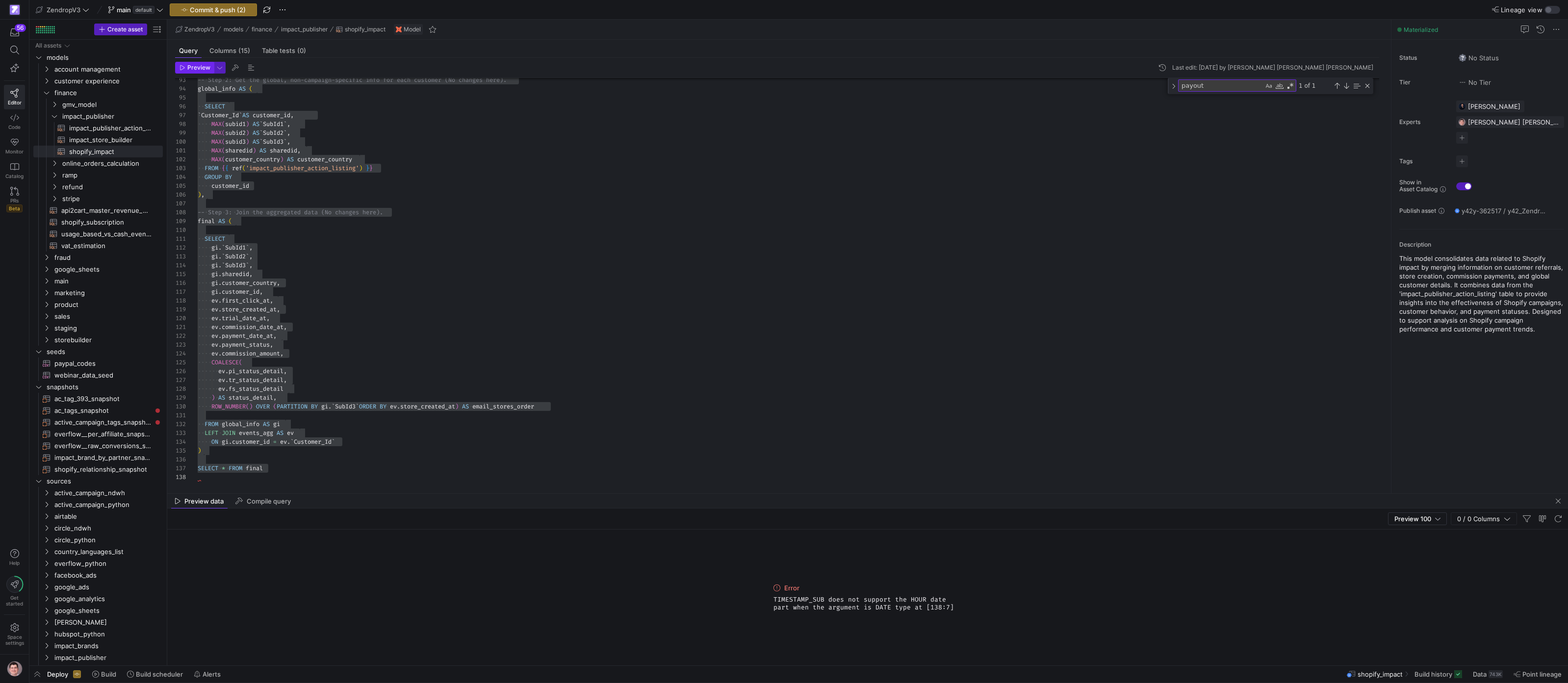
click at [206, 67] on span "Preview" at bounding box center [199, 68] width 23 height 7
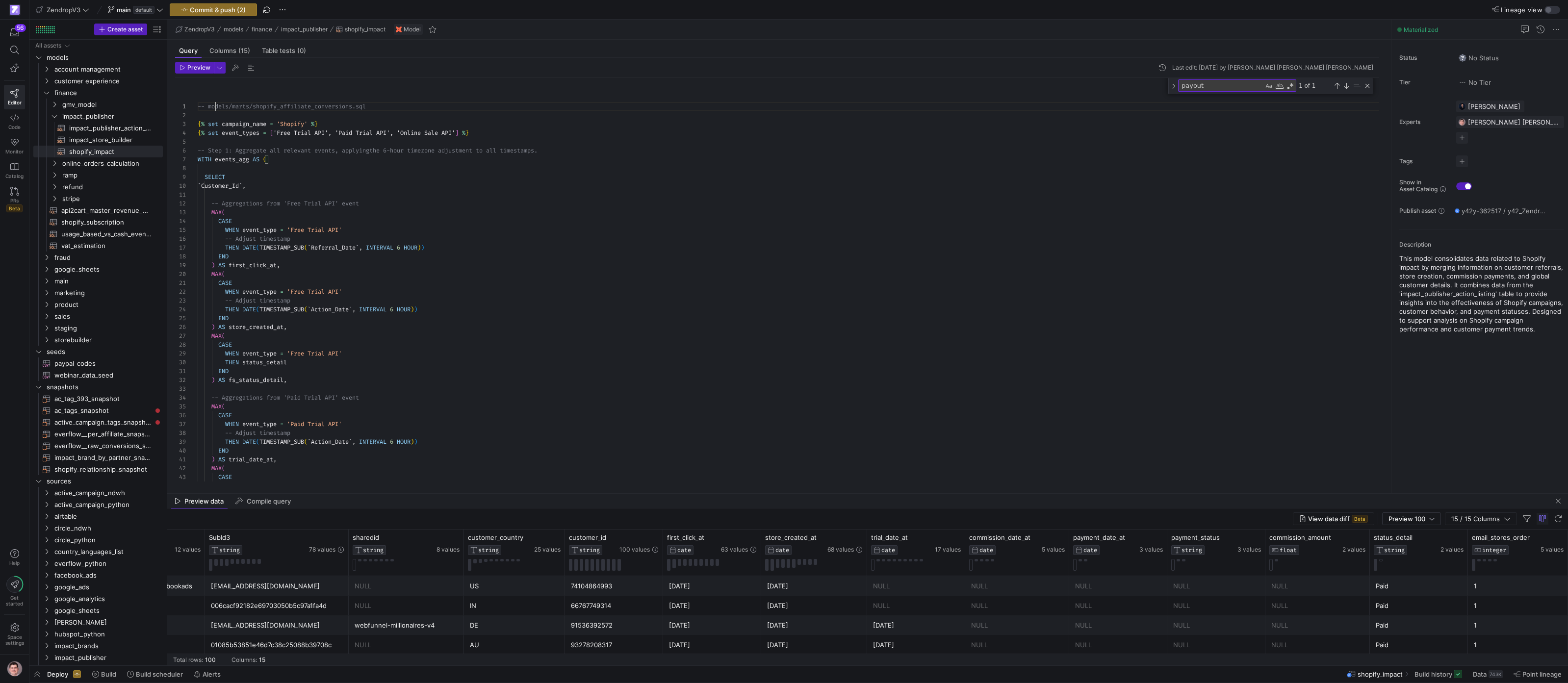
scroll to position [0, 18]
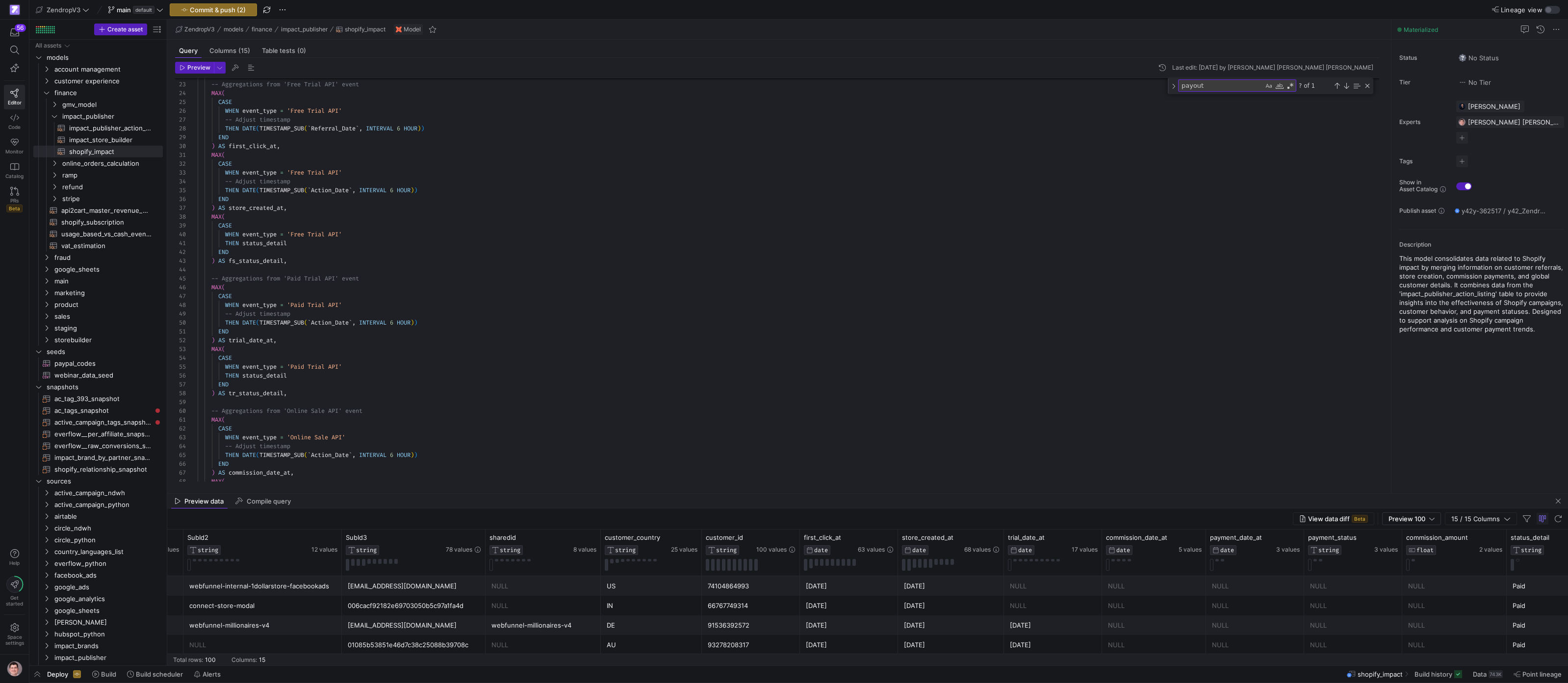
scroll to position [0, 0]
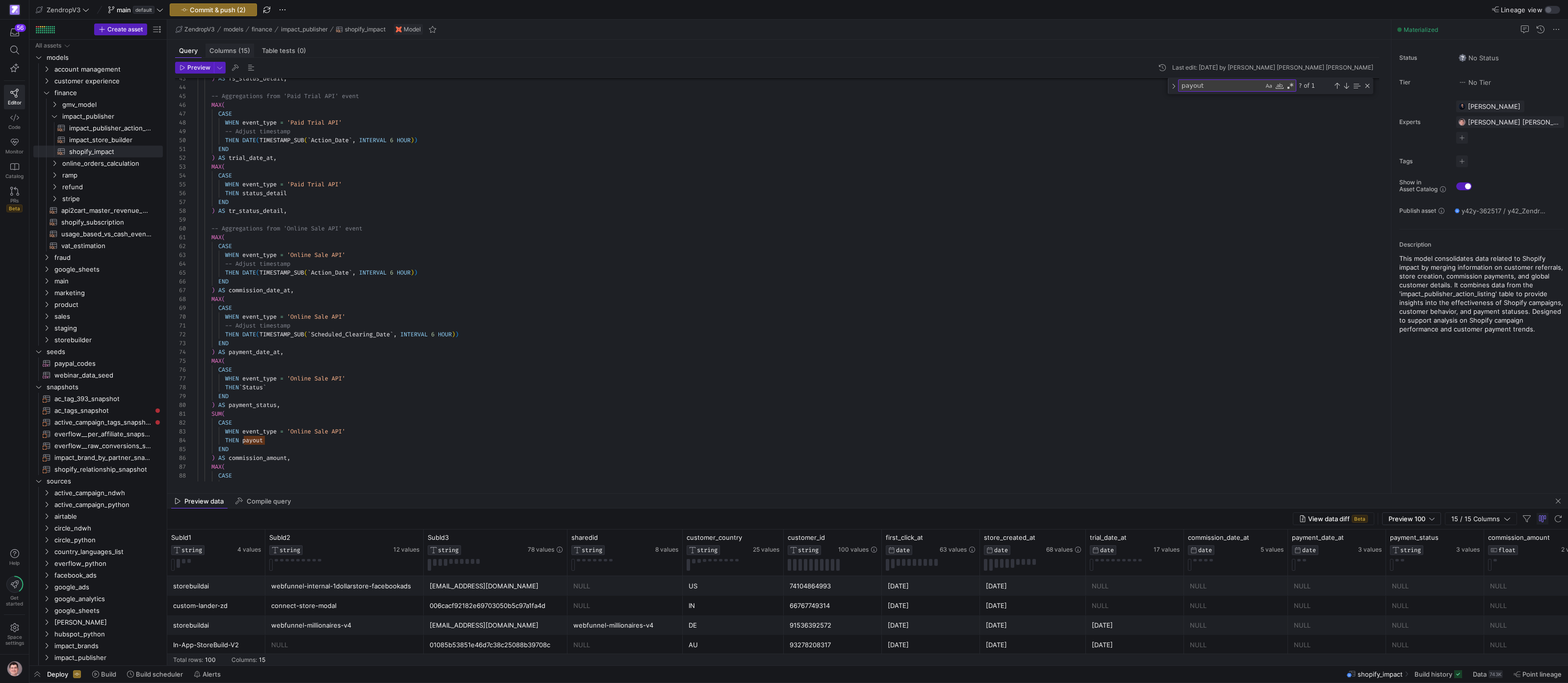
click at [239, 52] on span "(15)" at bounding box center [244, 51] width 12 height 6
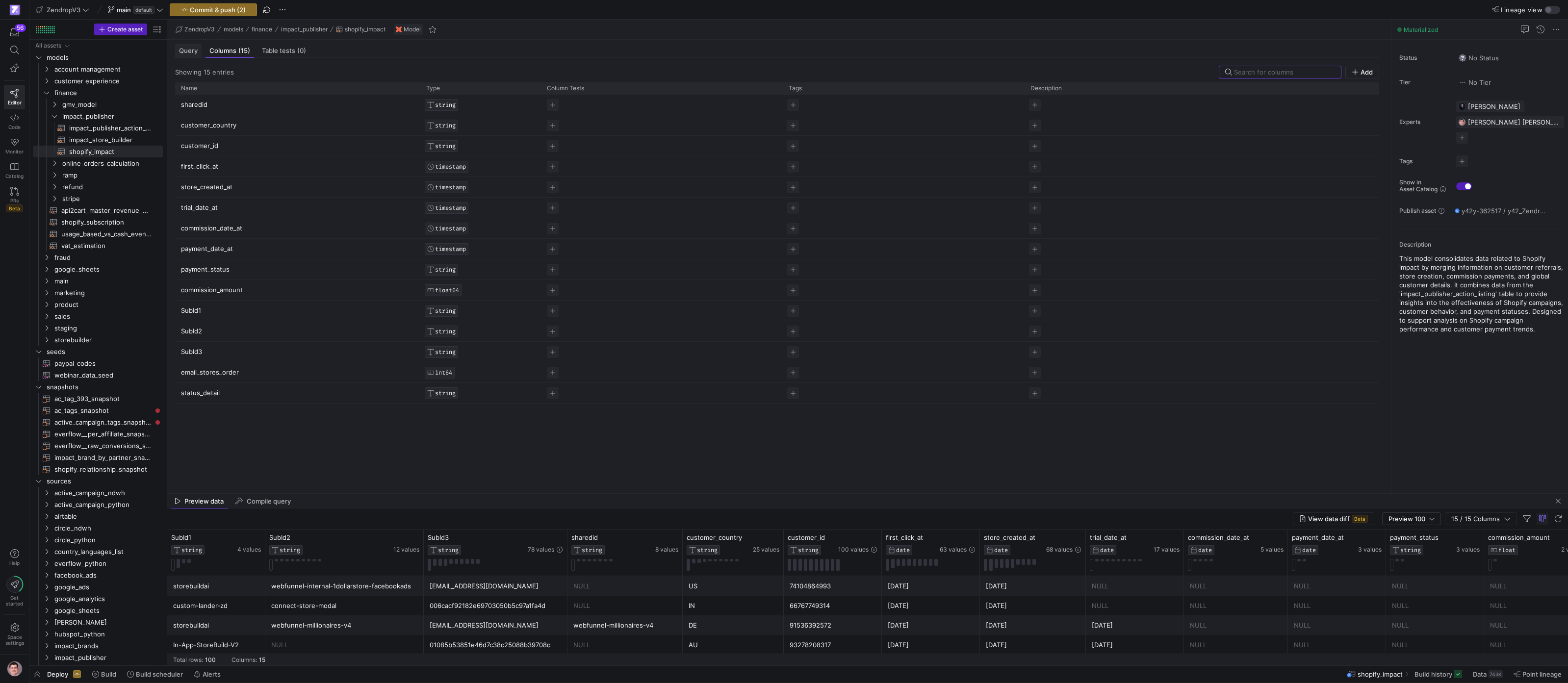
click at [191, 51] on span "Query" at bounding box center [188, 51] width 19 height 6
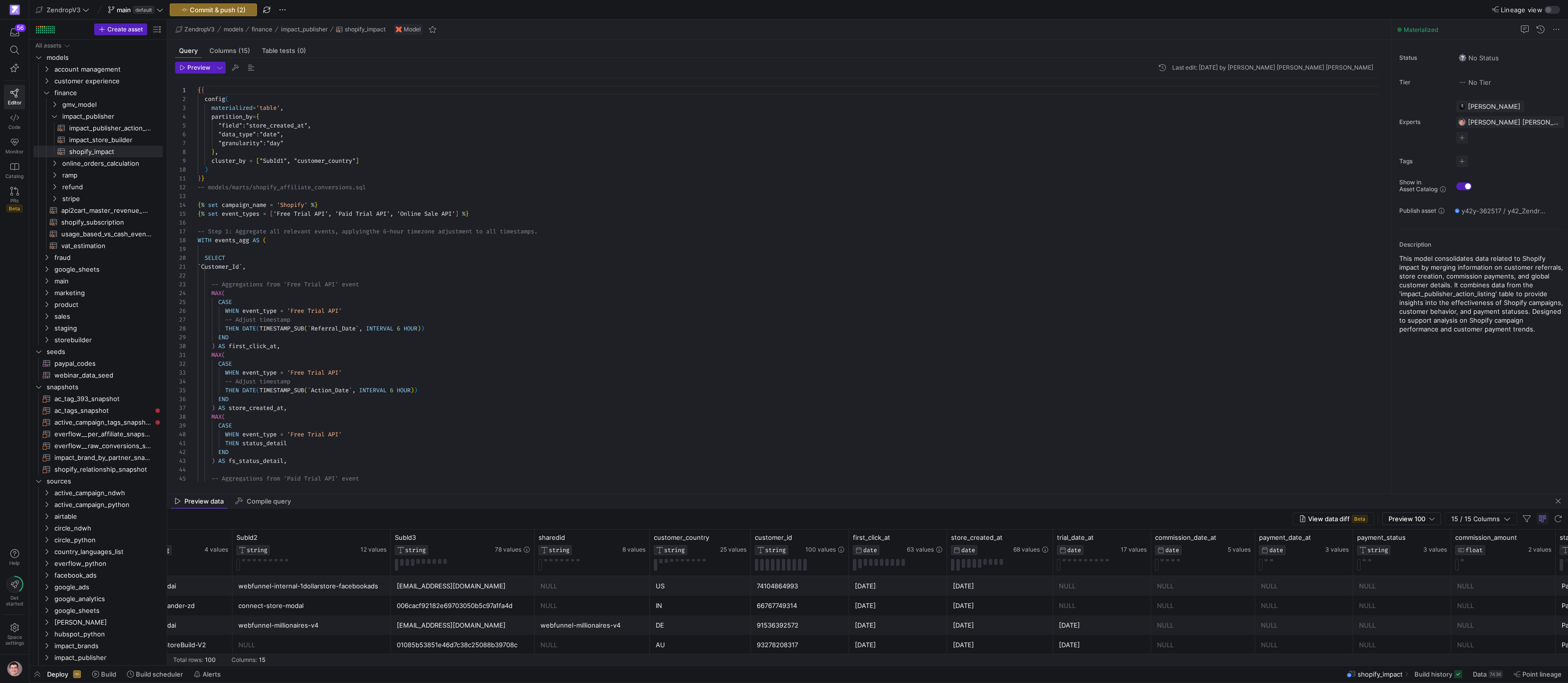
scroll to position [0, 33]
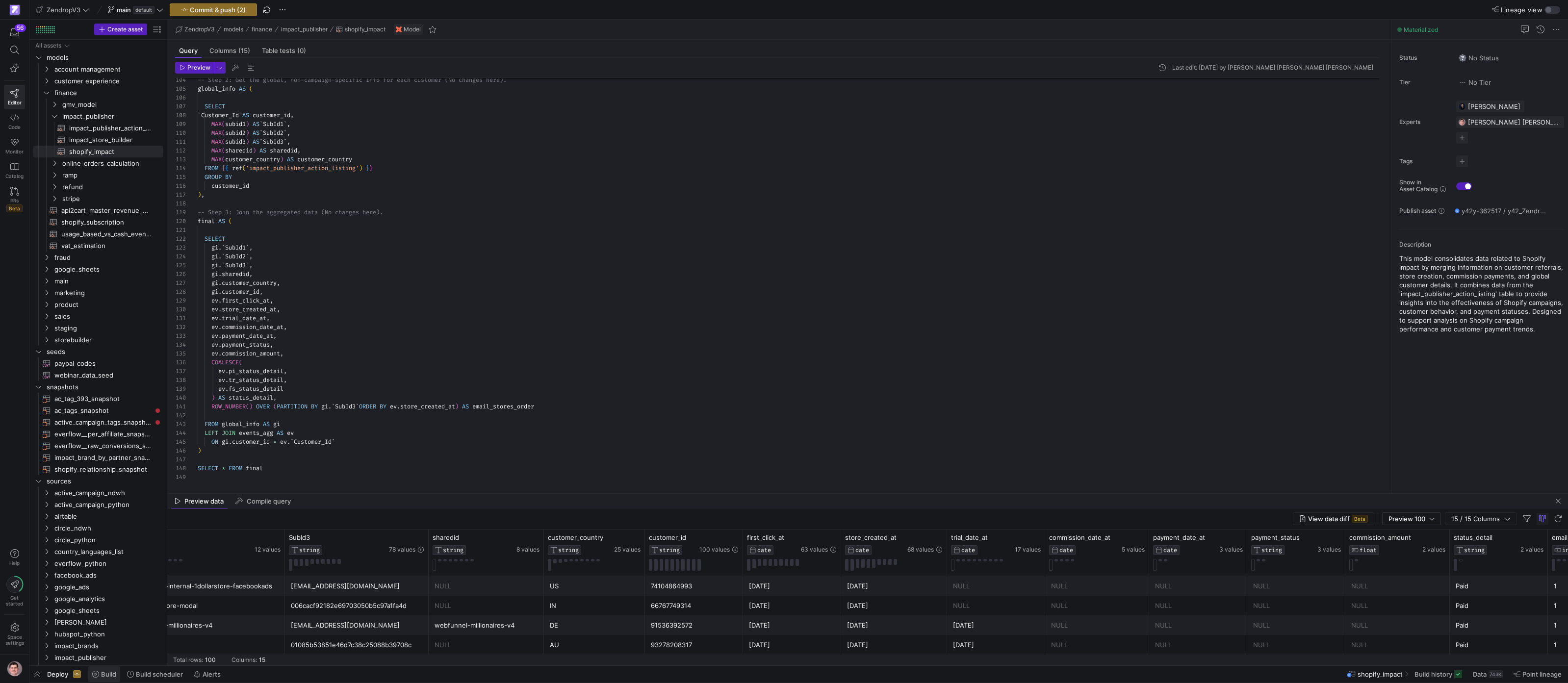
click at [110, 674] on span "Build" at bounding box center [108, 674] width 15 height 8
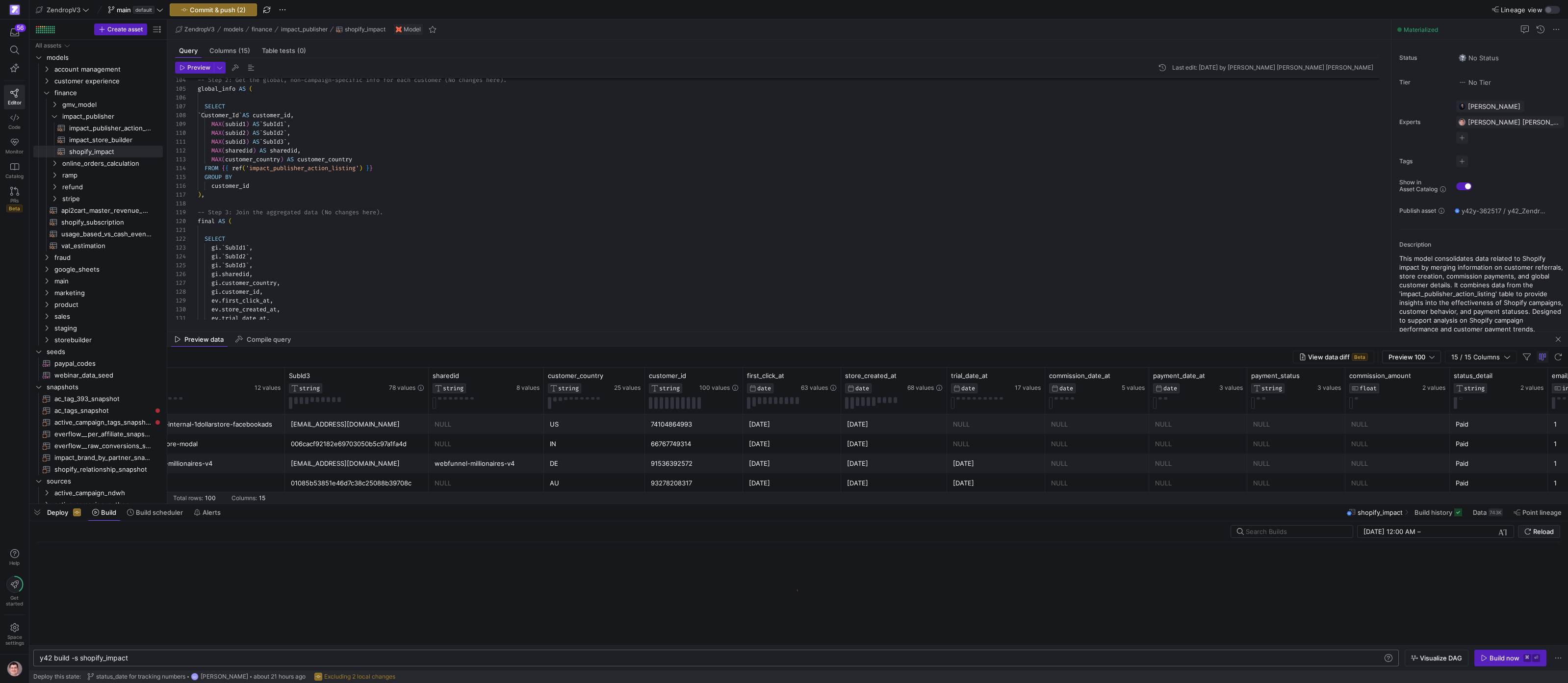
click at [178, 655] on div "y42 build -s shopify_impact" at bounding box center [711, 658] width 1343 height 8
click at [1421, 659] on span "Visualize DAG" at bounding box center [1441, 658] width 42 height 8
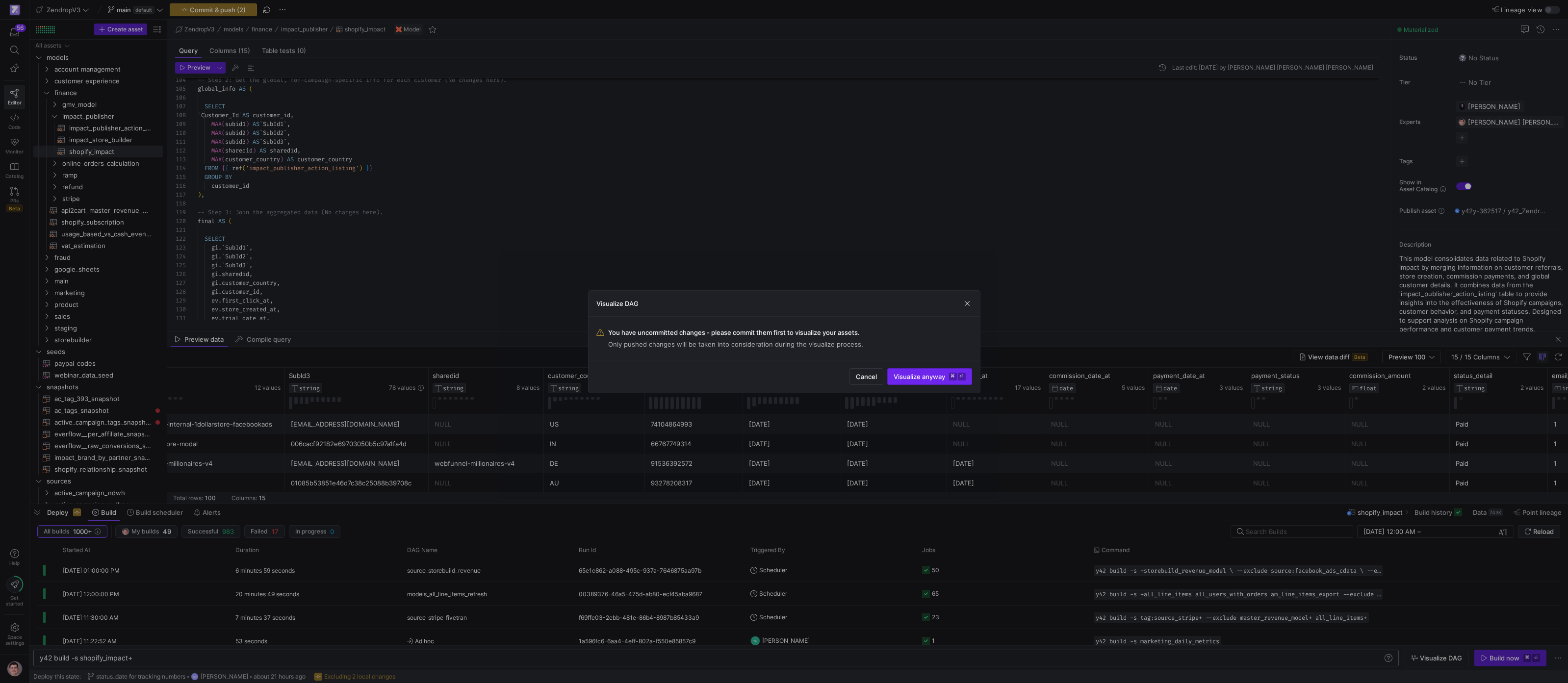
click at [942, 382] on span "submit" at bounding box center [929, 377] width 84 height 16
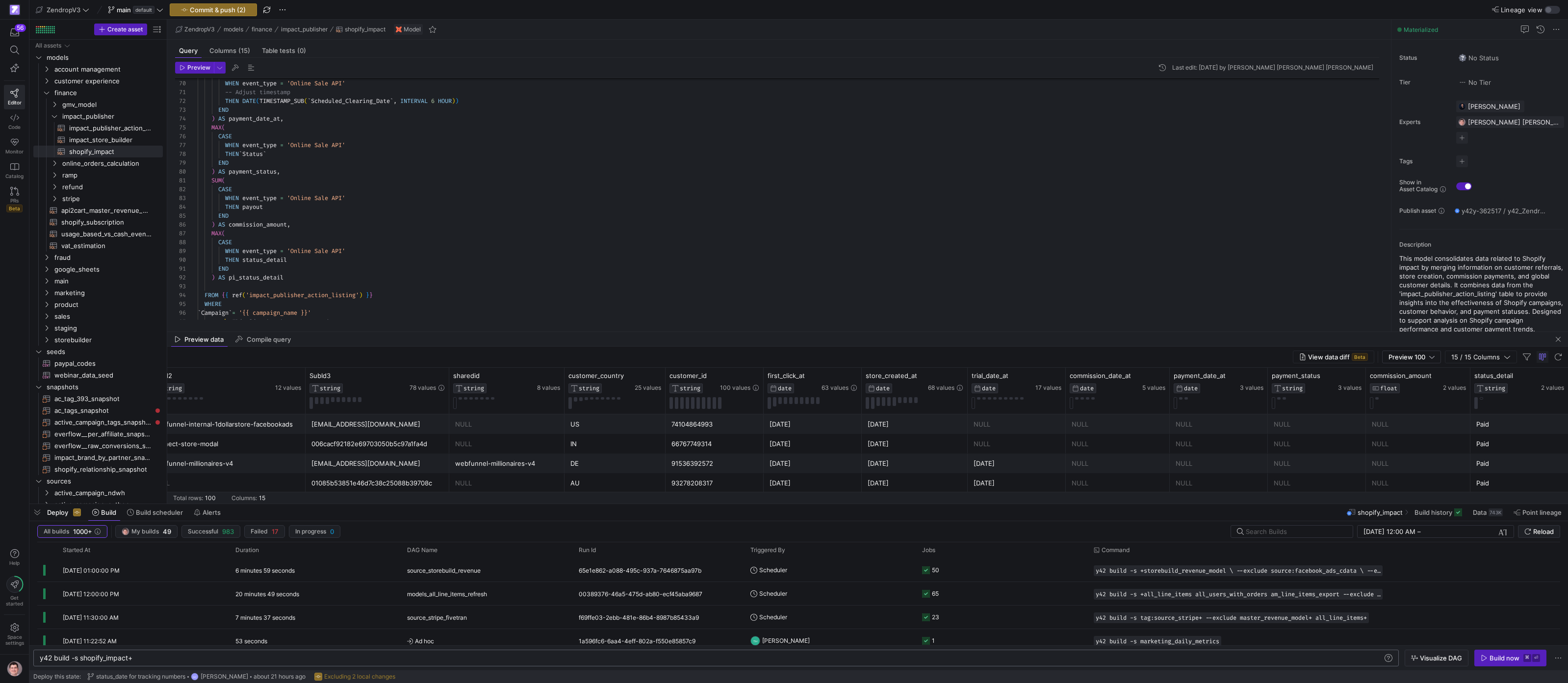
scroll to position [0, 75]
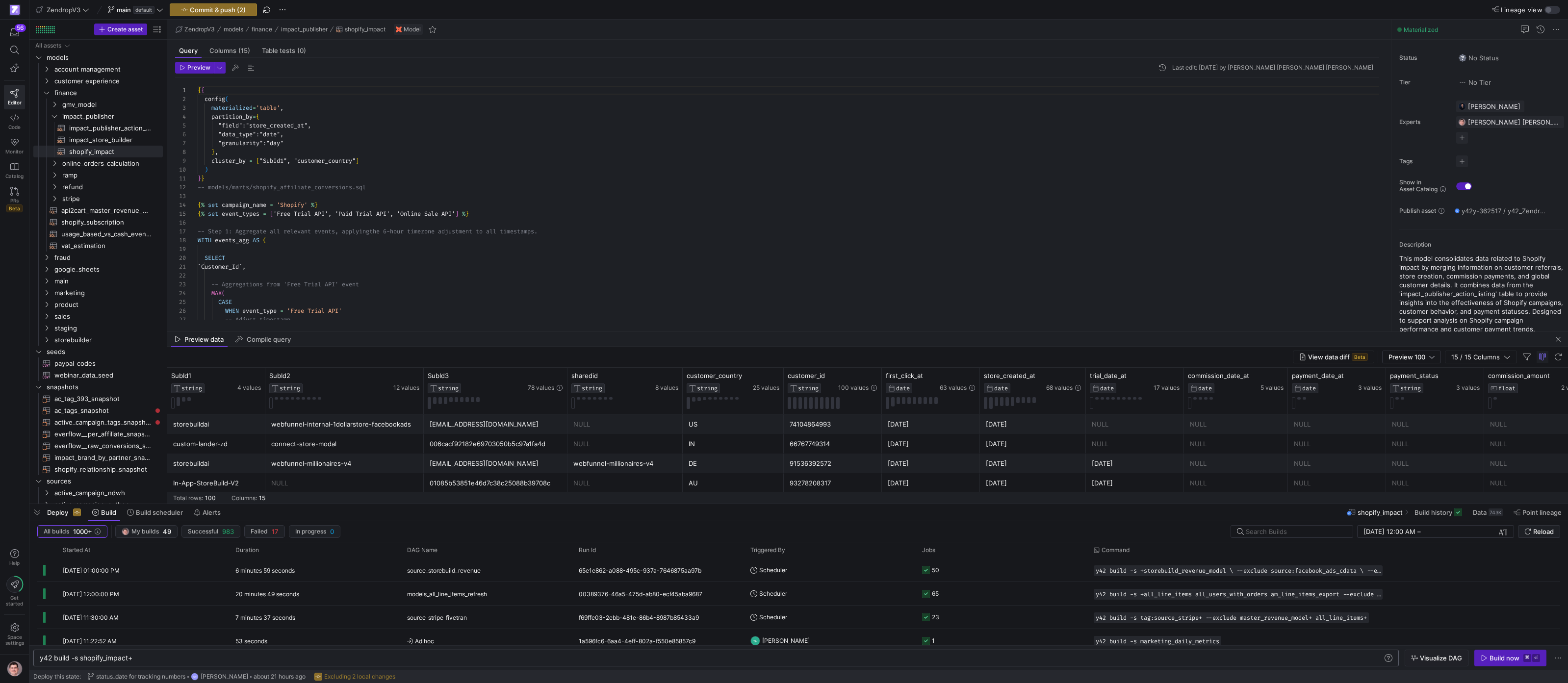
click at [233, 4] on span "button" at bounding box center [214, 9] width 86 height 12
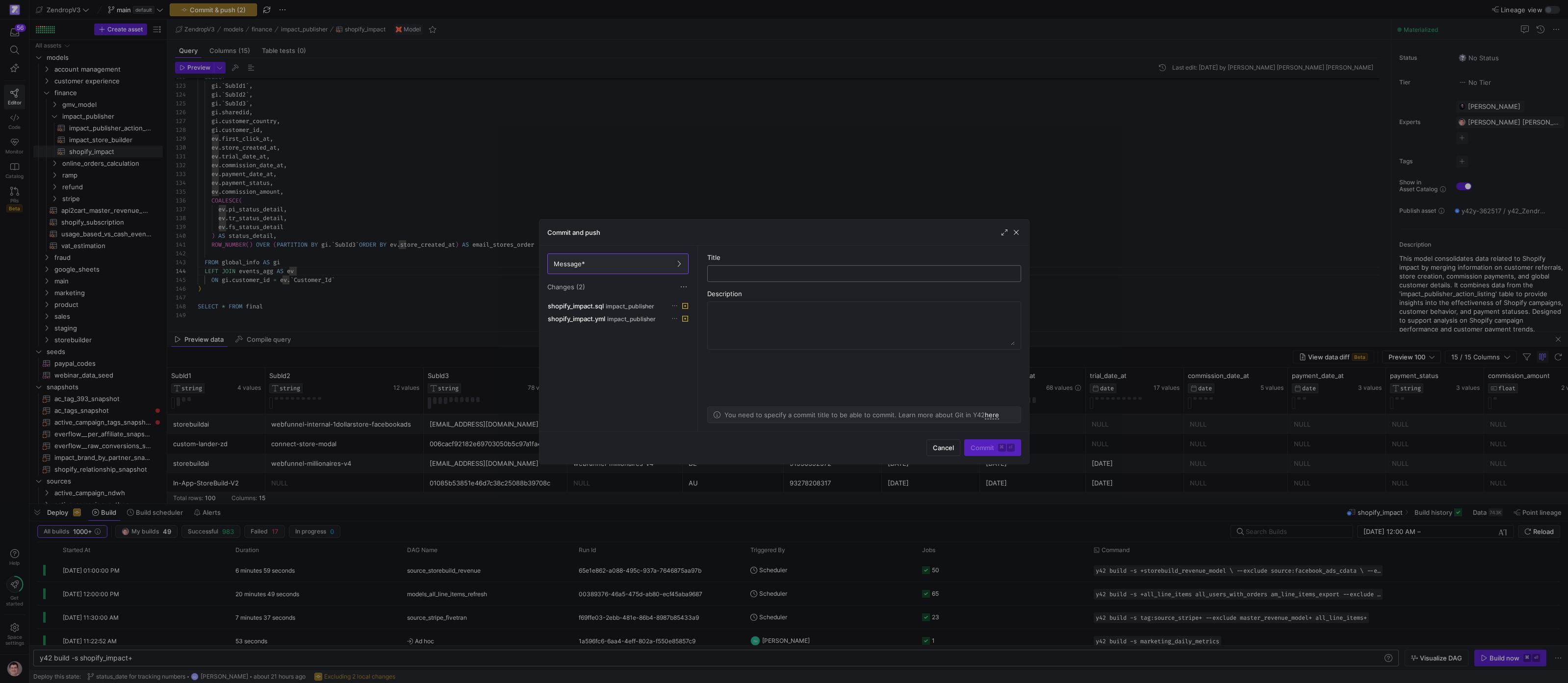
click at [744, 280] on div at bounding box center [864, 274] width 297 height 16
click at [746, 278] on input "text" at bounding box center [864, 273] width 297 height 8
type input "Testing New Shopify Impact Version"
click at [981, 446] on span "Commit ⌘ ⏎" at bounding box center [993, 447] width 44 height 8
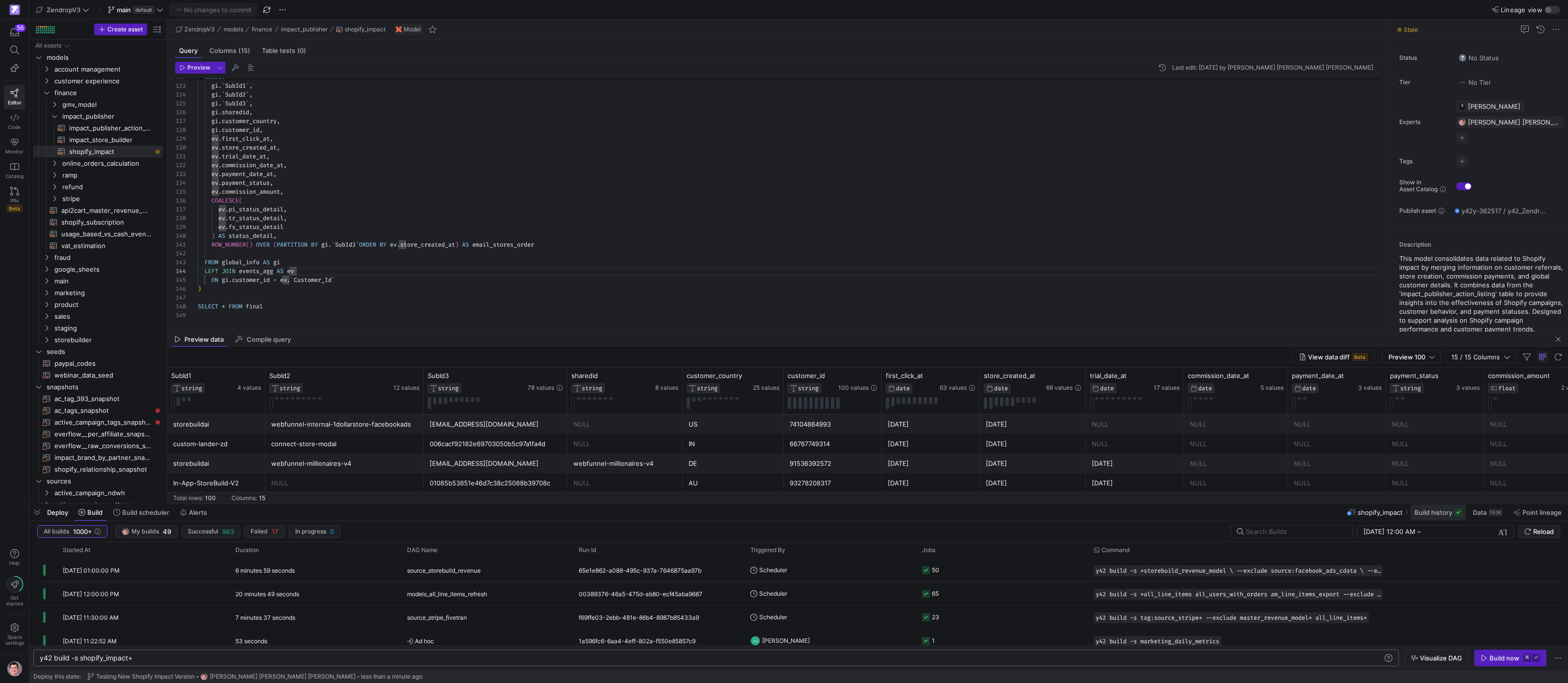
click at [1426, 514] on span "Build history" at bounding box center [1433, 513] width 38 height 8
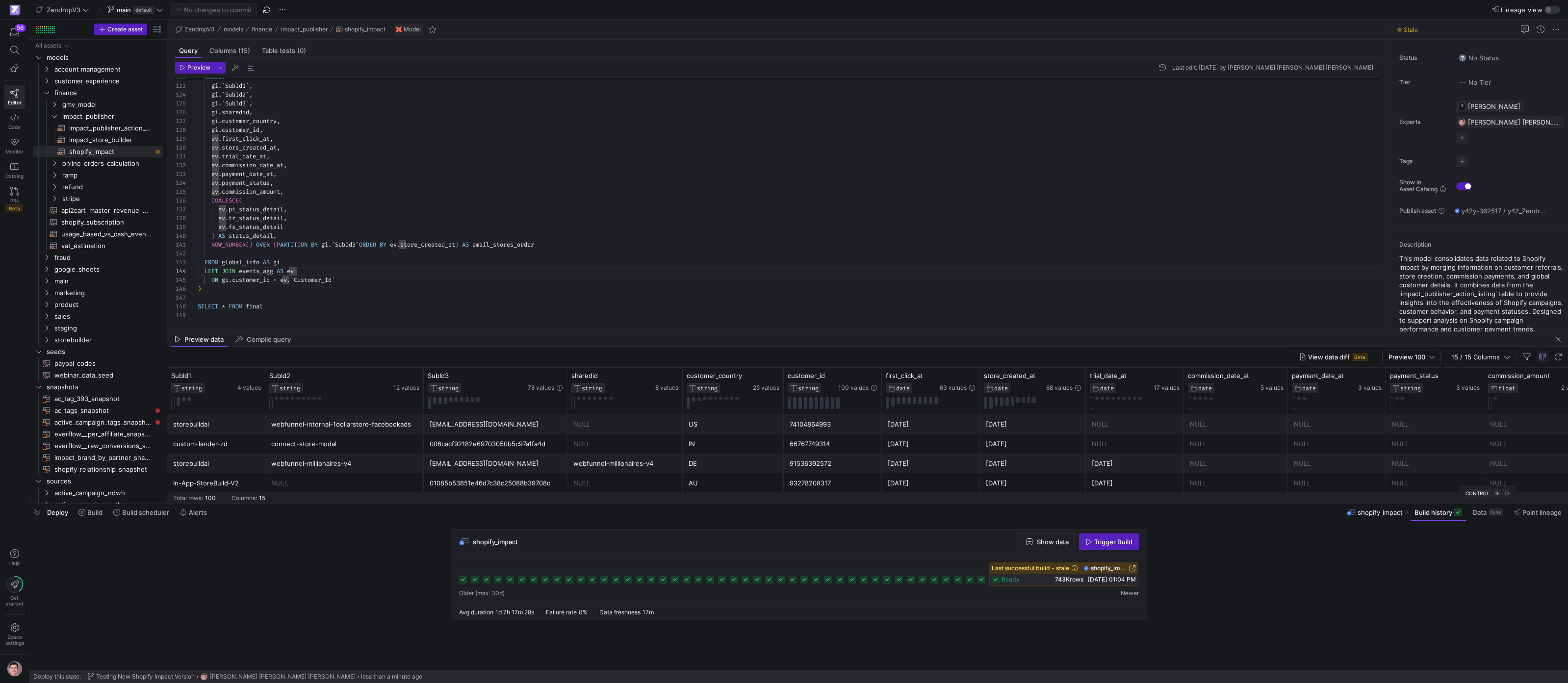
drag, startPoint x: 1482, startPoint y: 513, endPoint x: 1110, endPoint y: 564, distance: 375.5
click at [1223, 556] on div "Deploy Build Build scheduler Alerts shopify_impact Build history Data 743K Poin…" at bounding box center [799, 587] width 1539 height 166
click at [1080, 576] on div "ready 743K rows [DATE] 01:04 PM" at bounding box center [1063, 580] width 148 height 12
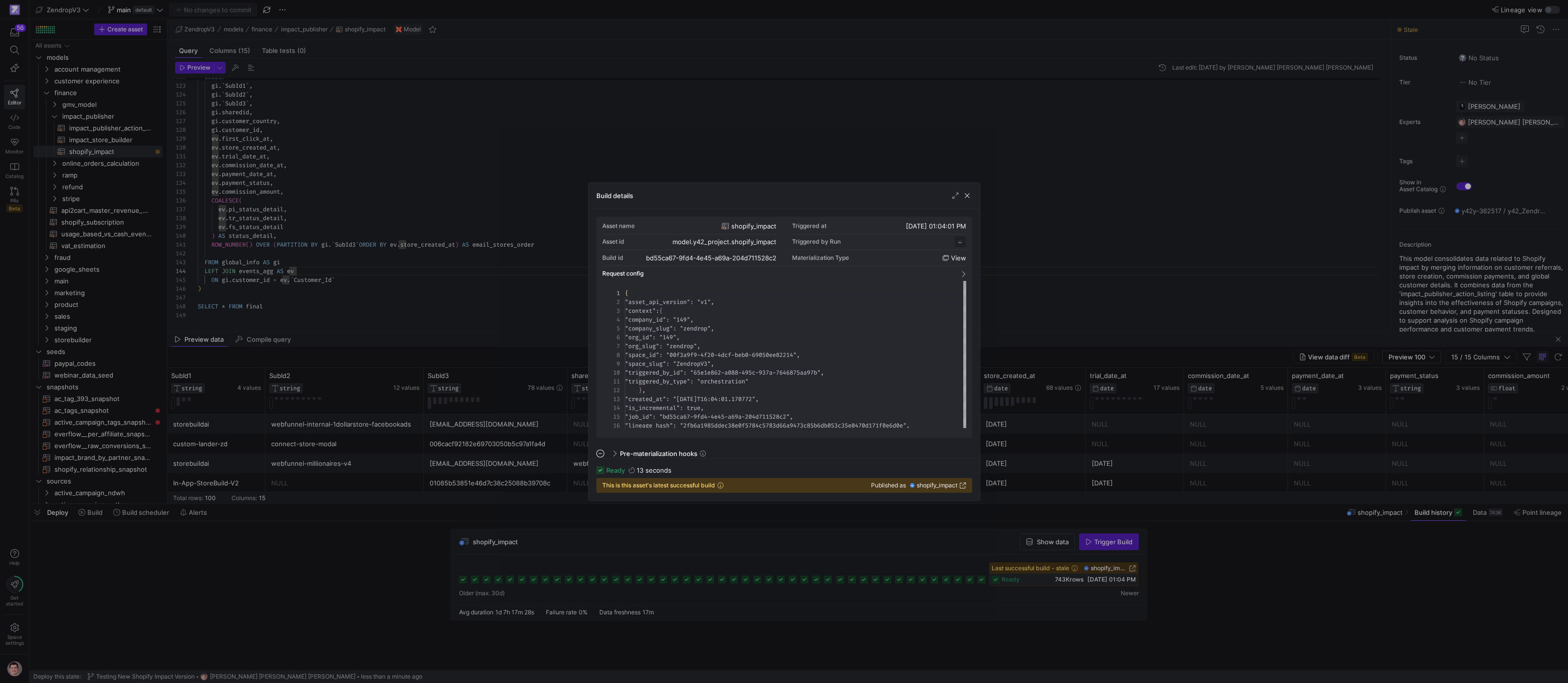
scroll to position [88, 0]
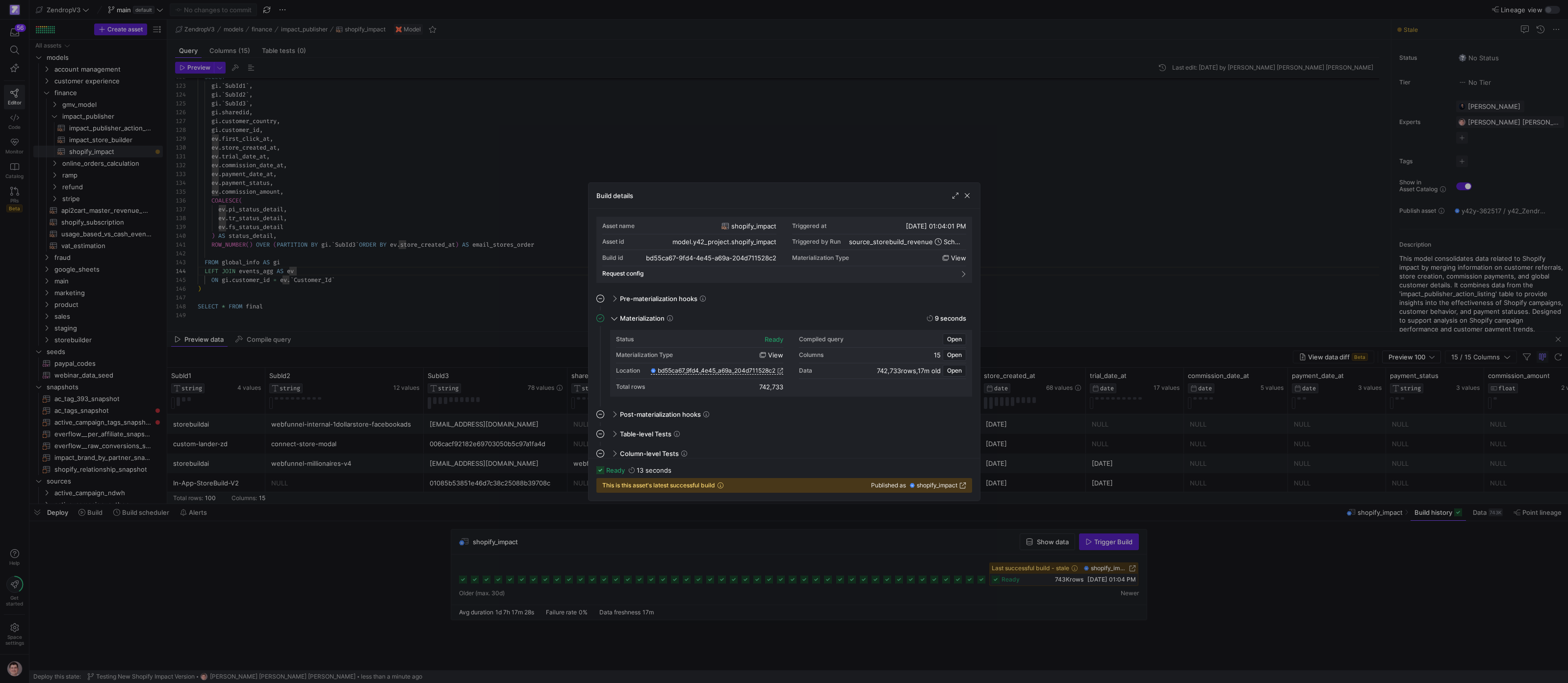
click at [928, 547] on div at bounding box center [784, 342] width 1568 height 683
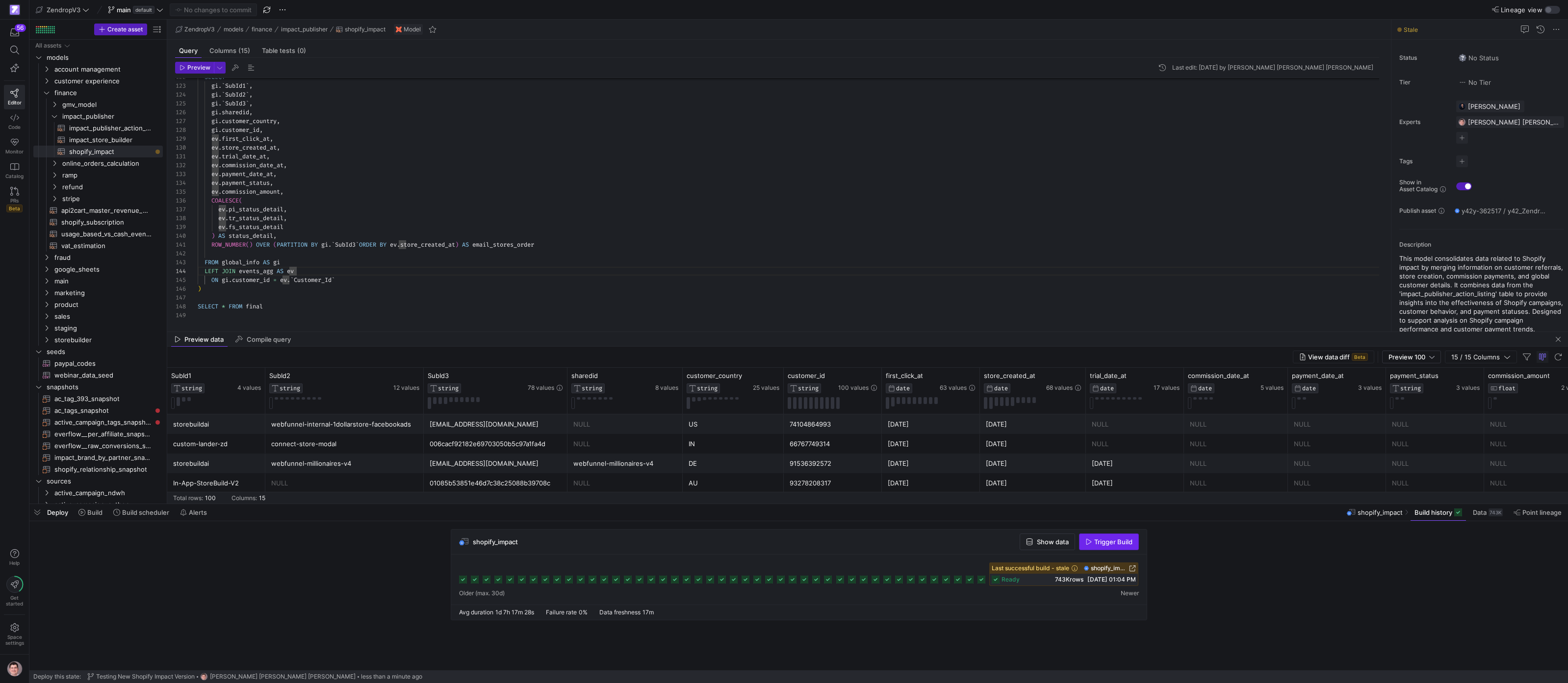
click at [1113, 545] on span "Trigger Build" at bounding box center [1113, 542] width 38 height 8
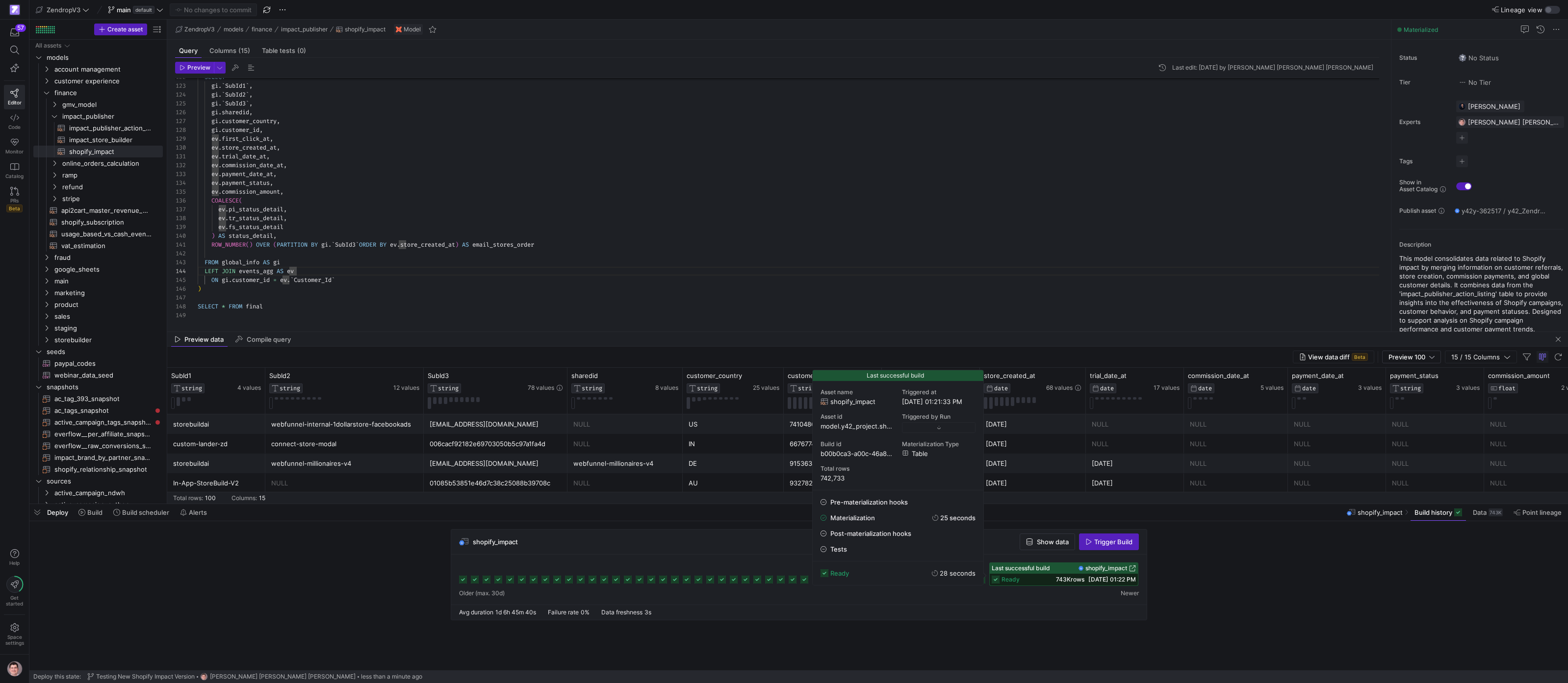
click at [1125, 580] on span "[DATE] 01:22 PM" at bounding box center [1112, 580] width 47 height 7
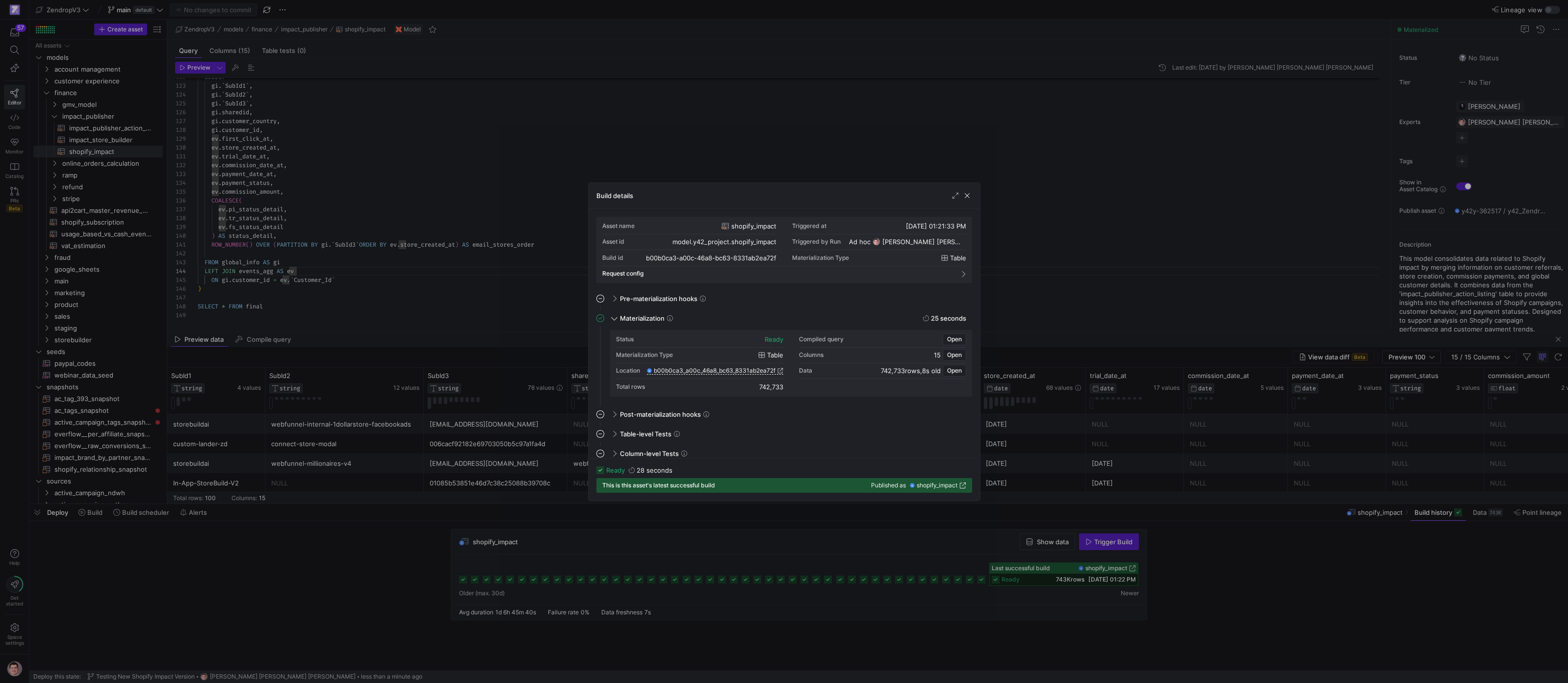
click at [962, 544] on div at bounding box center [784, 342] width 1568 height 683
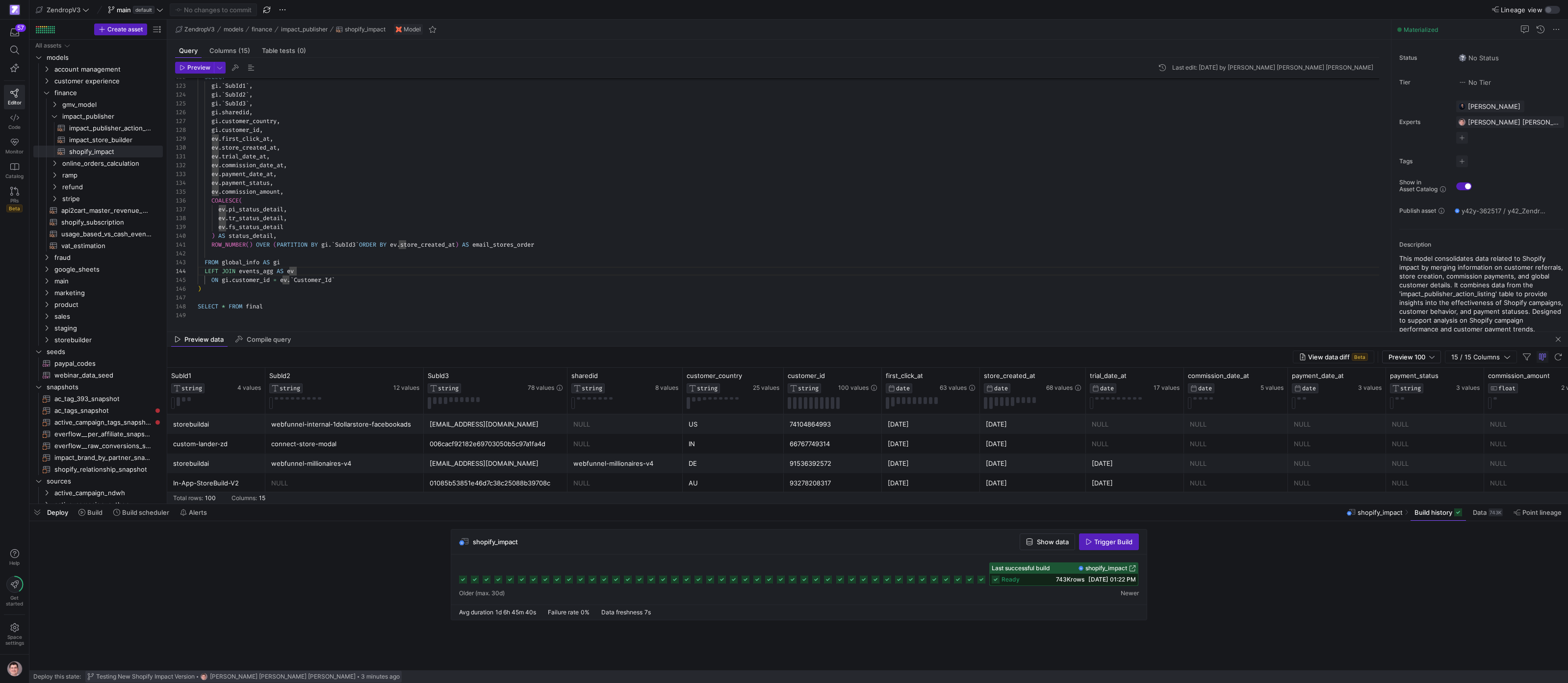
click at [186, 679] on span "Testing New Shopify Impact Version" at bounding box center [145, 676] width 99 height 7
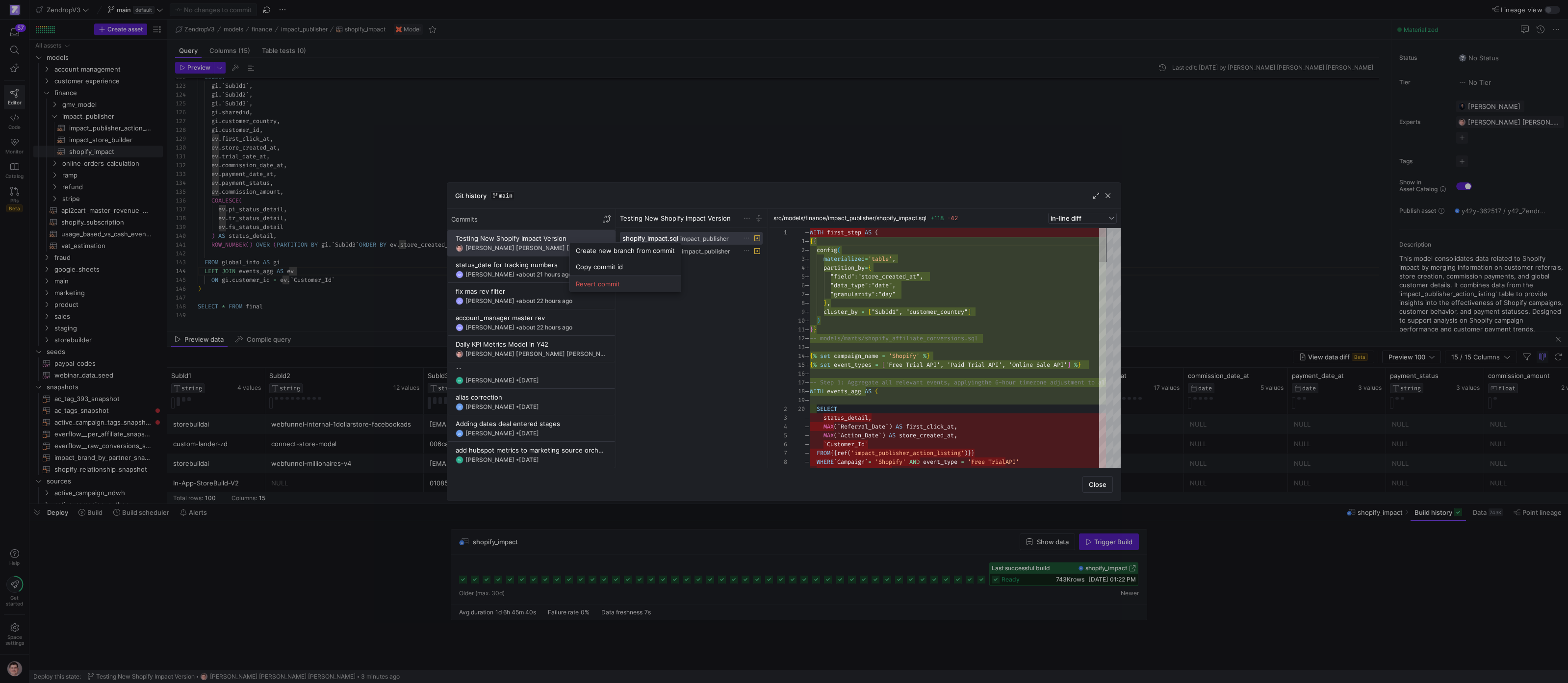
click at [607, 279] on button "Revert commit" at bounding box center [625, 284] width 111 height 16
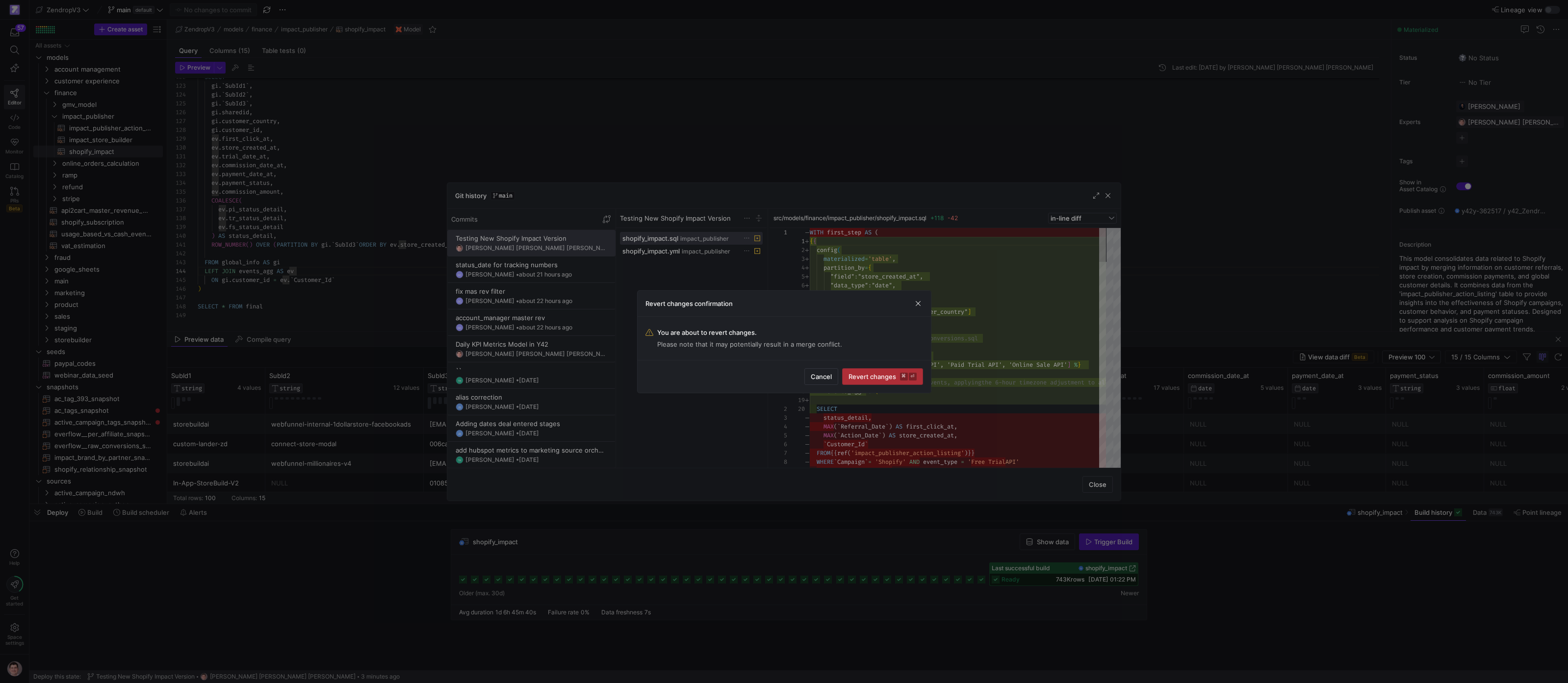
click at [869, 378] on span "Revert changes ⌘ ⏎" at bounding box center [883, 376] width 68 height 8
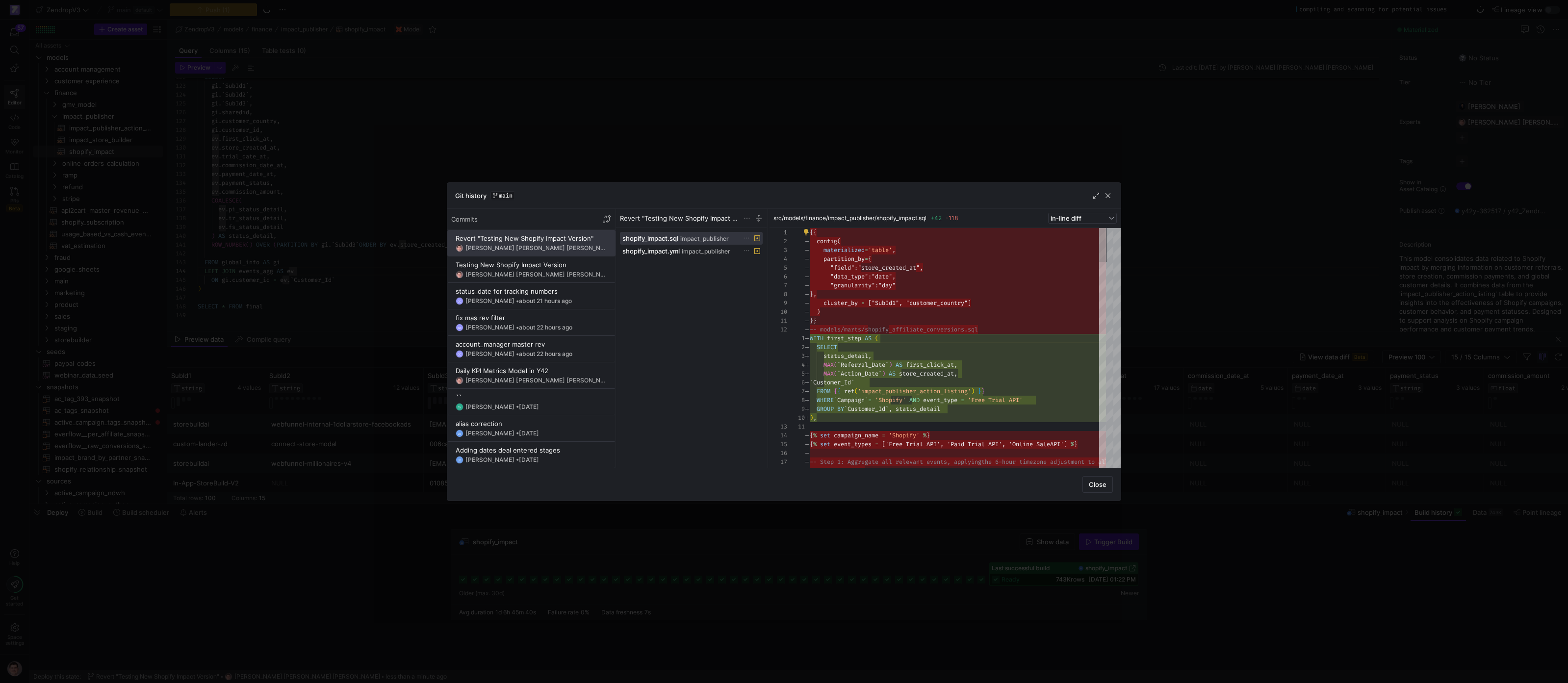
drag, startPoint x: 1104, startPoint y: 483, endPoint x: 1094, endPoint y: 477, distance: 11.7
click at [1104, 483] on span "Close" at bounding box center [1097, 485] width 18 height 8
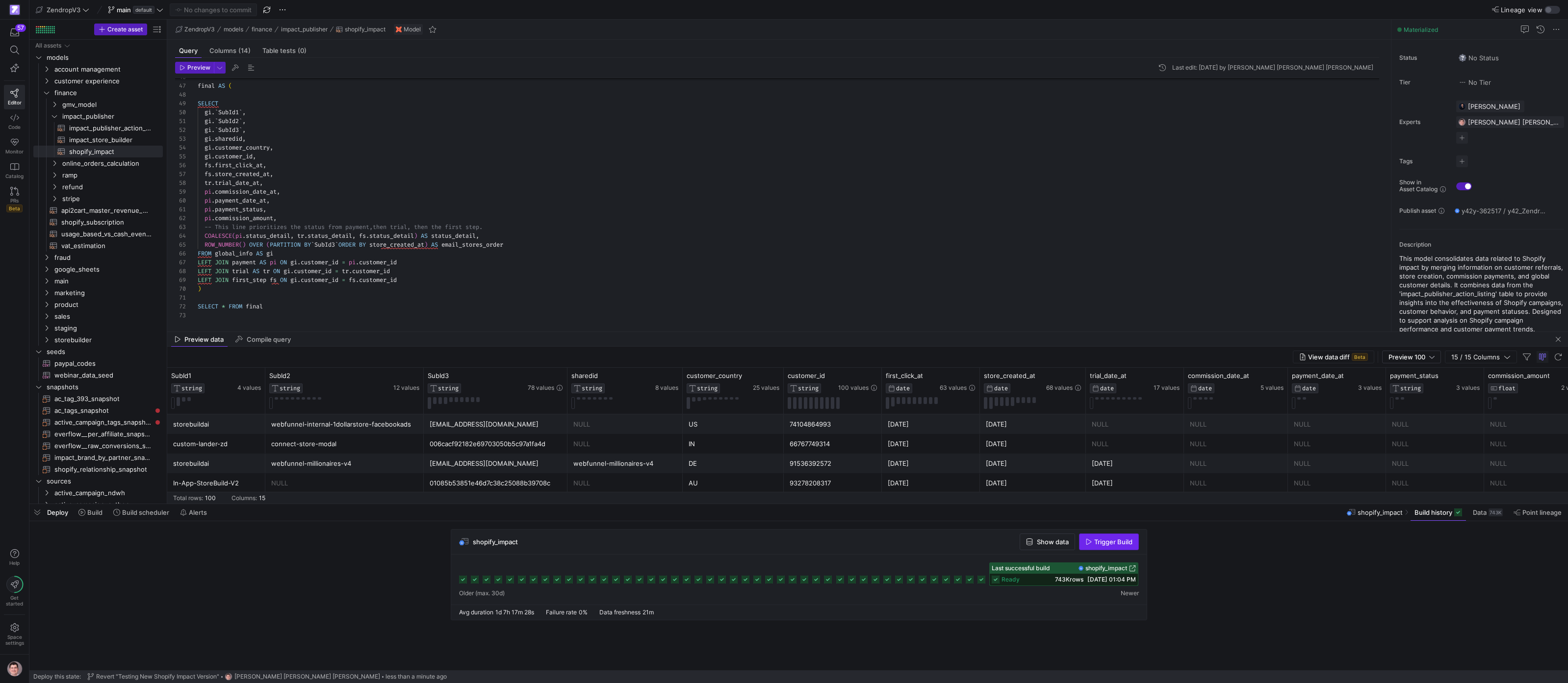
click at [1102, 544] on span "Trigger Build" at bounding box center [1113, 542] width 38 height 8
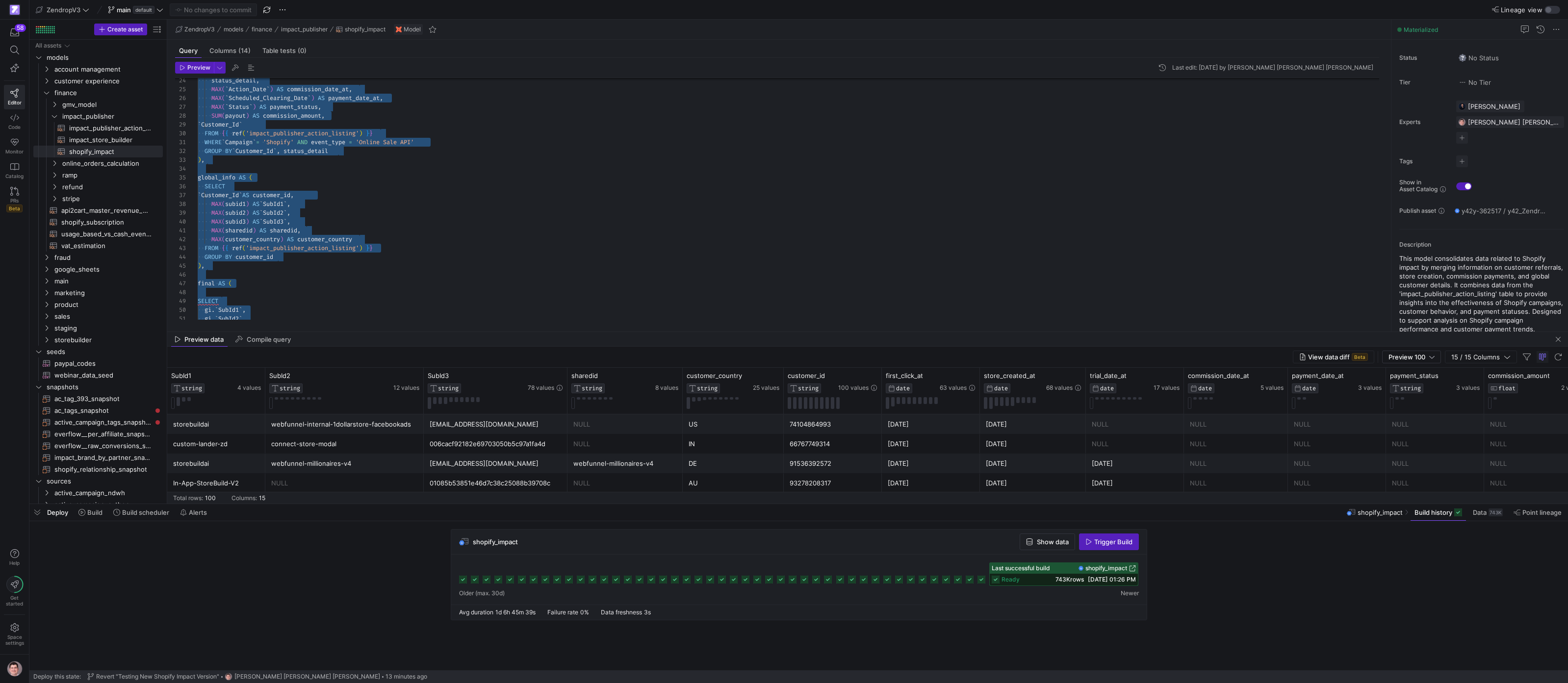
click at [254, 205] on div "final AS ( SELECT gi . ` SubId1 ` , gi . ` SubId2 ` , ) , GROUP BY customer_id …" at bounding box center [793, 191] width 1189 height 653
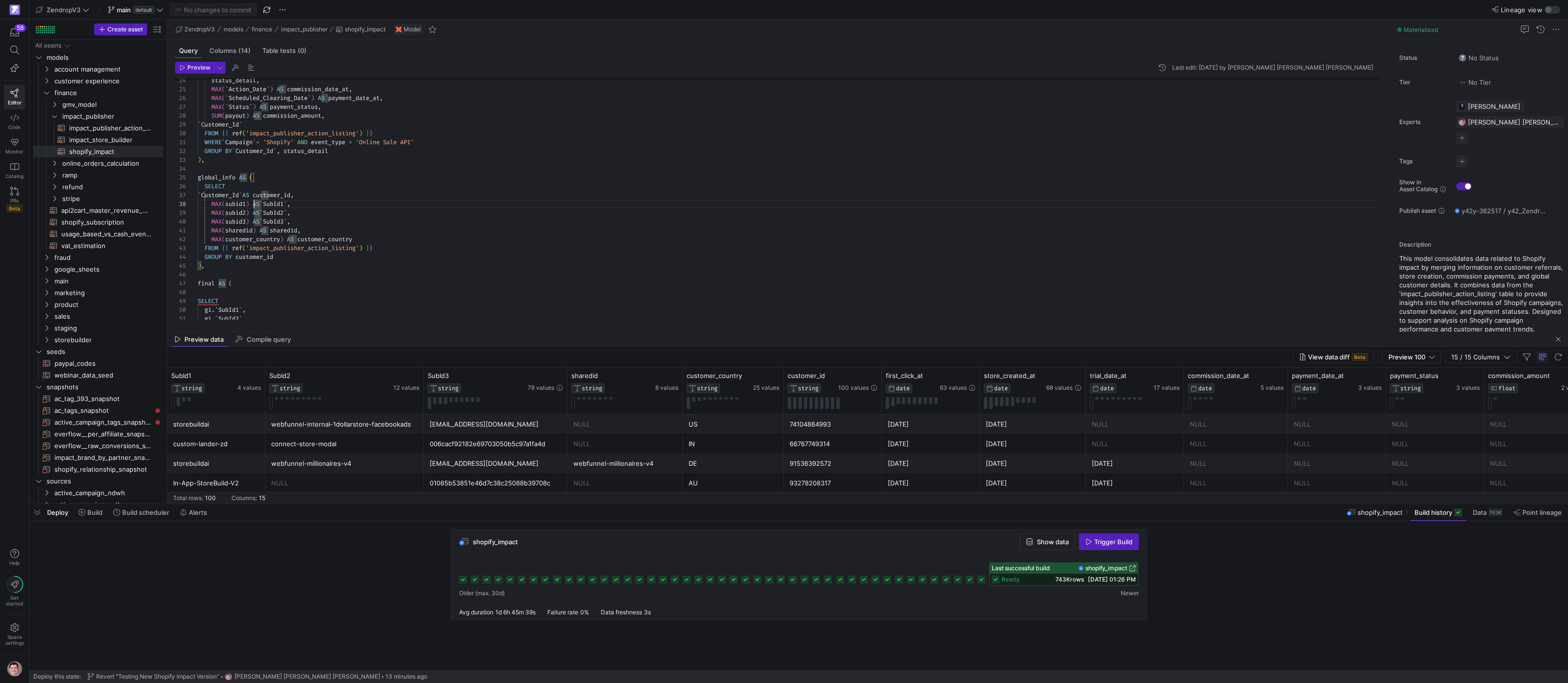
scroll to position [27, 77]
click at [293, 259] on div "final AS ( SELECT gi . ` SubId1 ` , gi . ` SubId2 ` , ) , GROUP BY customer_id …" at bounding box center [793, 191] width 1189 height 653
drag, startPoint x: 390, startPoint y: 249, endPoint x: 217, endPoint y: 210, distance: 177.3
click at [217, 210] on div "final AS ( SELECT gi . ` SubId1 ` , gi . ` SubId2 ` , ) , GROUP BY customer_id …" at bounding box center [793, 191] width 1189 height 653
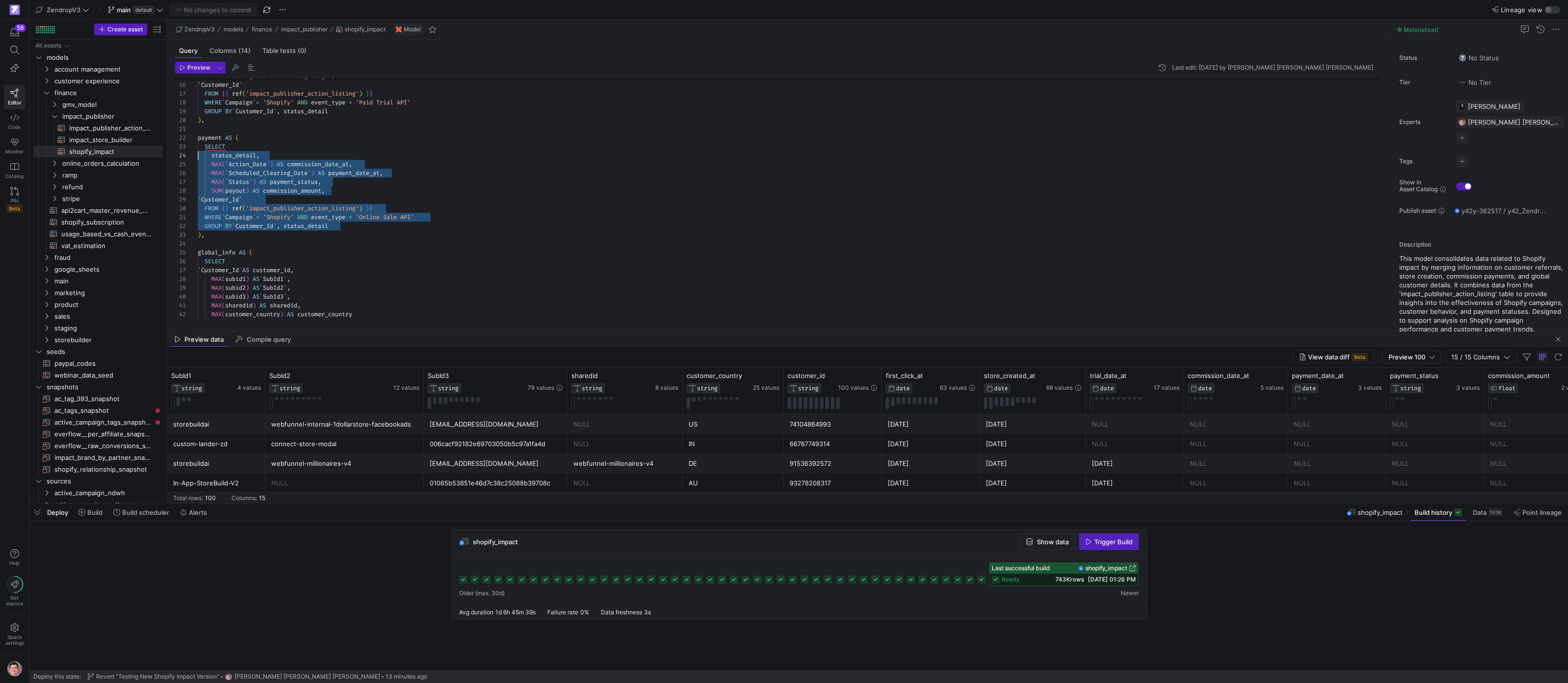
scroll to position [18, 0]
drag, startPoint x: 363, startPoint y: 228, endPoint x: 201, endPoint y: 153, distance: 178.5
click at [198, 149] on div "MAX ( customer_country ) AS customer_country FROM { { ref ( 'impact_publisher_a…" at bounding box center [793, 267] width 1189 height 653
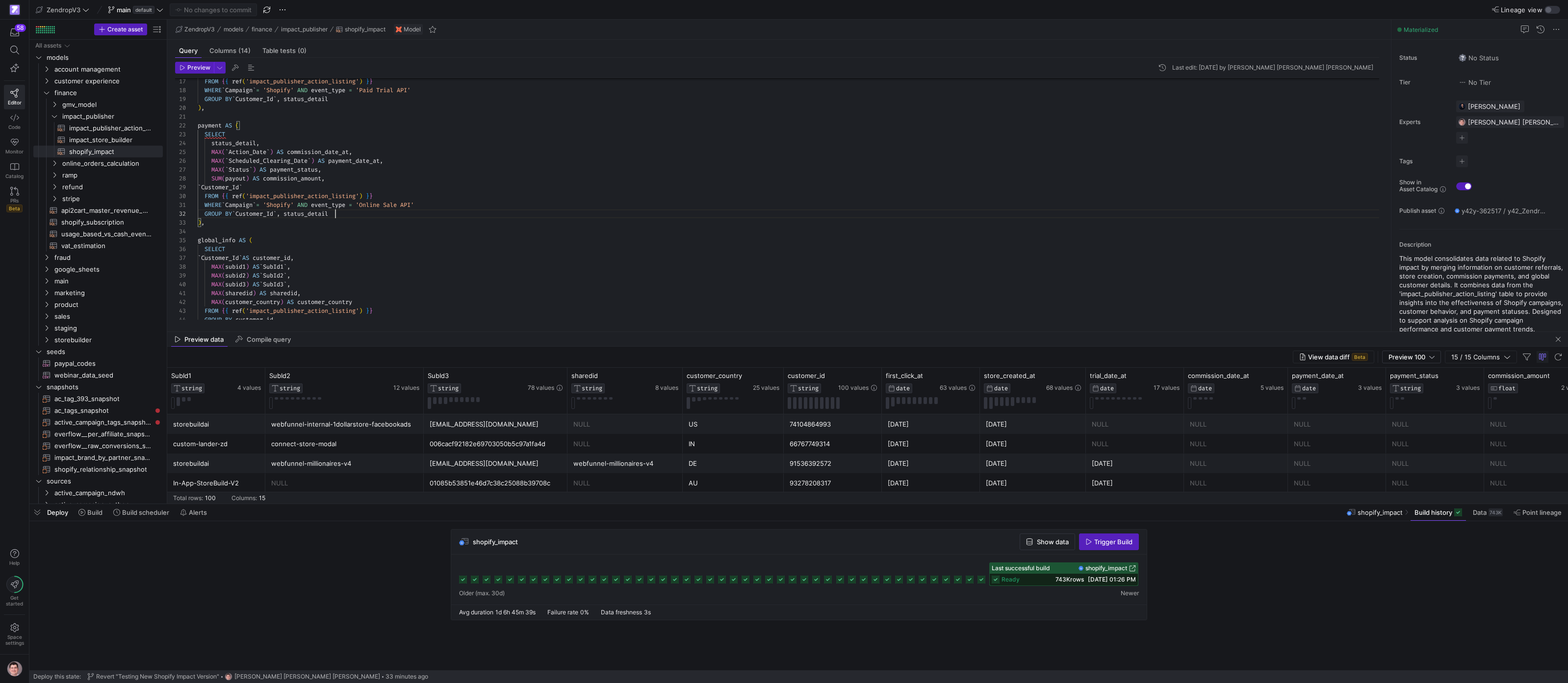
scroll to position [9, 138]
click at [371, 216] on div "GROUP BY customer_id FROM { { ref ( 'impact_publisher_action_listing' ) } } MAX…" at bounding box center [793, 254] width 1189 height 653
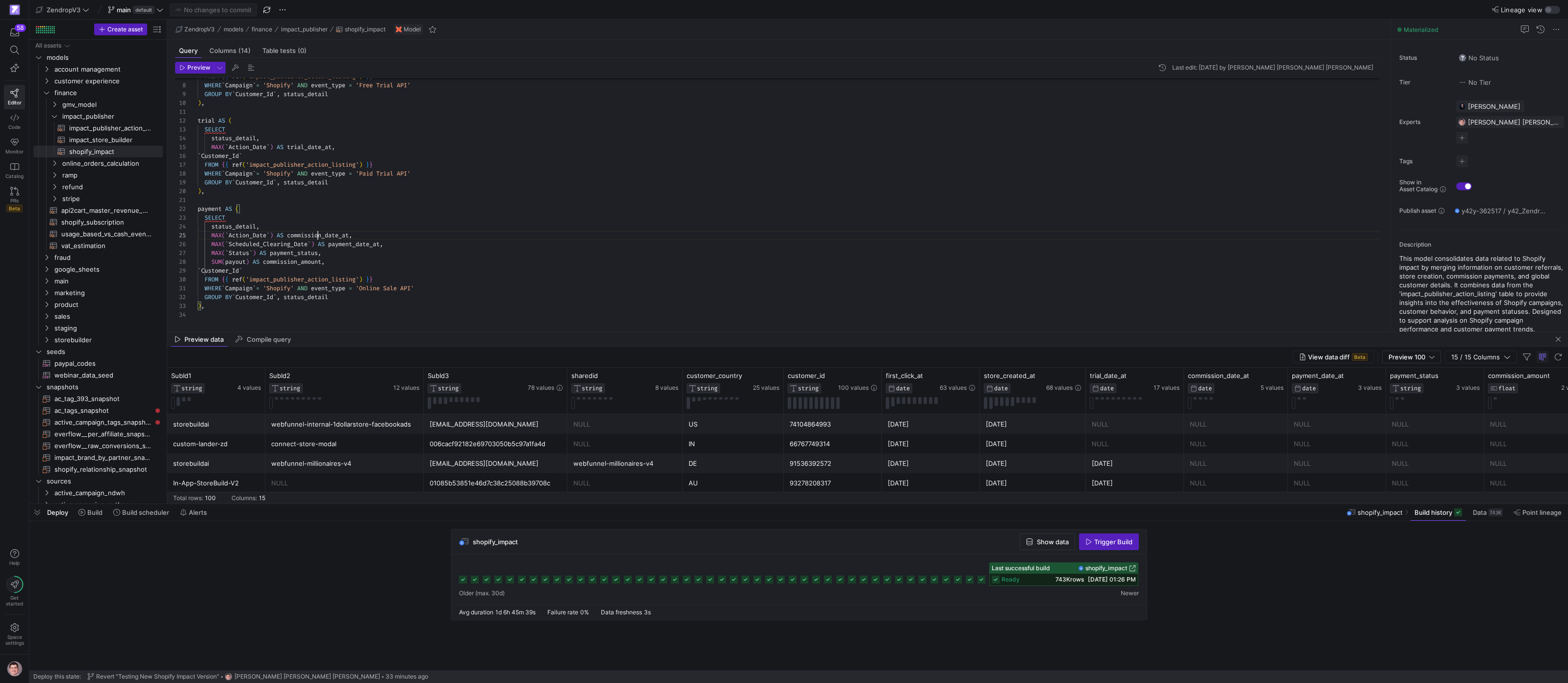
click at [317, 236] on div "GROUP BY ` Customer_Id ` , status_detail WHERE ` Campaign ` = 'Shopify' AND eve…" at bounding box center [793, 338] width 1189 height 653
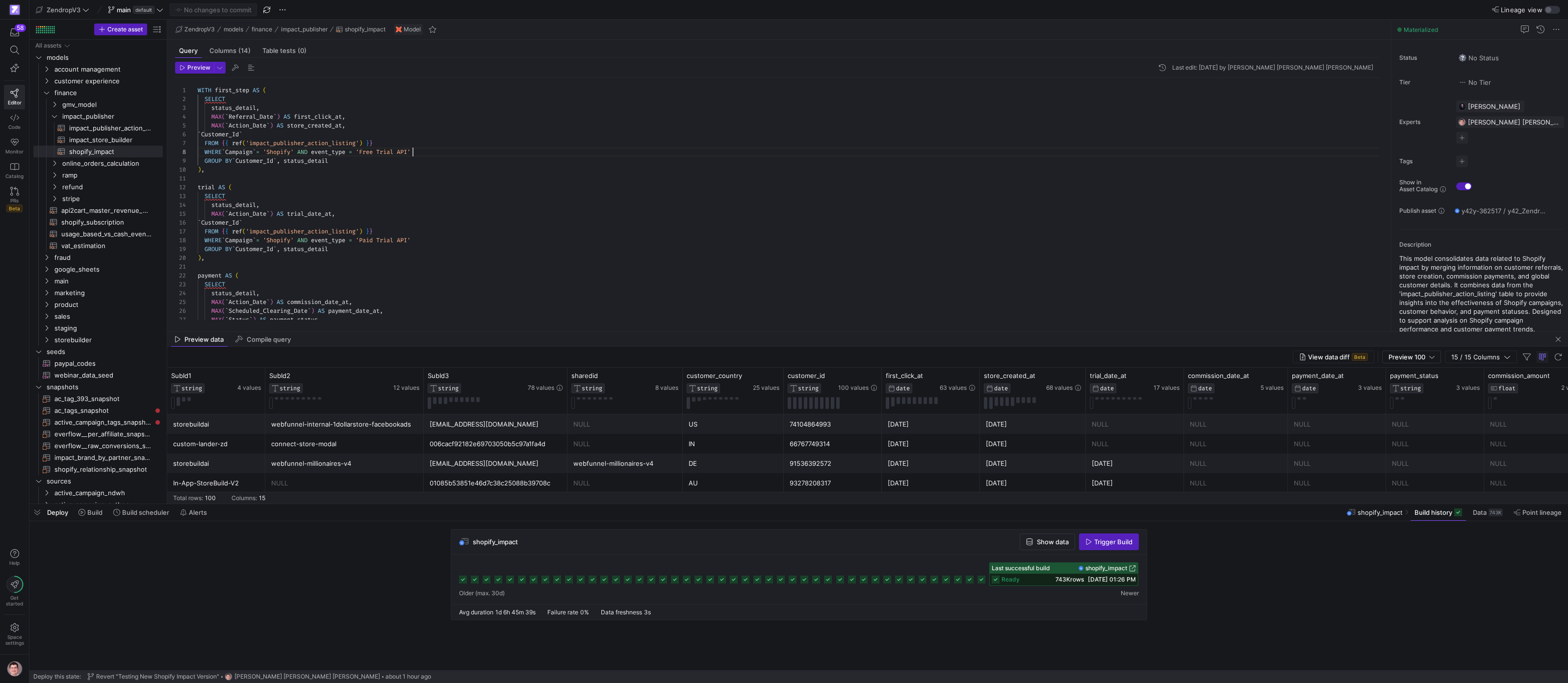
click at [413, 153] on div "MAX ( ` Status ` ) AS payment_status , MAX ( ` Scheduled_Clearing_Date ` ) AS p…" at bounding box center [793, 404] width 1189 height 653
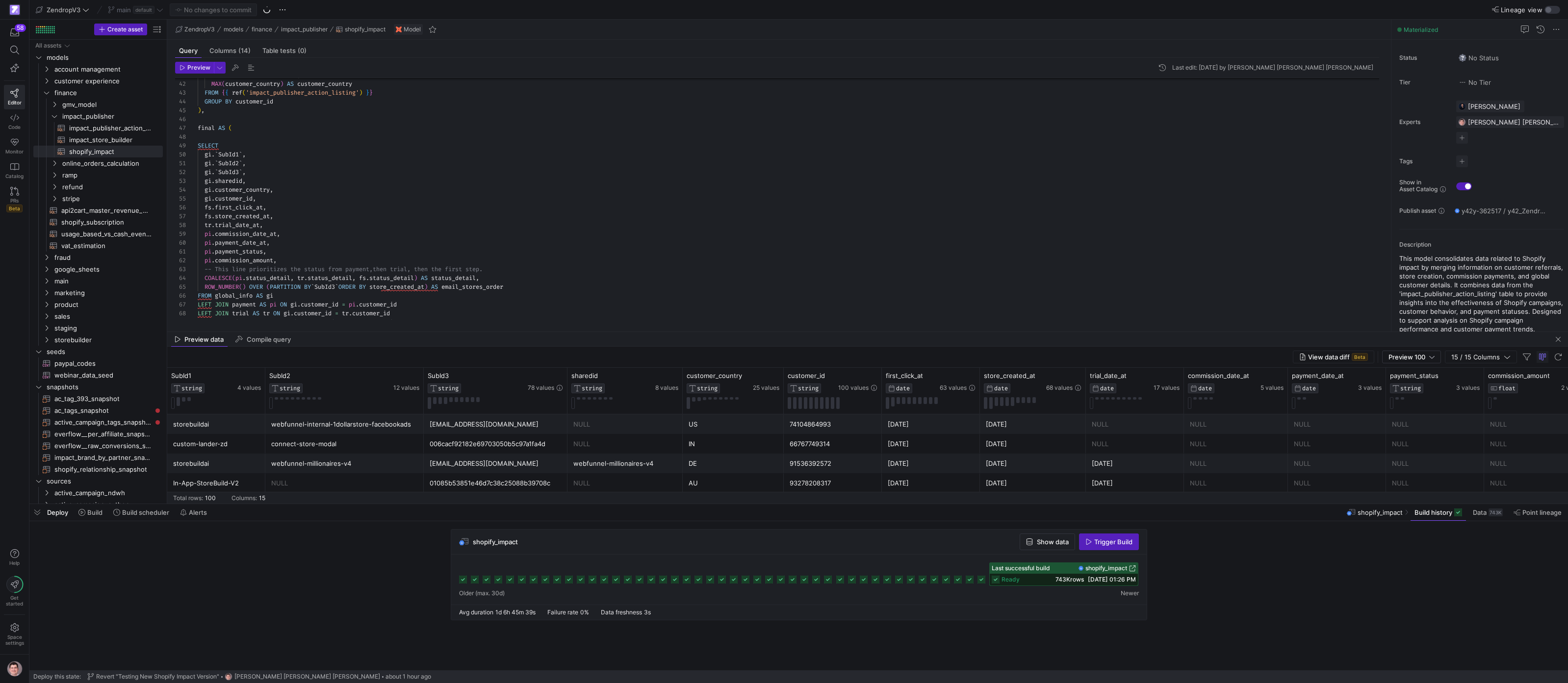
click at [253, 217] on div "final AS ( SELECT gi . ` SubId1 ` , gi . ` SubId2 ` , gi . ` SubId3 ` , gi . sh…" at bounding box center [793, 36] width 1189 height 653
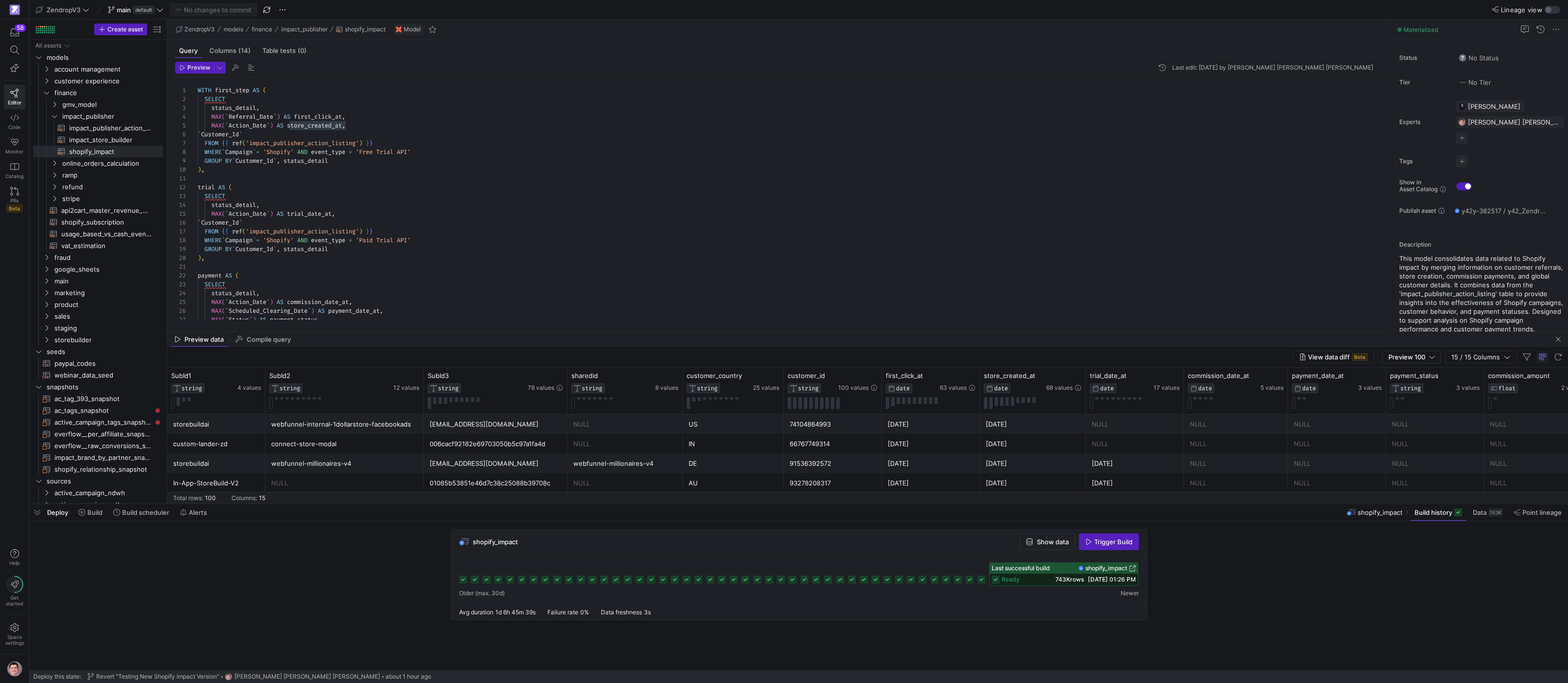
scroll to position [71, 138]
click at [352, 161] on div "MAX ( ` Status ` ) AS payment_status , MAX ( ` Scheduled_Clearing_Date ` ) AS p…" at bounding box center [793, 404] width 1189 height 653
